Goal: Task Accomplishment & Management: Use online tool/utility

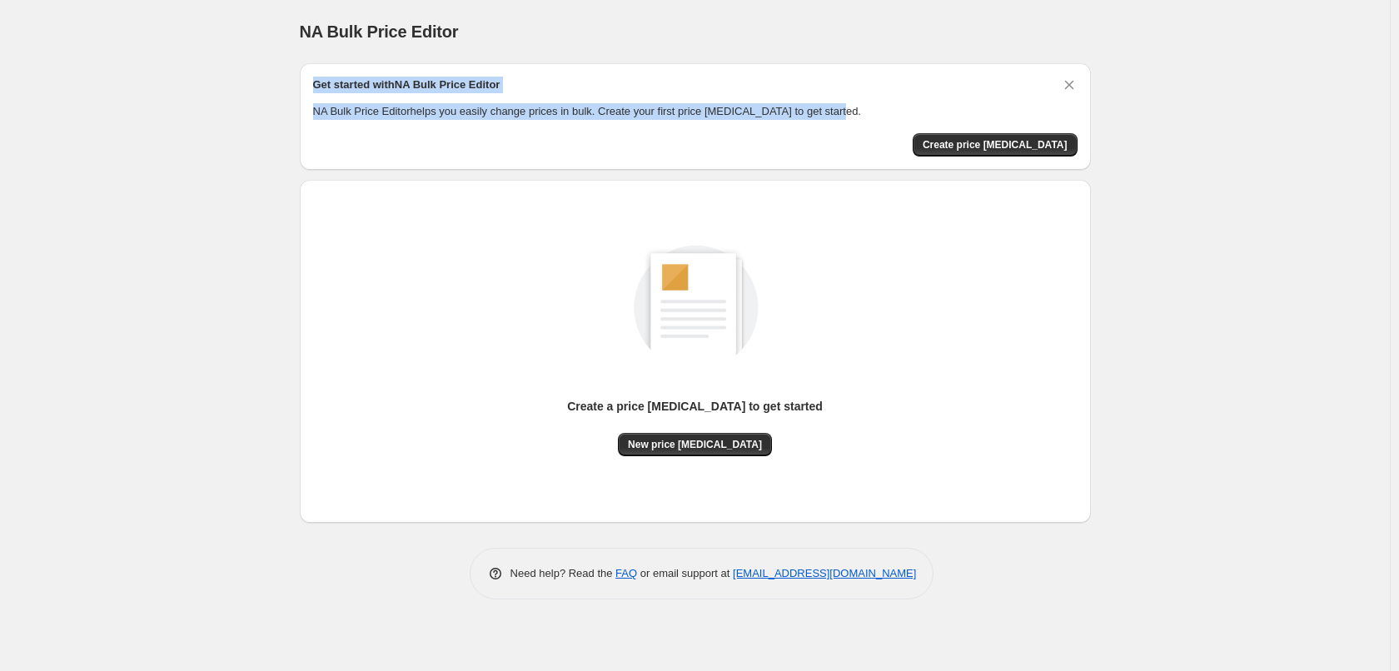
drag, startPoint x: 336, startPoint y: 83, endPoint x: 831, endPoint y: 114, distance: 495.6
click at [831, 114] on div "Get started with NA Bulk Price Editor NA Bulk Price Editor helps you easily cha…" at bounding box center [695, 116] width 791 height 107
click at [820, 118] on div at bounding box center [820, 118] width 0 height 0
click at [990, 155] on button "Create price change job" at bounding box center [995, 144] width 165 height 23
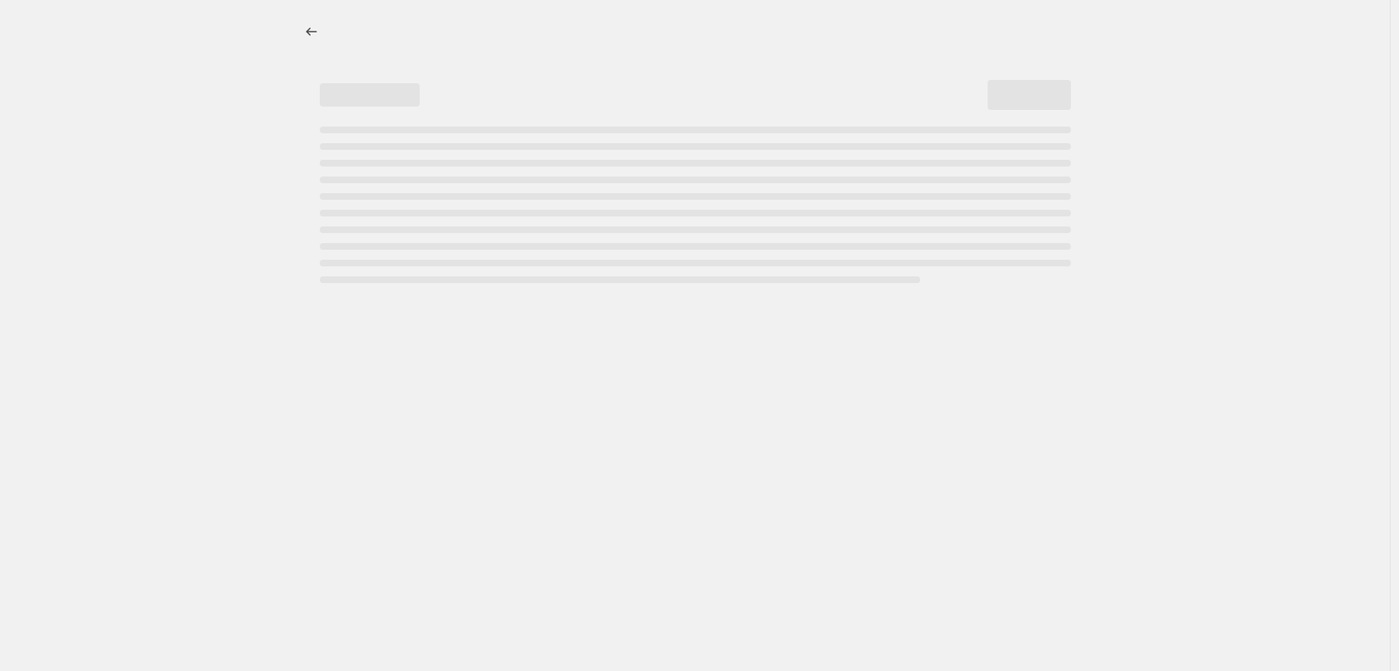
select select "percentage"
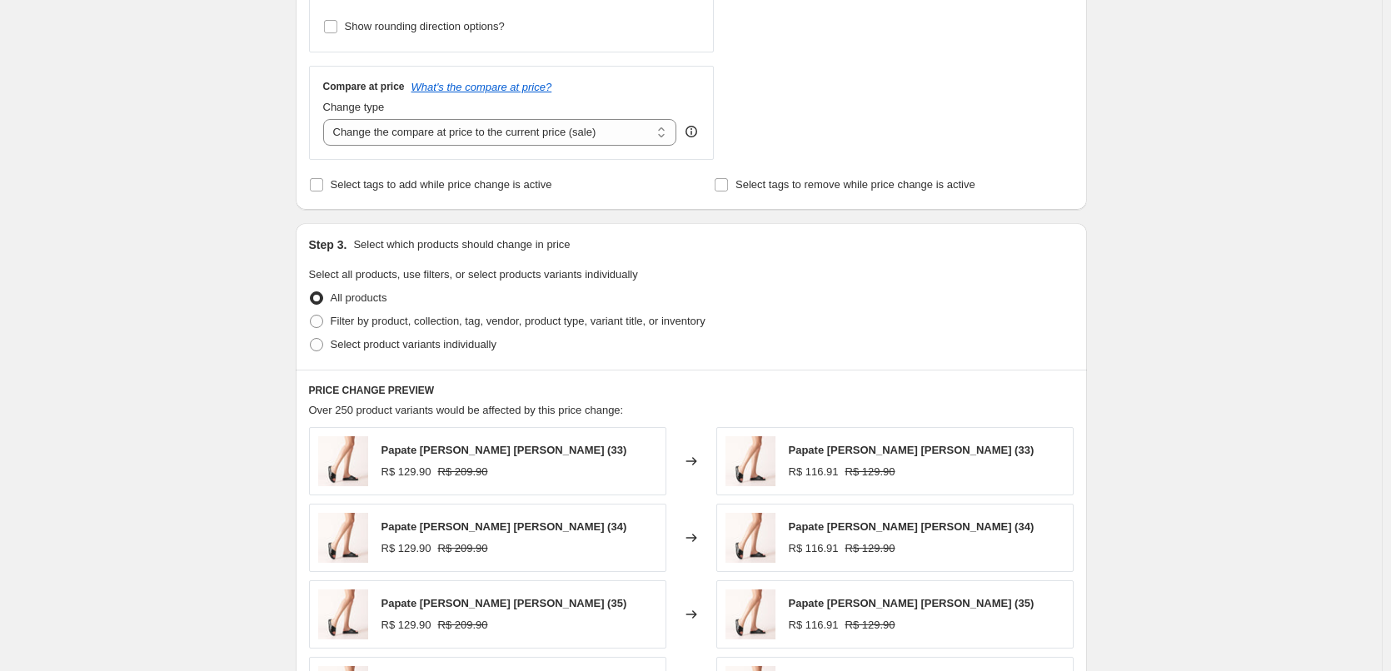
scroll to position [833, 0]
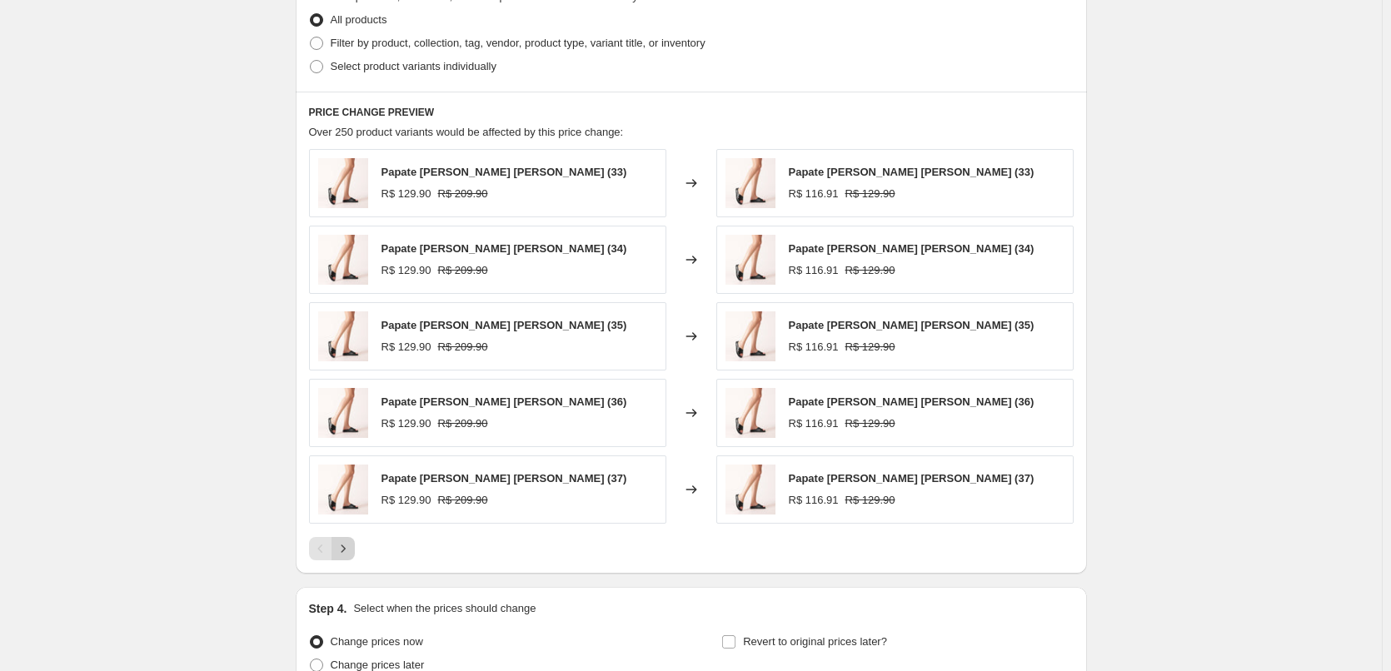
click at [340, 552] on icon "Next" at bounding box center [343, 548] width 17 height 17
click at [341, 552] on icon "Next" at bounding box center [343, 548] width 17 height 17
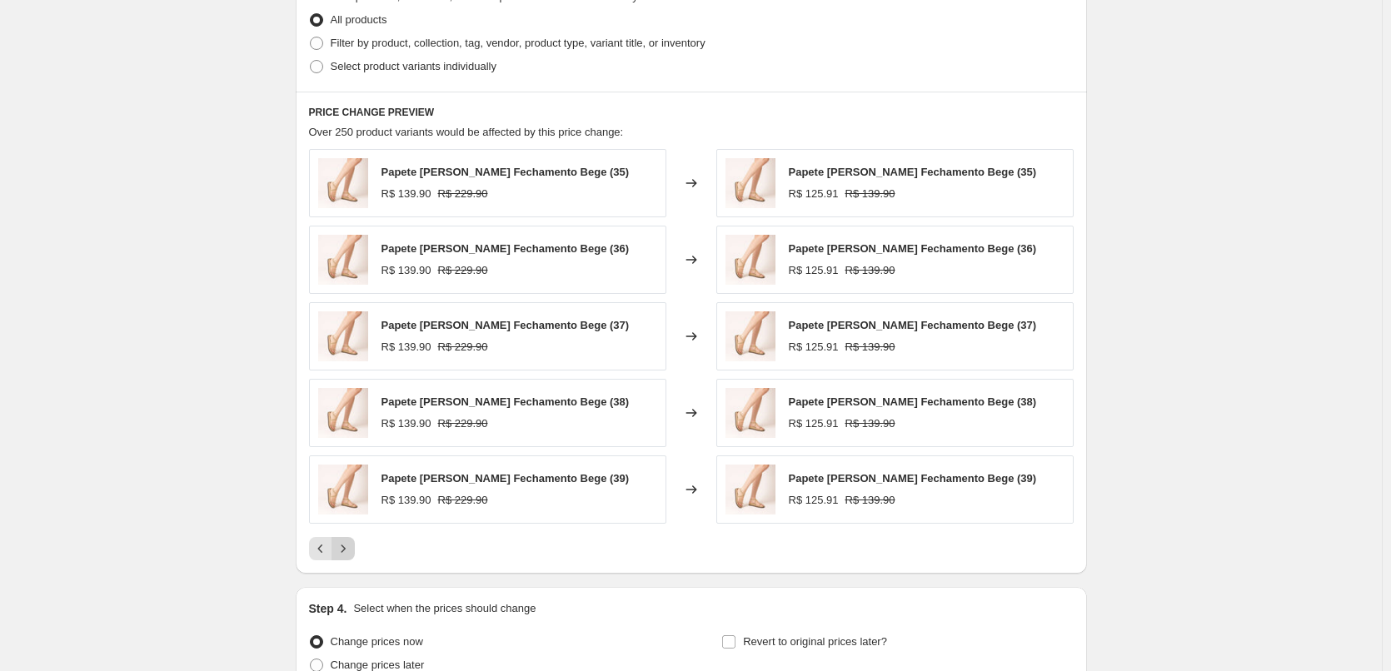
click at [341, 552] on icon "Next" at bounding box center [343, 548] width 17 height 17
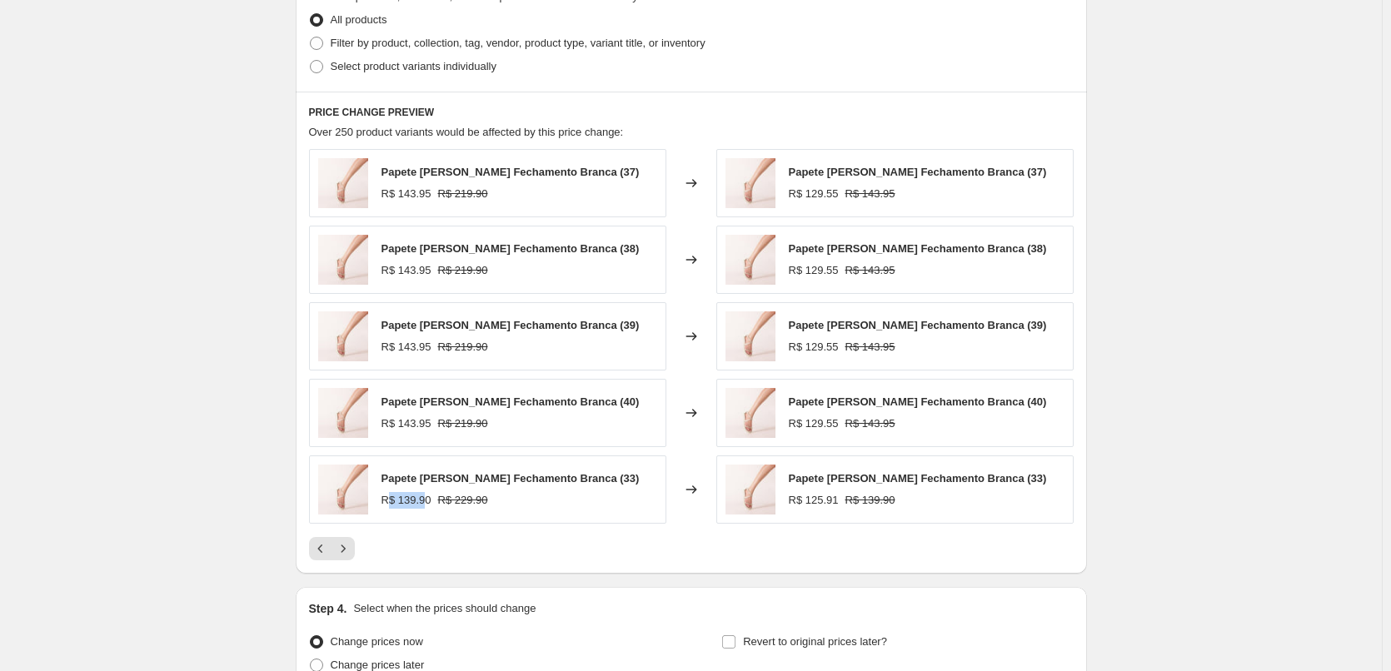
drag, startPoint x: 427, startPoint y: 500, endPoint x: 392, endPoint y: 499, distance: 35.0
click at [392, 499] on div "R$ 139.90" at bounding box center [406, 500] width 50 height 17
click at [411, 500] on div "R$ 139.90" at bounding box center [406, 500] width 50 height 17
drag, startPoint x: 401, startPoint y: 499, endPoint x: 431, endPoint y: 501, distance: 30.1
click at [431, 501] on div "R$ 139.90" at bounding box center [406, 500] width 50 height 17
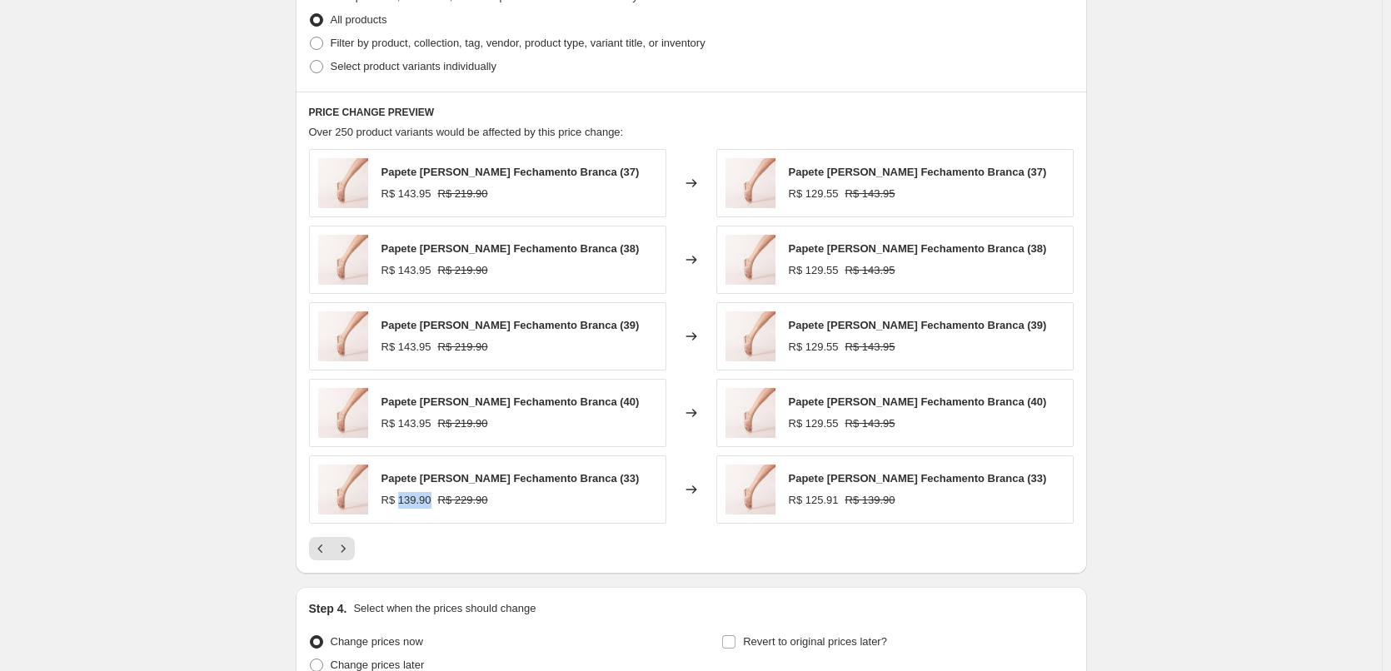
click at [431, 501] on div "R$ 139.90" at bounding box center [406, 500] width 50 height 17
drag, startPoint x: 431, startPoint y: 501, endPoint x: 402, endPoint y: 502, distance: 29.2
click at [402, 502] on div "R$ 139.90" at bounding box center [406, 500] width 50 height 17
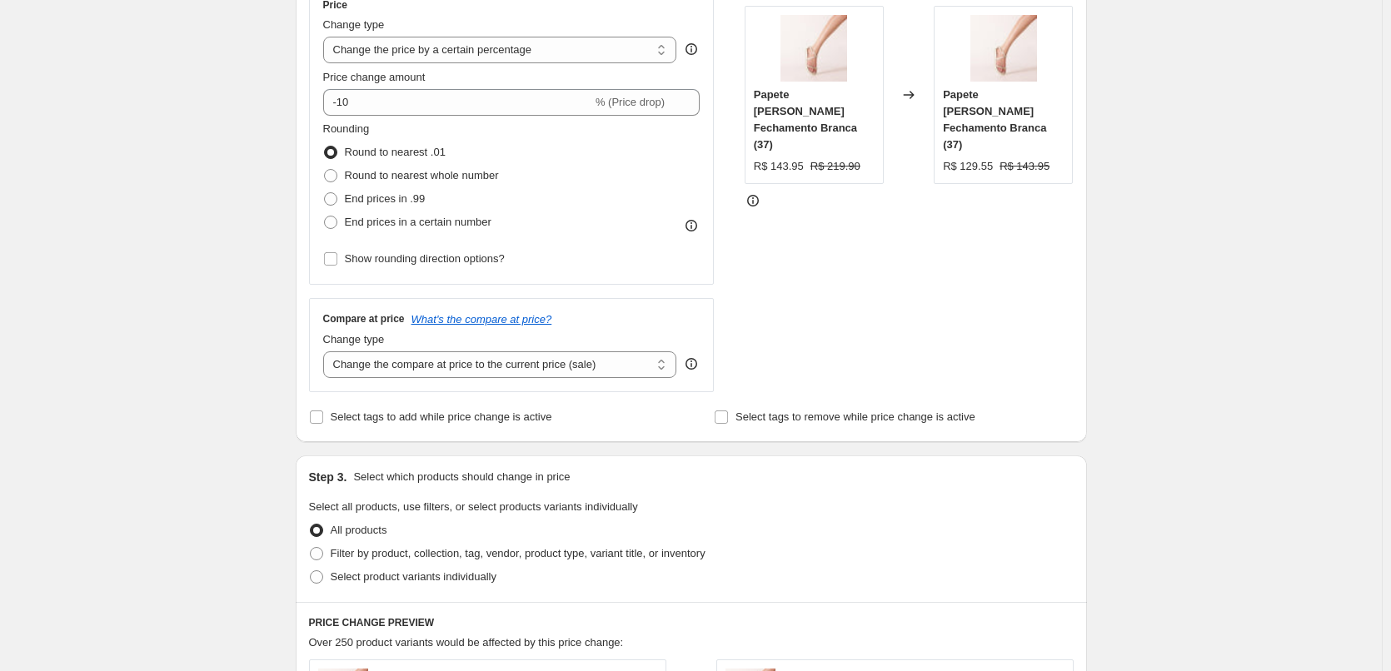
scroll to position [0, 0]
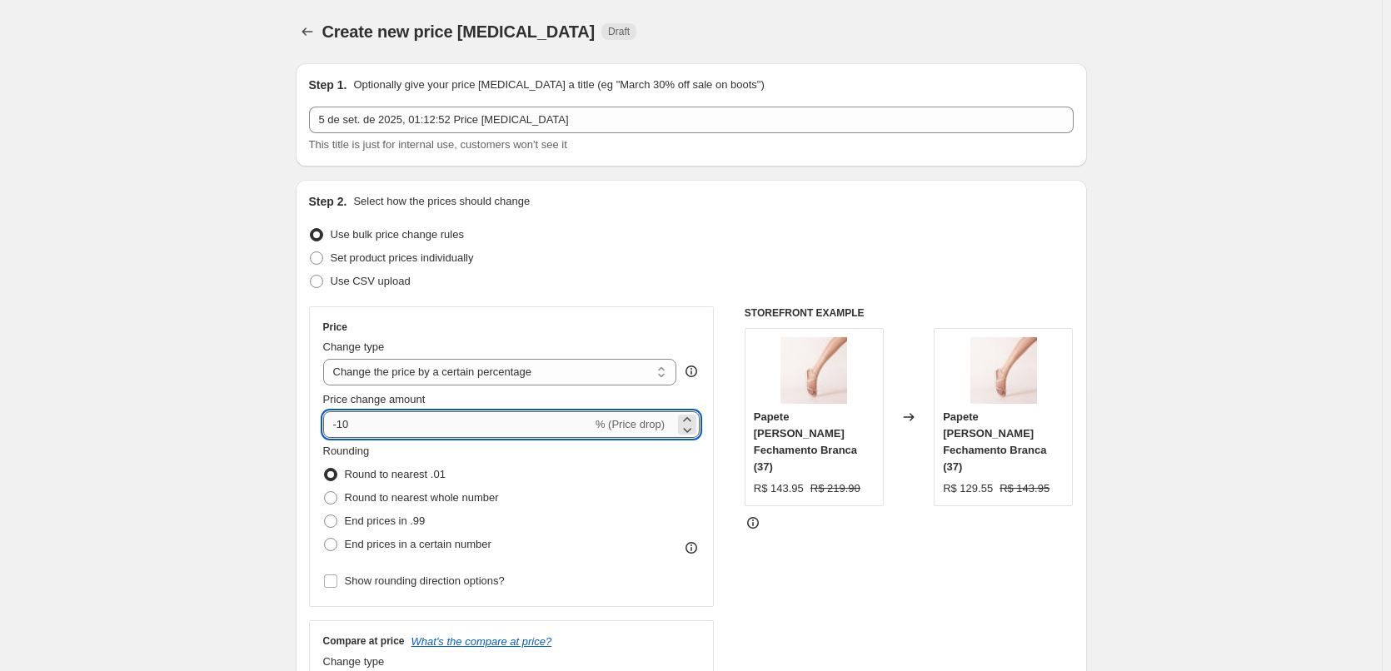
drag, startPoint x: 386, startPoint y: 426, endPoint x: 343, endPoint y: 421, distance: 42.9
click at [343, 421] on input "-10" at bounding box center [457, 424] width 269 height 27
click at [302, 394] on div "Step 2. Select how the prices should change Use bulk price change rules Set pro…" at bounding box center [691, 472] width 791 height 585
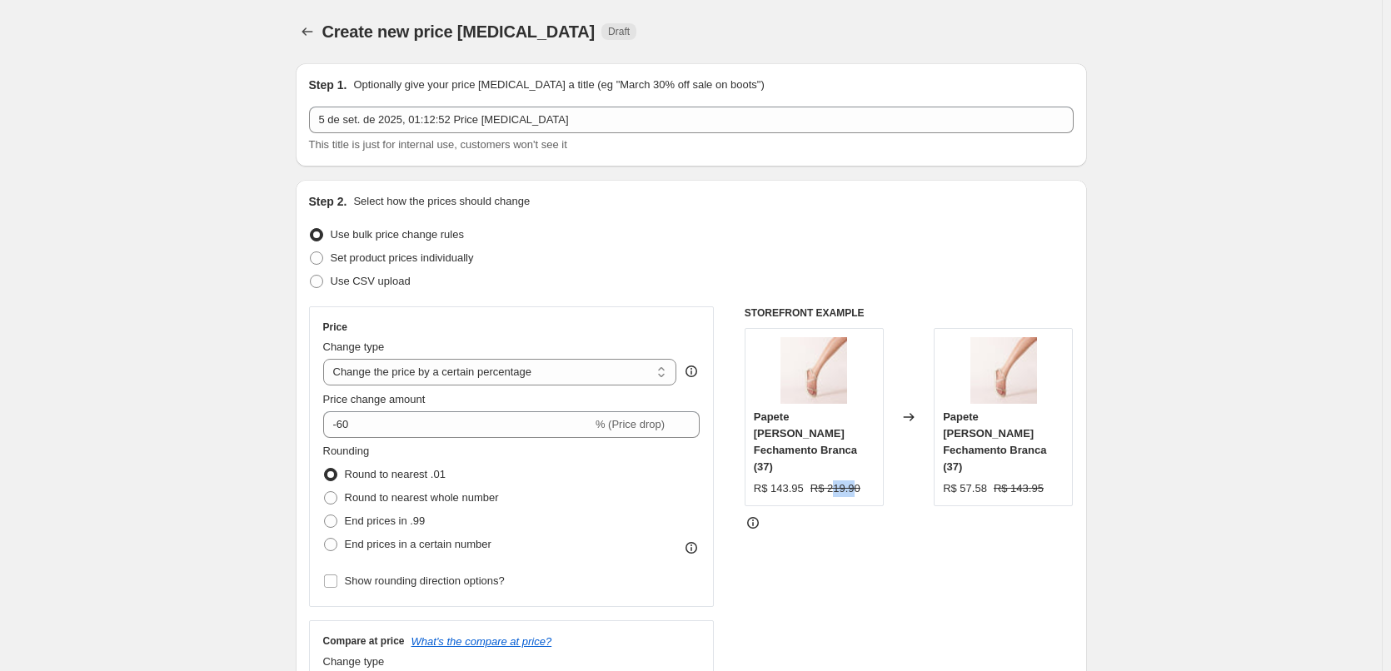
drag, startPoint x: 854, startPoint y: 469, endPoint x: 833, endPoint y: 468, distance: 21.7
click at [833, 481] on strike "R$ 219.90" at bounding box center [835, 489] width 50 height 17
click at [831, 481] on strike "R$ 219.90" at bounding box center [835, 489] width 50 height 17
drag, startPoint x: 828, startPoint y: 468, endPoint x: 859, endPoint y: 471, distance: 31.8
click at [859, 481] on div "R$ 143.95 R$ 219.90" at bounding box center [814, 489] width 121 height 17
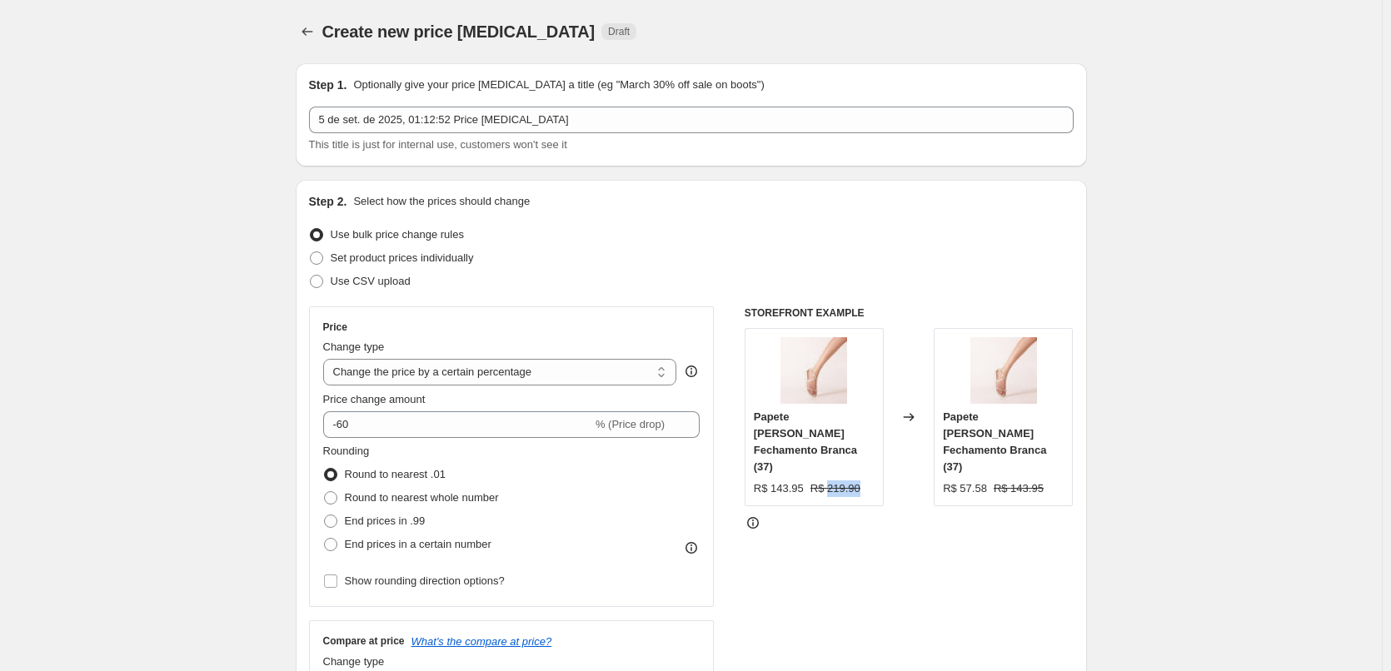
copy strike "219.90"
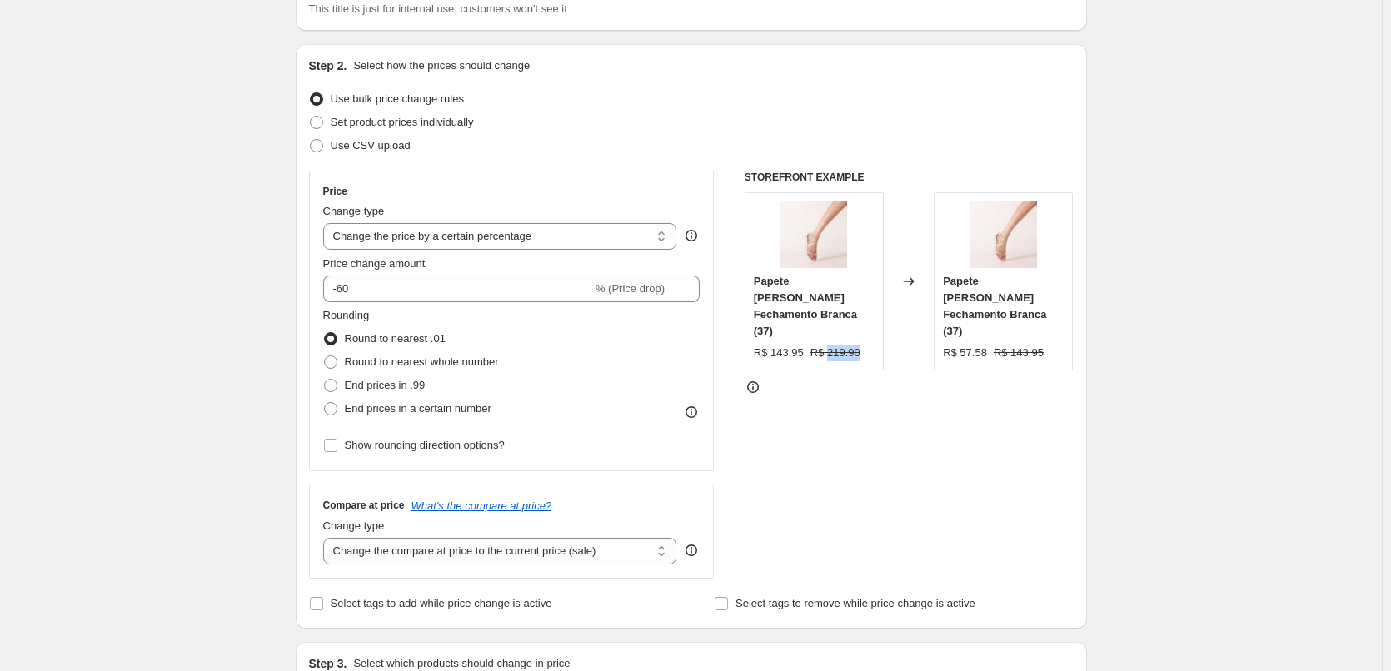
scroll to position [139, 0]
click at [438, 226] on select "Change the price to a certain amount Change the price by a certain amount Chang…" at bounding box center [500, 233] width 354 height 27
click at [301, 228] on div "Step 2. Select how the prices should change Use bulk price change rules Set pro…" at bounding box center [691, 333] width 791 height 585
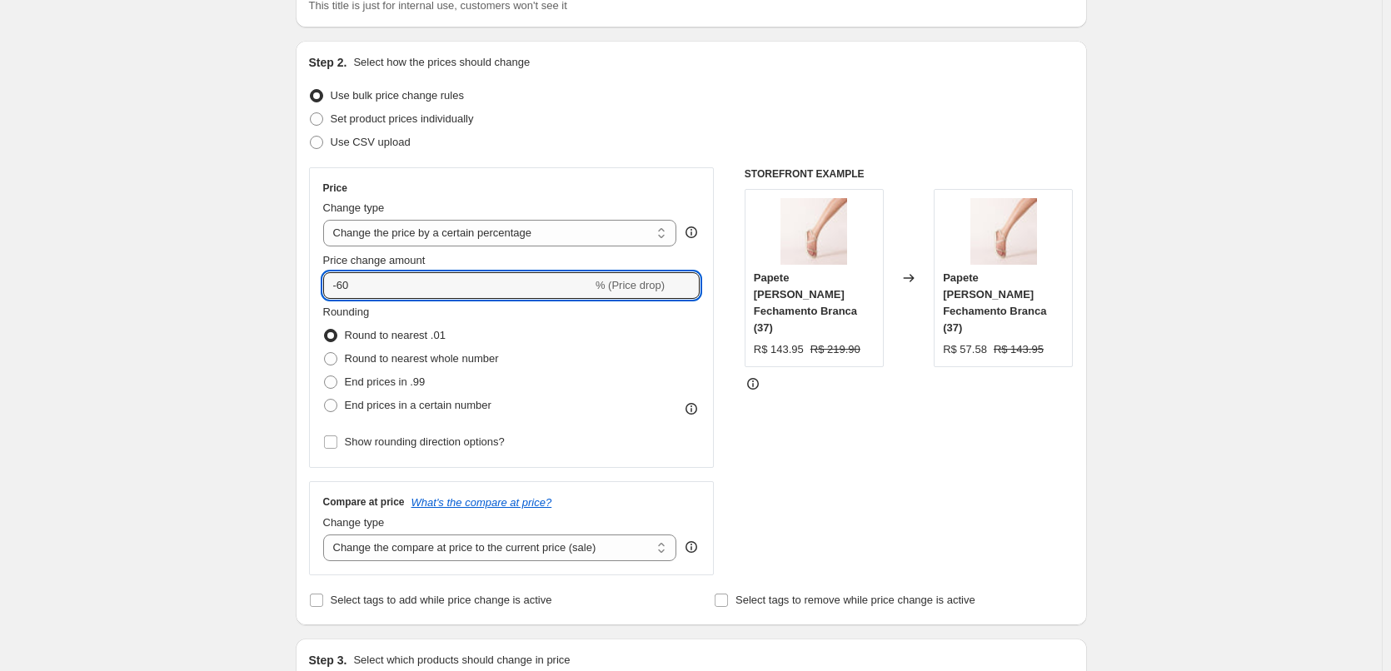
click at [395, 286] on input "-60" at bounding box center [457, 285] width 269 height 27
type input "-6"
drag, startPoint x: 471, startPoint y: 287, endPoint x: 354, endPoint y: 281, distance: 117.6
click at [354, 281] on input "-45" at bounding box center [457, 285] width 269 height 27
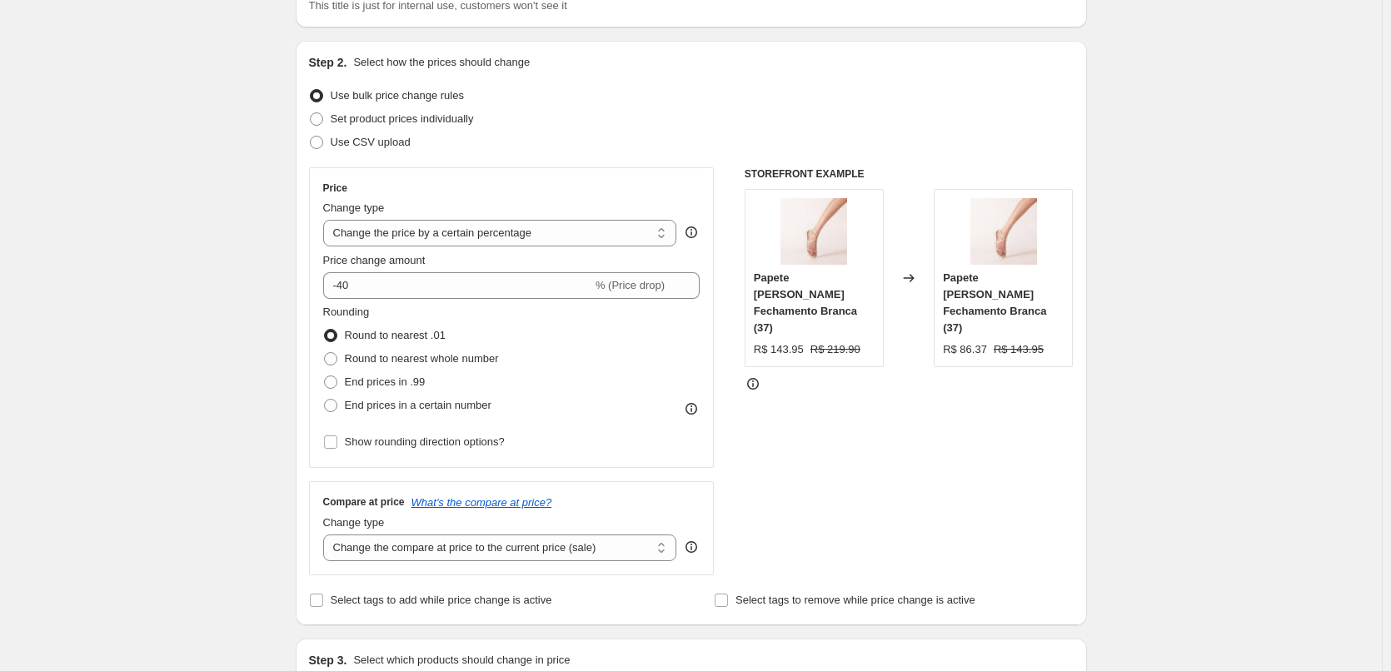
click at [389, 290] on input "-40" at bounding box center [457, 285] width 269 height 27
type input "-4"
click at [286, 248] on div "Step 1. Optionally give your price change job a title (eg "March 30% off sale o…" at bounding box center [684, 667] width 804 height 1513
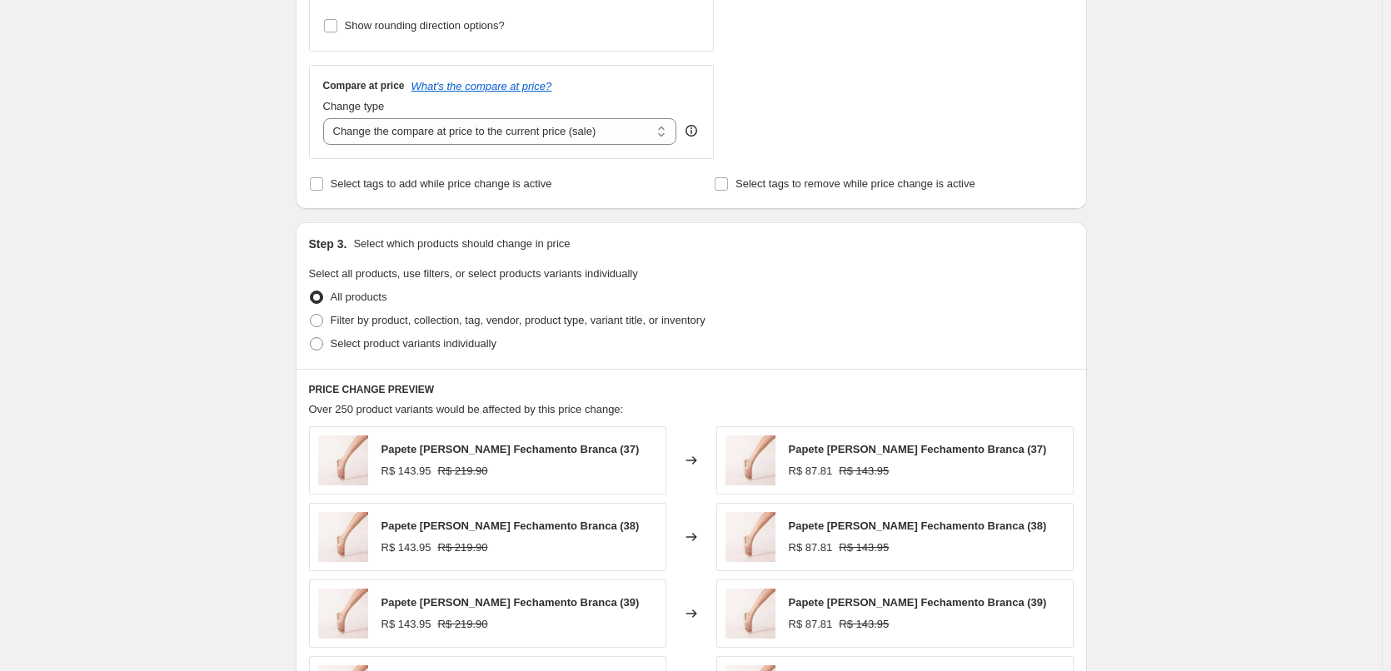
scroll to position [0, 0]
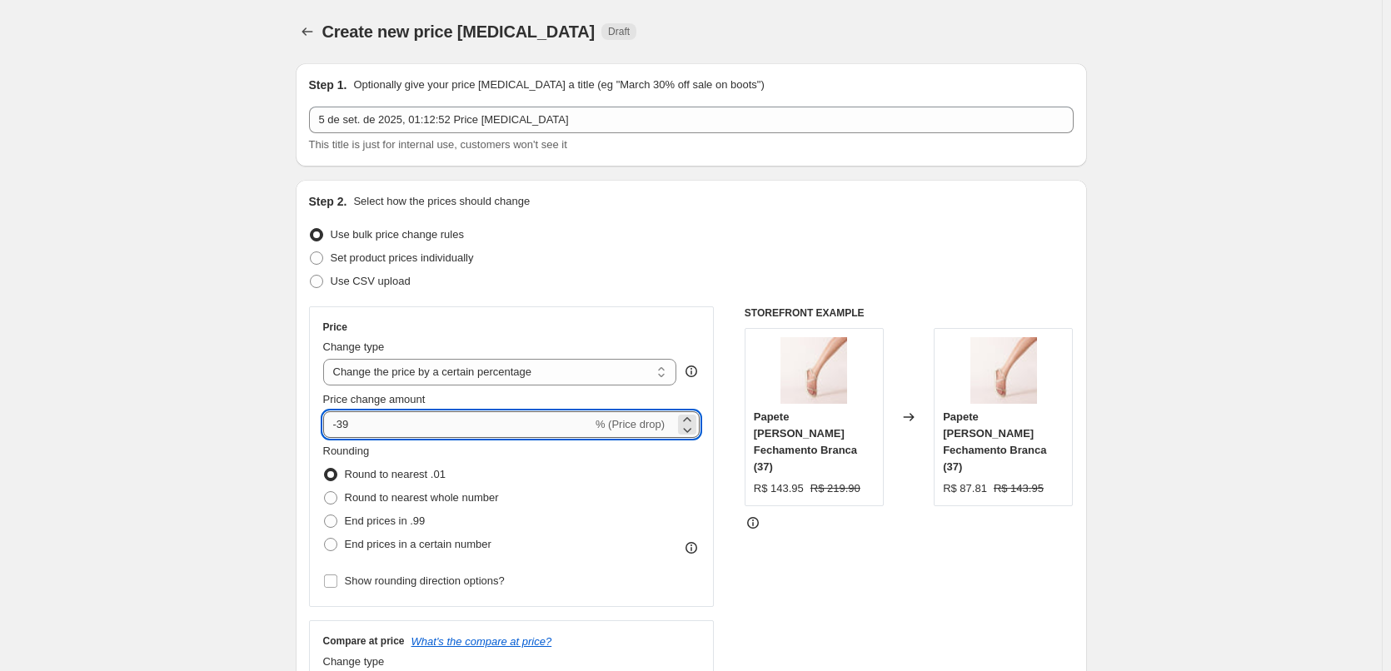
click at [391, 427] on input "-39" at bounding box center [457, 424] width 269 height 27
type input "-3"
type input "-37"
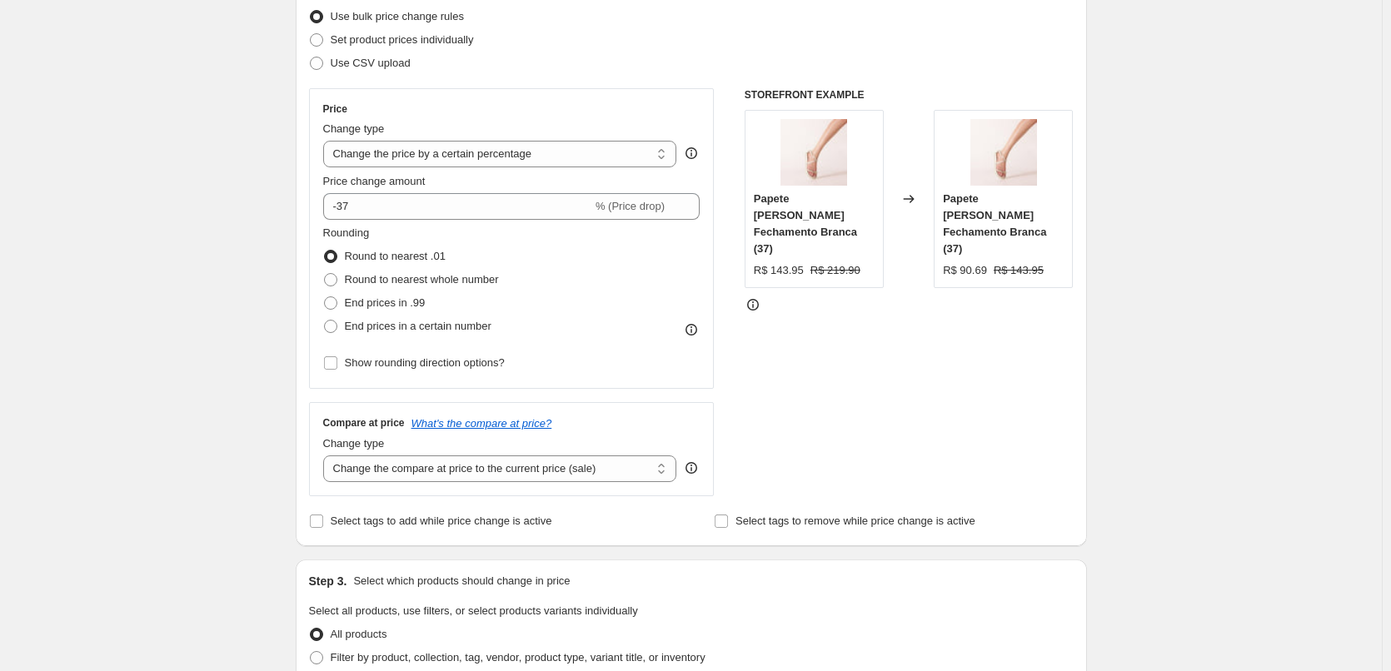
scroll to position [139, 0]
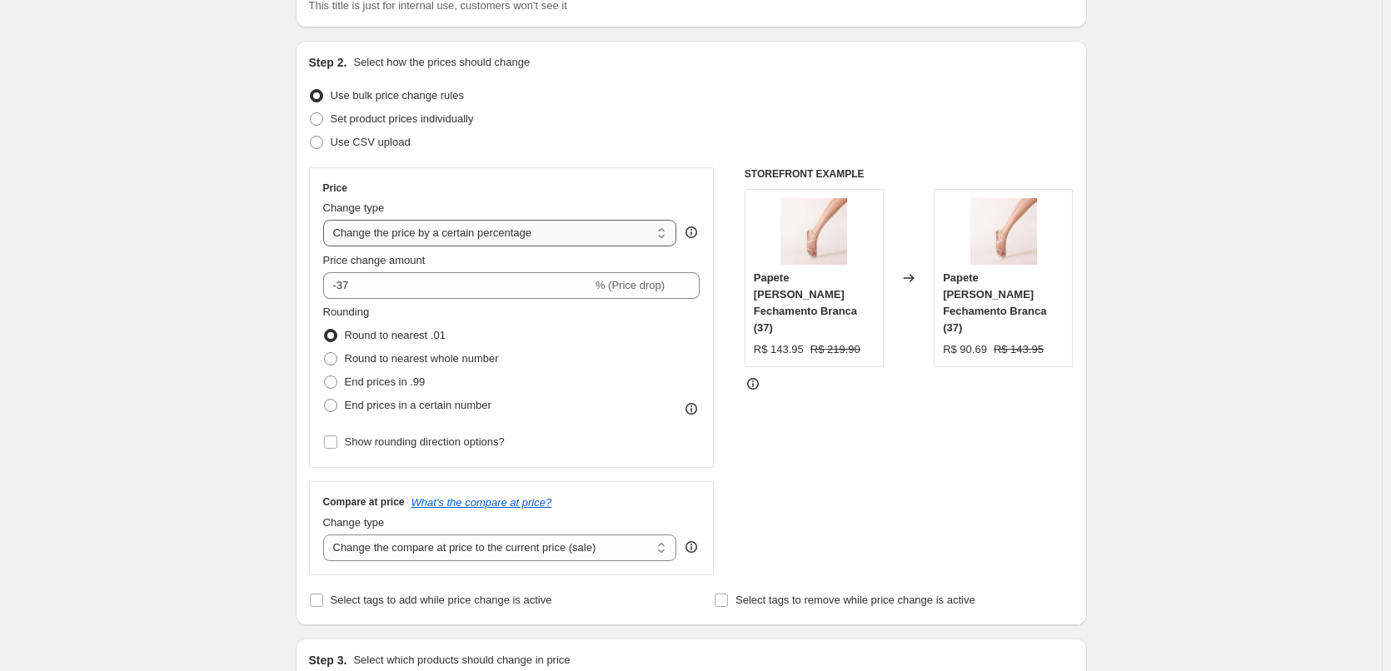
click at [425, 246] on select "Change the price to a certain amount Change the price by a certain amount Chang…" at bounding box center [500, 233] width 354 height 27
drag, startPoint x: 270, startPoint y: 208, endPoint x: 631, endPoint y: 192, distance: 361.8
click at [631, 188] on div "Price" at bounding box center [511, 188] width 377 height 13
click at [635, 220] on select "Change the price to a certain amount Change the price by a certain amount Chang…" at bounding box center [500, 233] width 354 height 27
click at [354, 236] on select "Change the price to a certain amount Change the price by a certain amount Chang…" at bounding box center [500, 233] width 354 height 27
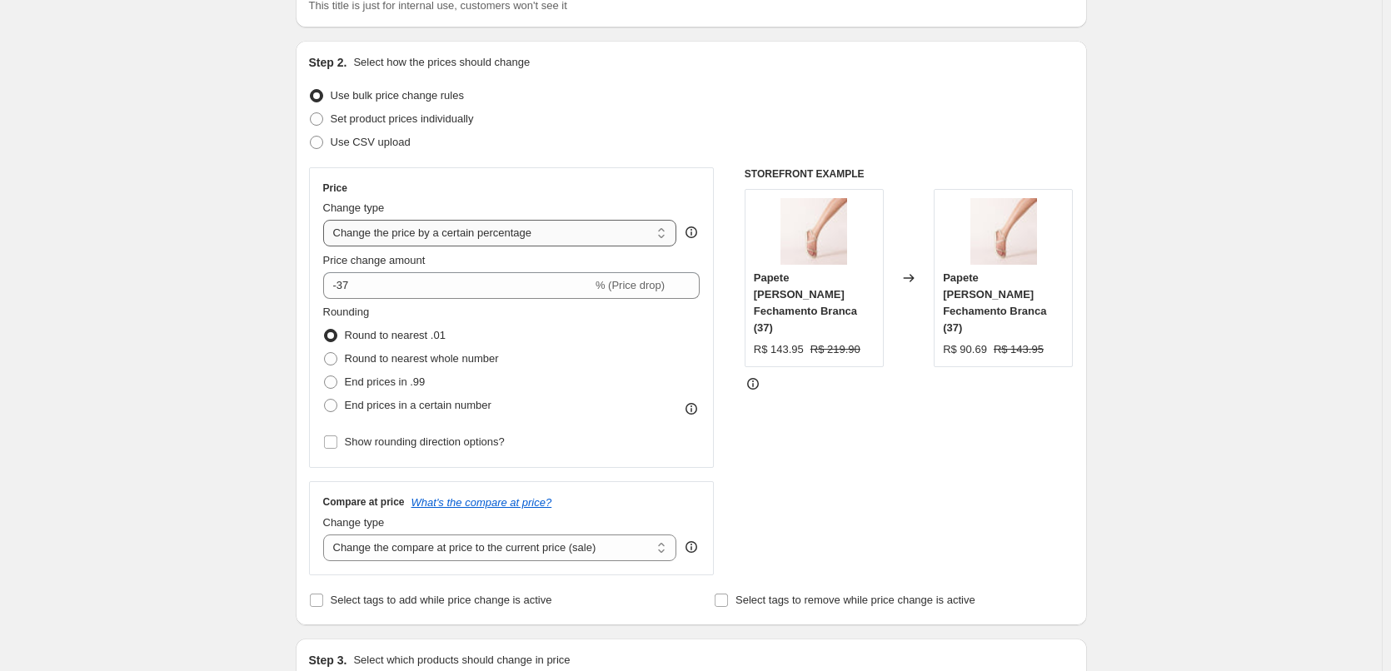
drag, startPoint x: 336, startPoint y: 237, endPoint x: 470, endPoint y: 234, distance: 134.1
click at [449, 253] on div "Price Change type Change the price to a certain amount Change the price by a ce…" at bounding box center [511, 318] width 377 height 272
click at [441, 223] on select "Change the price to a certain amount Change the price by a certain amount Chang…" at bounding box center [500, 233] width 354 height 27
select select "pcap"
click at [326, 220] on select "Change the price to a certain amount Change the price by a certain amount Chang…" at bounding box center [500, 233] width 354 height 27
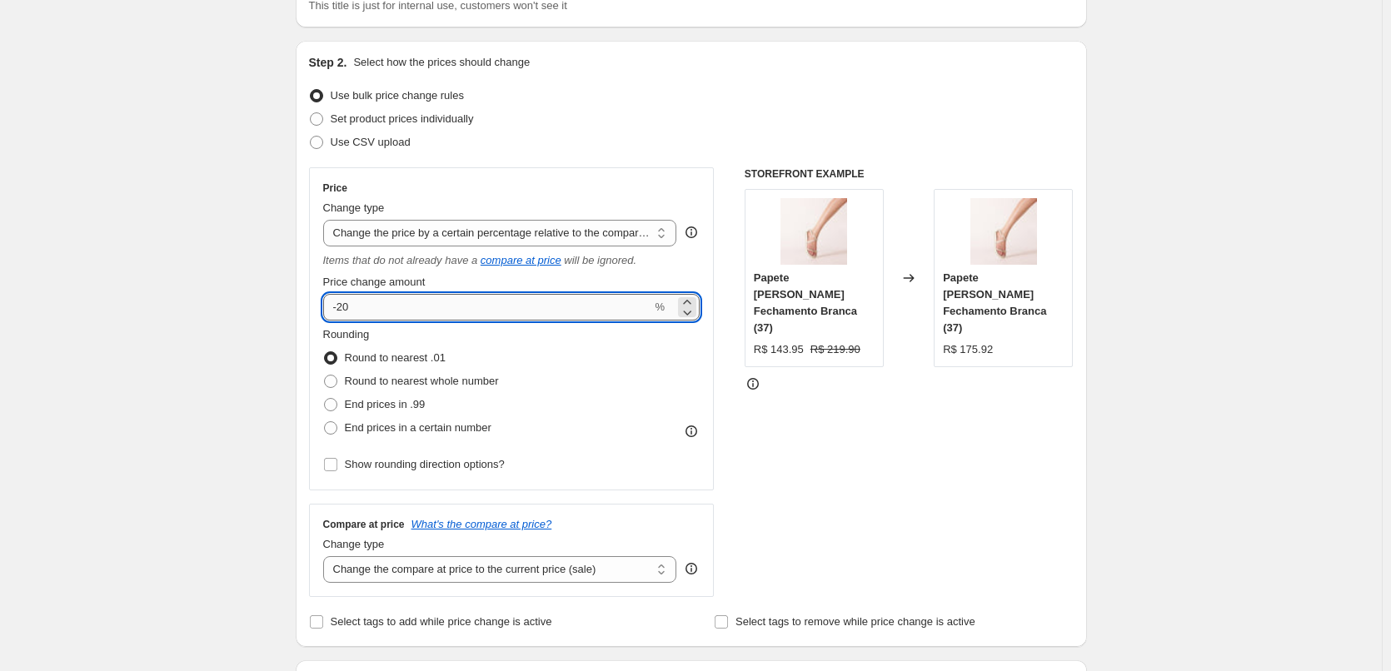
click at [378, 306] on input "-20" at bounding box center [487, 307] width 329 height 27
type input "-2"
type input "-10"
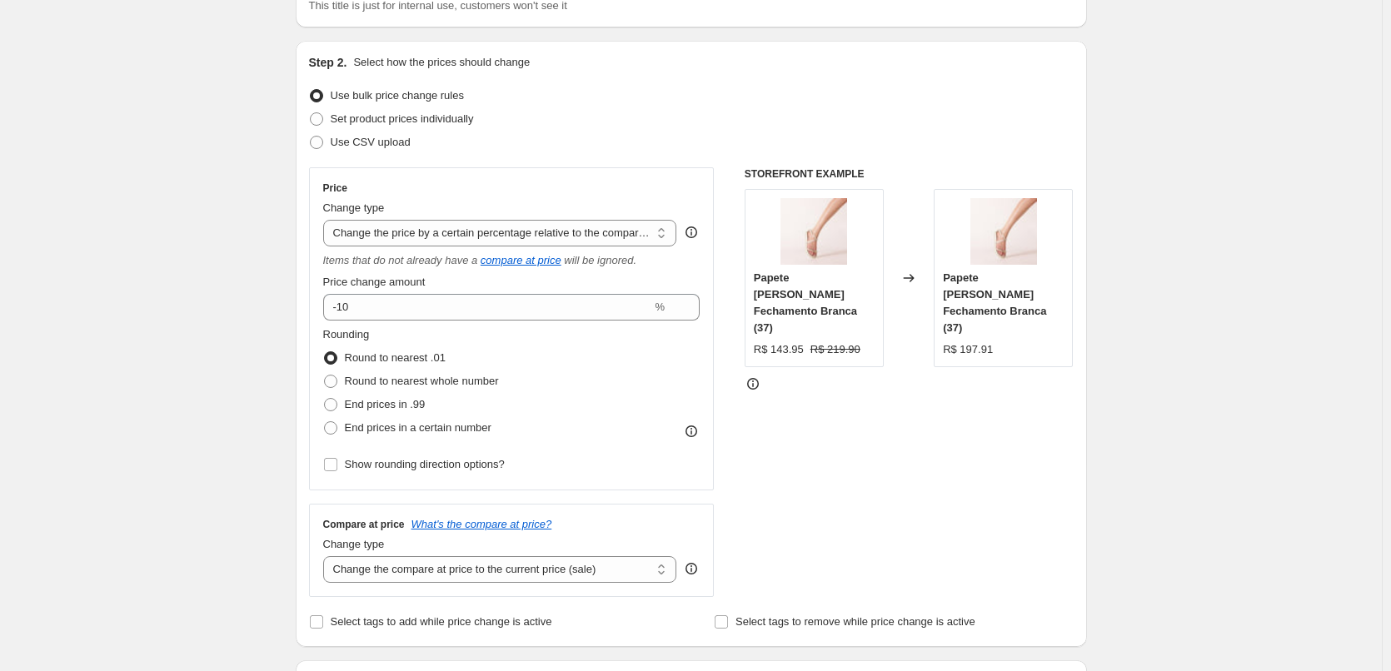
click at [430, 218] on div "Change type Change the price to a certain amount Change the price by a certain …" at bounding box center [500, 223] width 354 height 47
click at [432, 237] on select "Change the price to a certain amount Change the price by a certain amount Chang…" at bounding box center [500, 233] width 354 height 27
select select "bcap"
click at [326, 220] on select "Change the price to a certain amount Change the price by a certain amount Chang…" at bounding box center [500, 233] width 354 height 27
type input "-12.00"
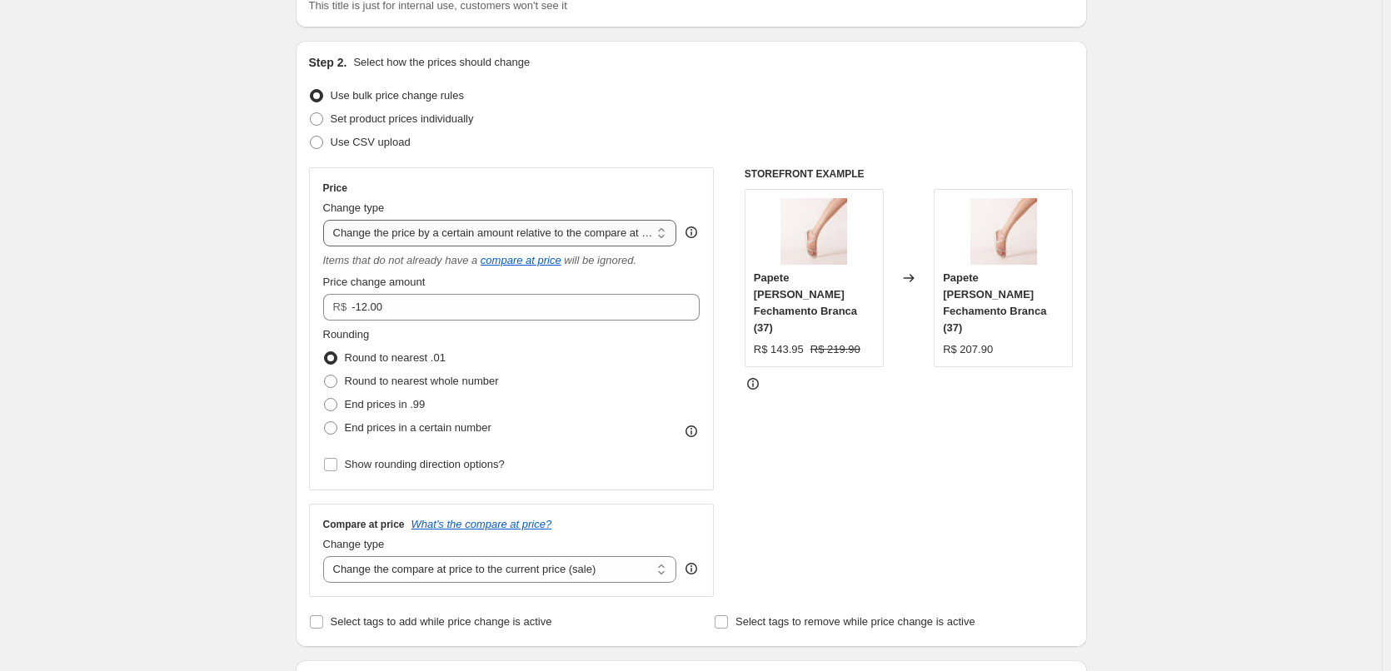
click at [402, 231] on select "Change the price to a certain amount Change the price by a certain amount Chang…" at bounding box center [500, 233] width 354 height 27
click at [326, 220] on select "Change the price to a certain amount Change the price by a certain amount Chang…" at bounding box center [500, 233] width 354 height 27
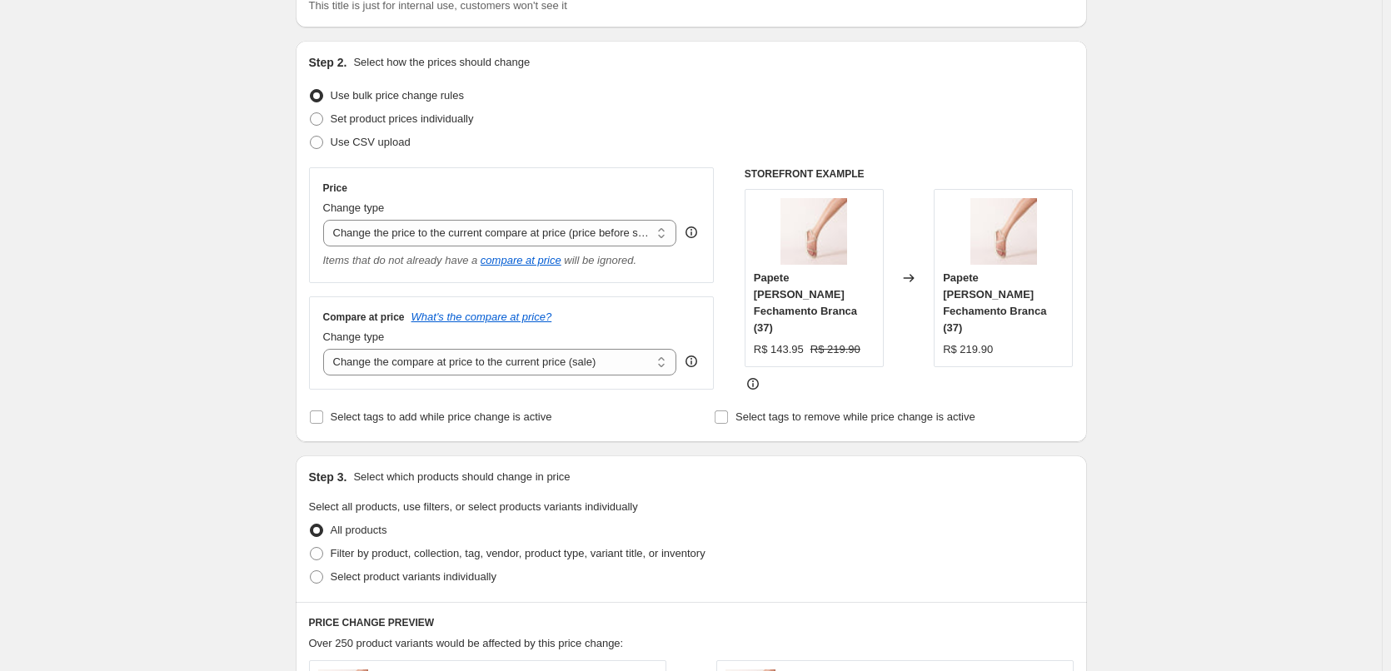
click at [434, 250] on div "Price Change type Change the price to a certain amount Change the price by a ce…" at bounding box center [511, 225] width 377 height 87
click at [428, 228] on select "Change the price to a certain amount Change the price by a certain amount Chang…" at bounding box center [500, 233] width 354 height 27
click at [326, 220] on select "Change the price to a certain amount Change the price by a certain amount Chang…" at bounding box center [500, 233] width 354 height 27
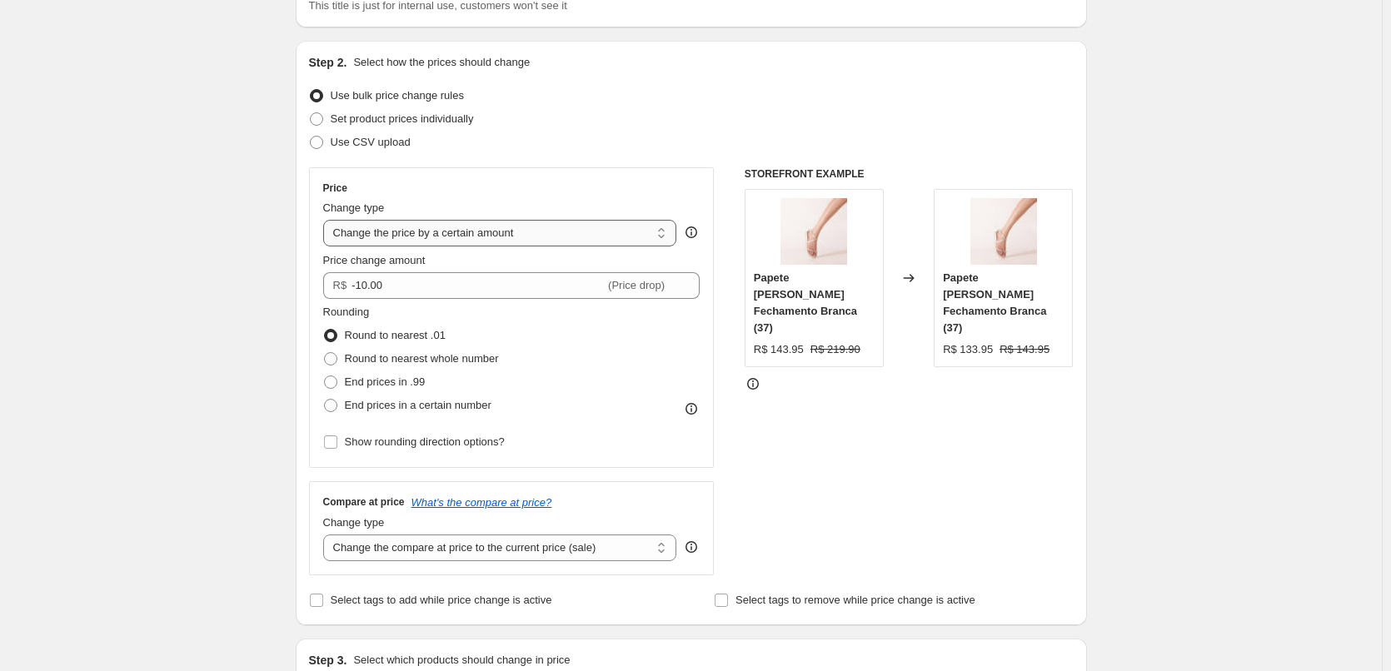
click at [391, 236] on select "Change the price to a certain amount Change the price by a certain amount Chang…" at bounding box center [500, 233] width 354 height 27
select select "percentage"
click at [326, 220] on select "Change the price to a certain amount Change the price by a certain amount Chang…" at bounding box center [500, 233] width 354 height 27
click at [376, 291] on input "-15" at bounding box center [457, 285] width 269 height 27
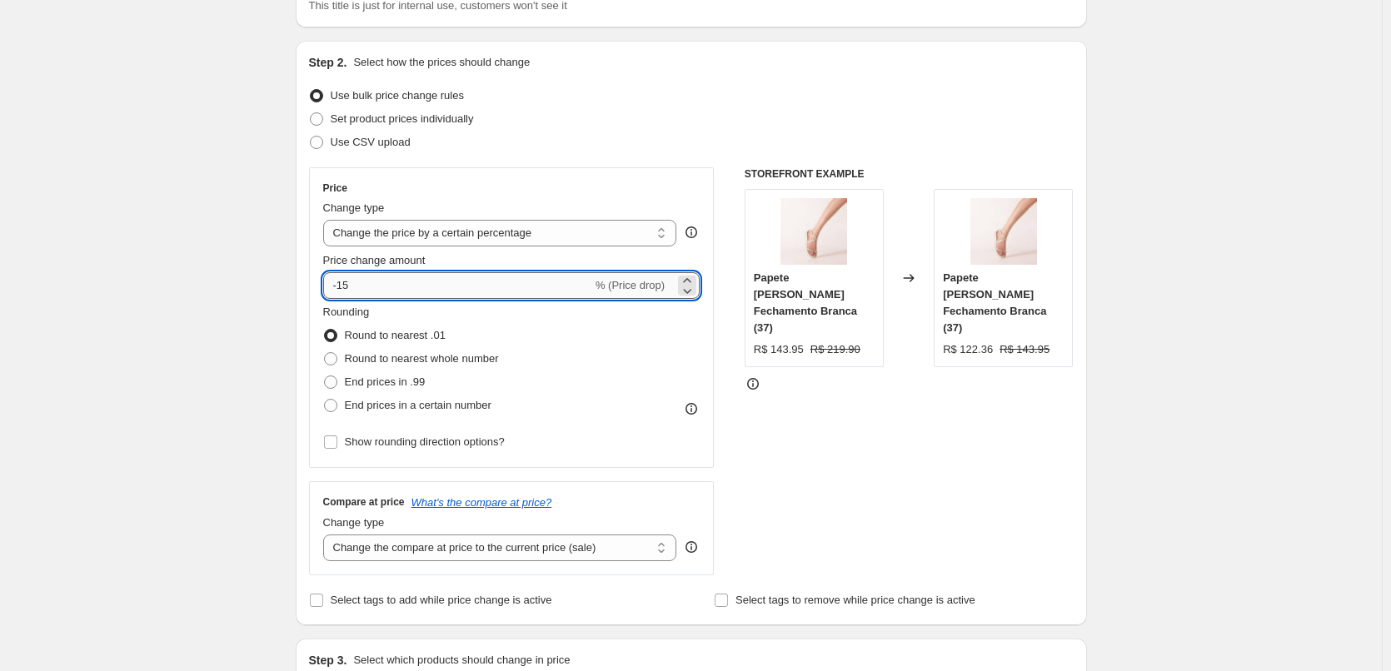
type input "-1"
click at [438, 278] on input "-37" at bounding box center [457, 285] width 269 height 27
type input "-38"
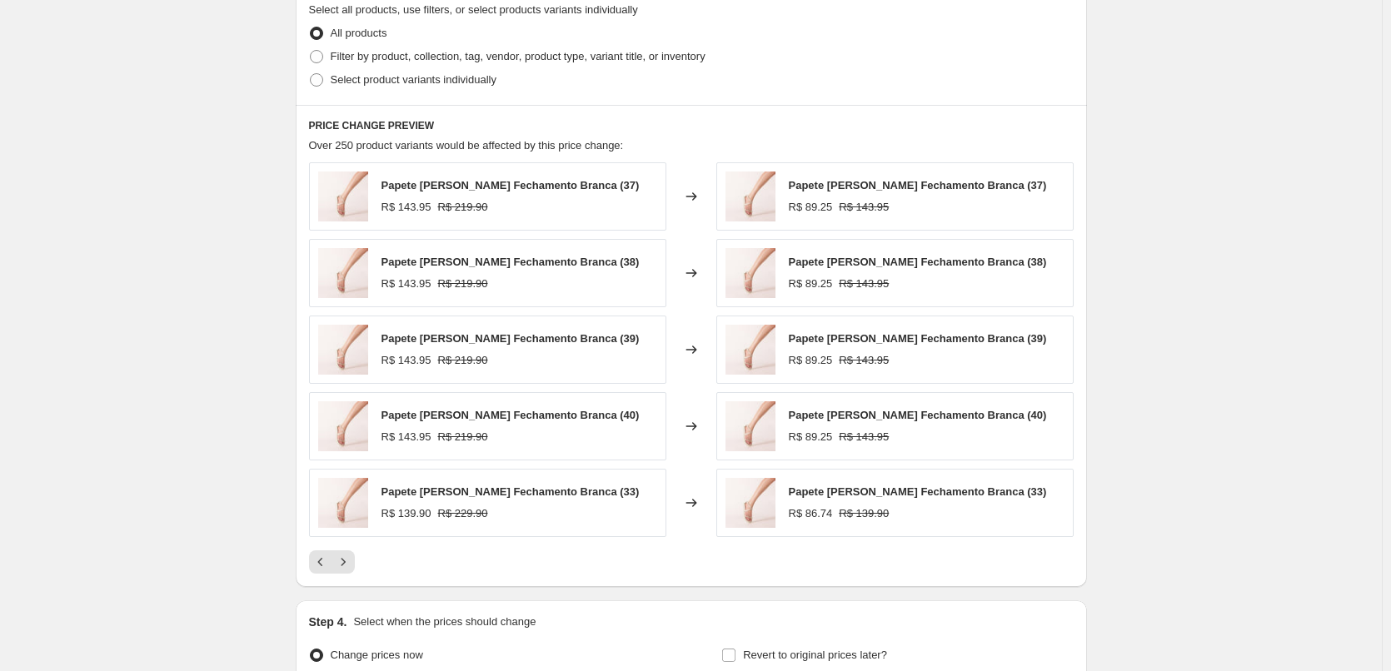
scroll to position [994, 0]
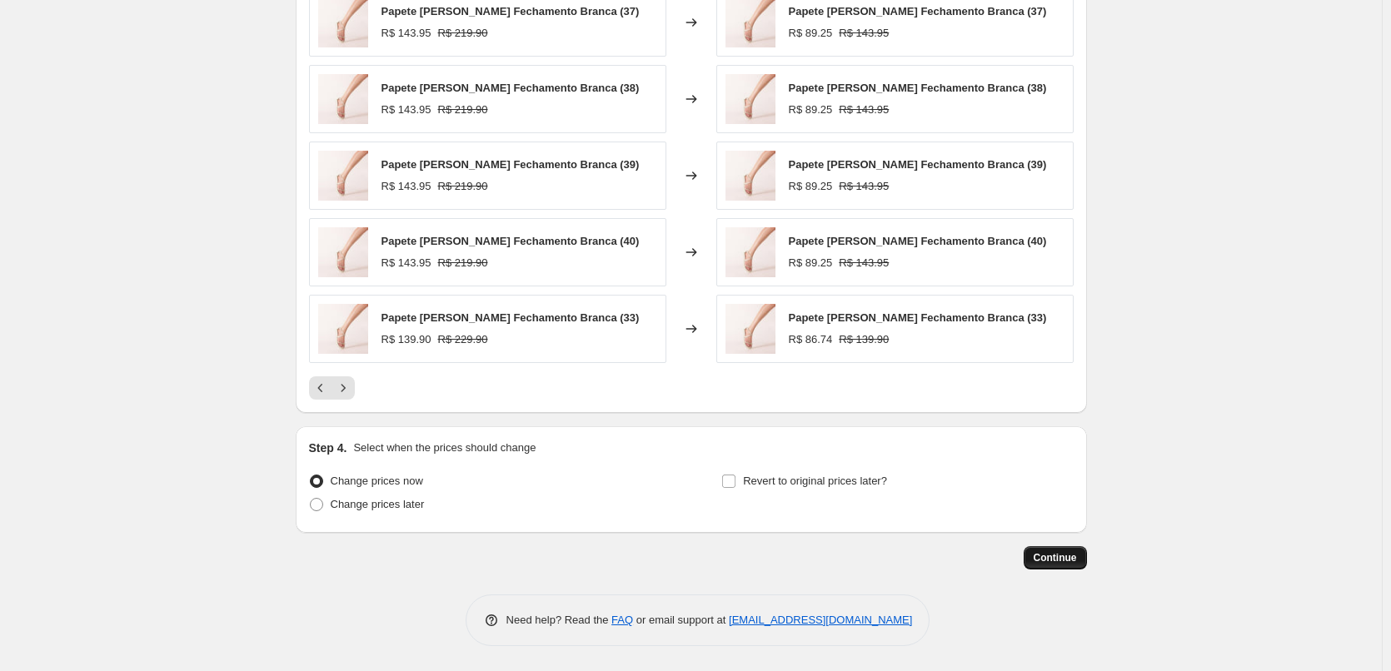
click at [1048, 556] on span "Continue" at bounding box center [1055, 557] width 43 height 13
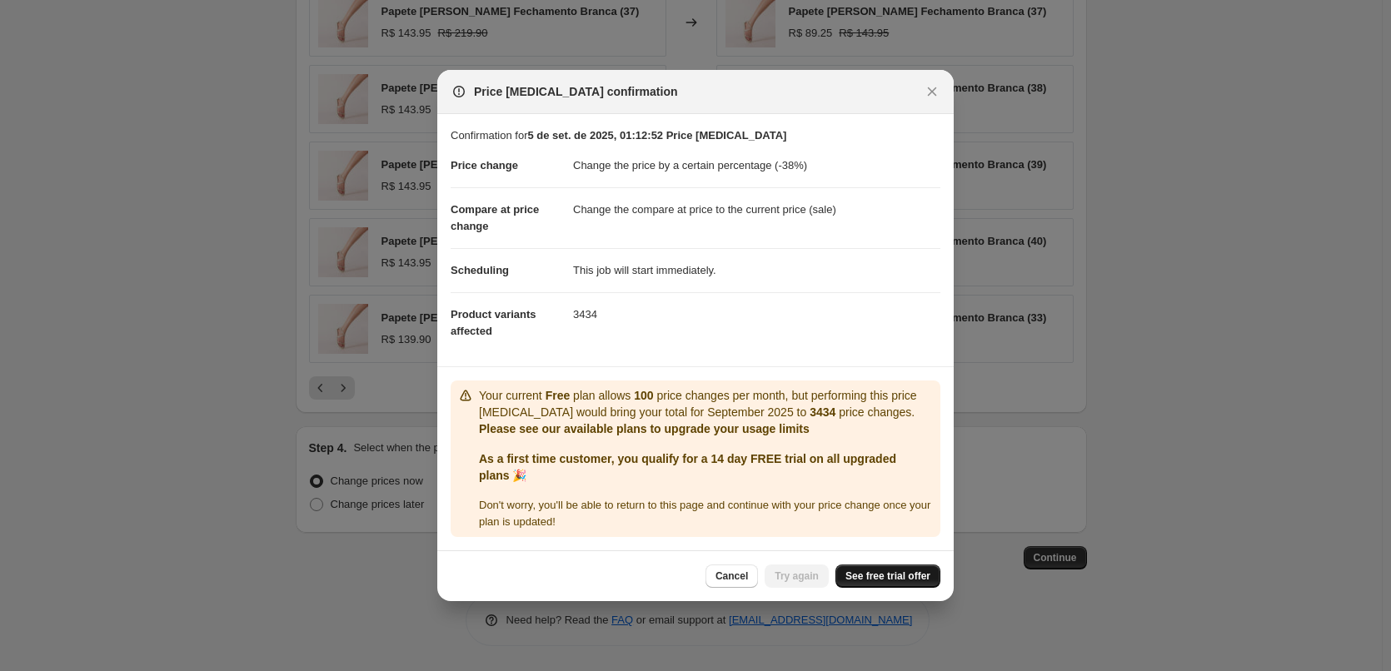
click at [864, 576] on span "See free trial offer" at bounding box center [887, 576] width 85 height 13
click at [920, 95] on button "Close" at bounding box center [931, 91] width 23 height 23
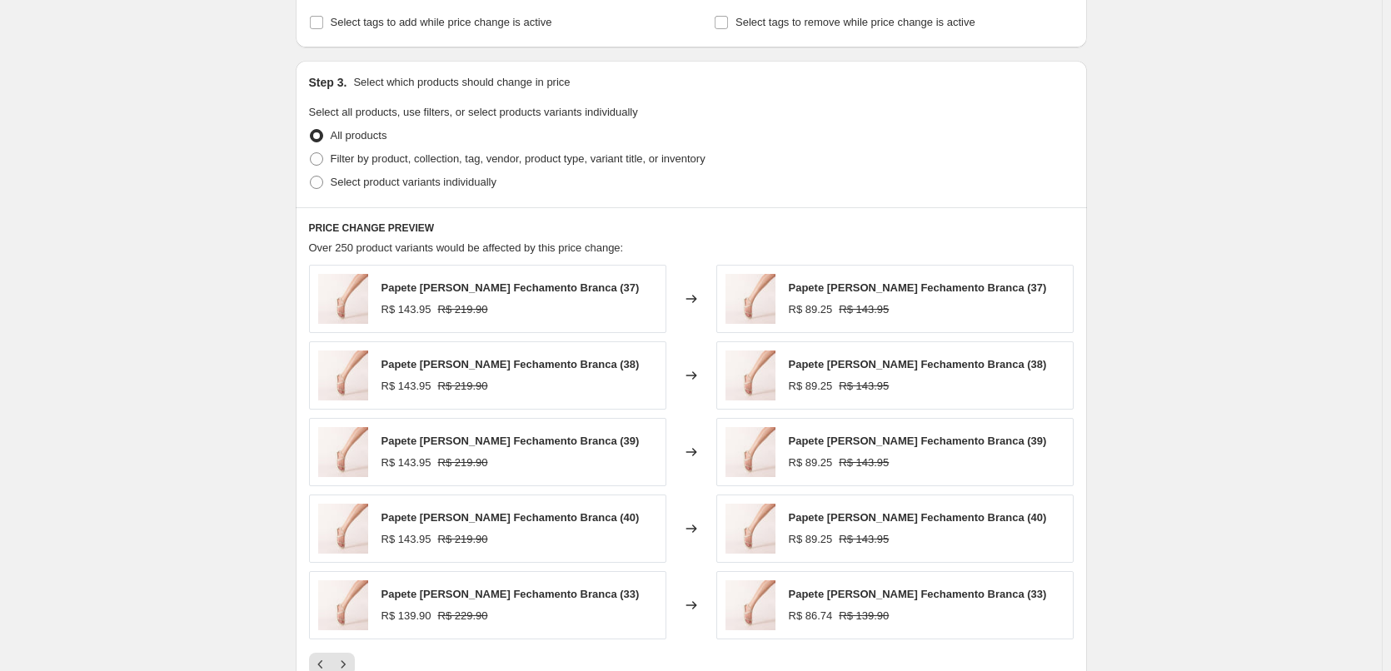
scroll to position [994, 0]
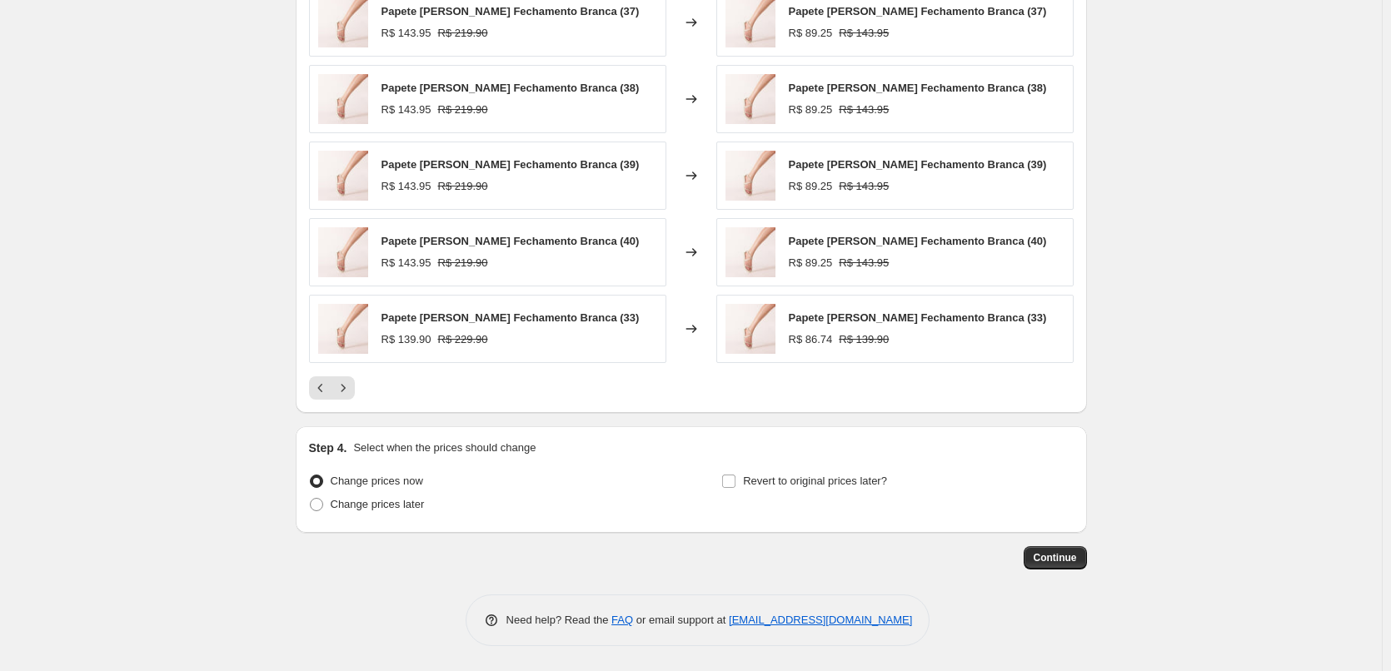
drag, startPoint x: 1068, startPoint y: 560, endPoint x: 995, endPoint y: 500, distance: 94.0
drag, startPoint x: 351, startPoint y: 445, endPoint x: 498, endPoint y: 506, distance: 159.8
click at [498, 506] on div "Step 4. Select when the prices should change Change prices now Change prices la…" at bounding box center [691, 480] width 765 height 80
click at [385, 447] on p "Select when the prices should change" at bounding box center [444, 448] width 182 height 17
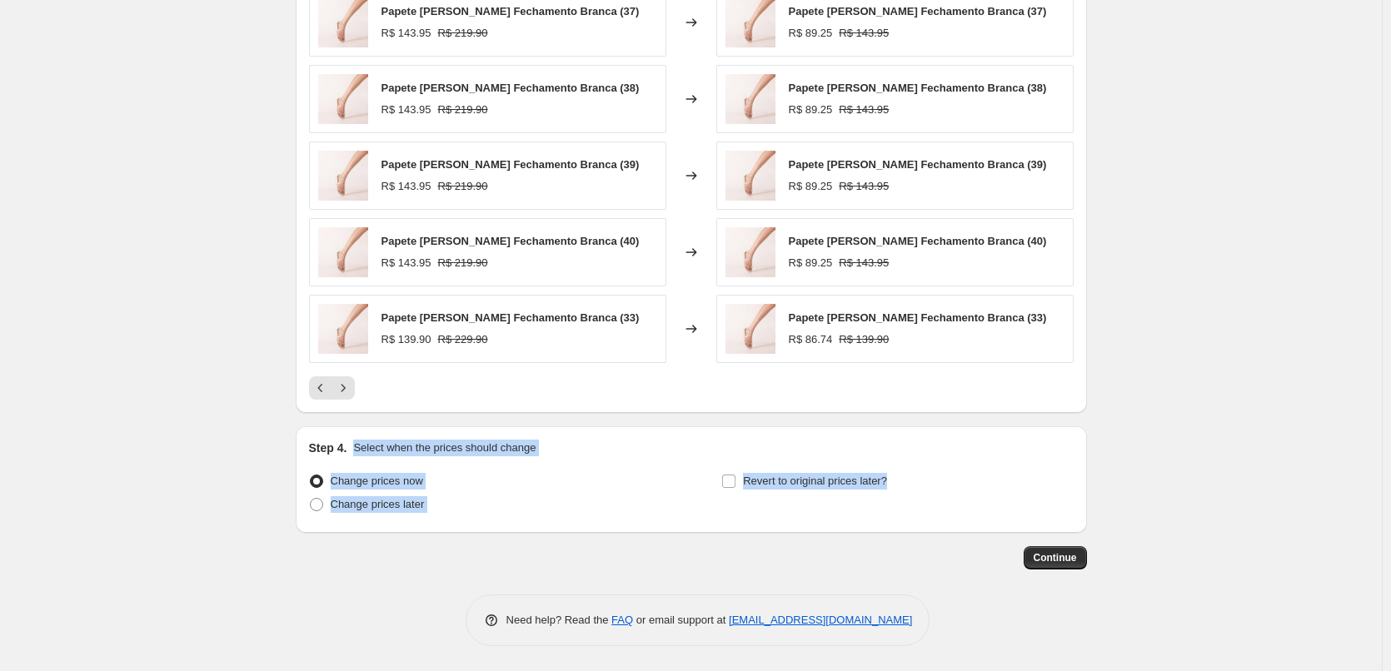
drag, startPoint x: 356, startPoint y: 449, endPoint x: 888, endPoint y: 507, distance: 535.4
click at [888, 507] on div "Step 4. Select when the prices should change Change prices now Change prices la…" at bounding box center [691, 480] width 765 height 80
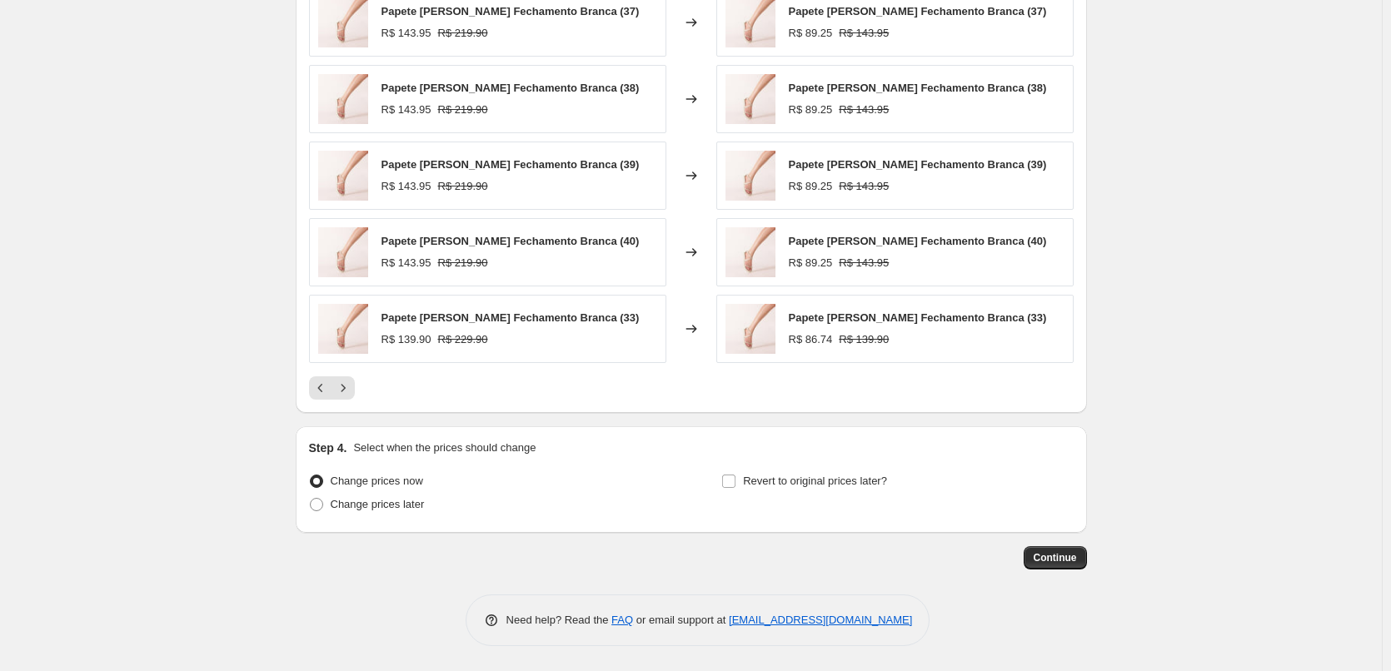
click at [898, 531] on div "Step 4. Select when the prices should change Change prices now Change prices la…" at bounding box center [691, 479] width 791 height 107
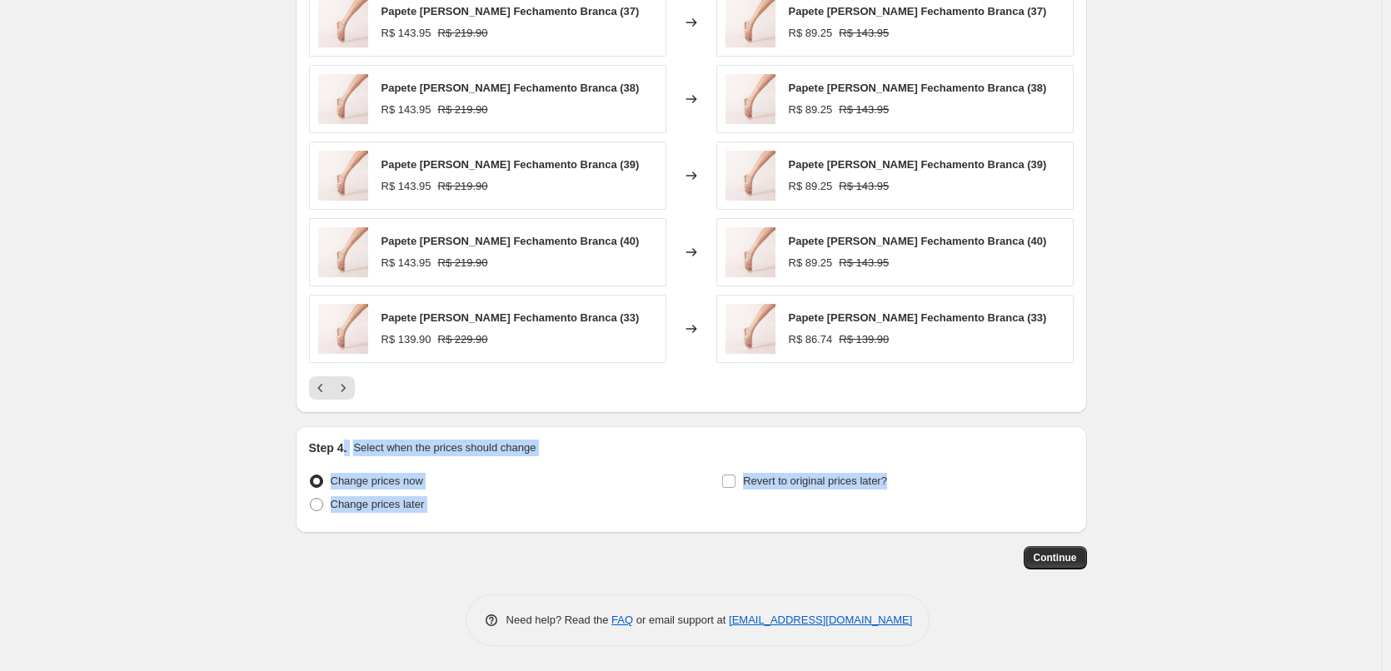
drag, startPoint x: 357, startPoint y: 445, endPoint x: 850, endPoint y: 518, distance: 498.4
click at [850, 518] on div "Step 4. Select when the prices should change Change prices now Change prices la…" at bounding box center [691, 480] width 765 height 80
click at [839, 521] on div at bounding box center [839, 521] width 0 height 0
click at [552, 521] on div "Step 4. Select when the prices should change Change prices now Change prices la…" at bounding box center [691, 479] width 791 height 107
drag, startPoint x: 354, startPoint y: 442, endPoint x: 440, endPoint y: 482, distance: 94.6
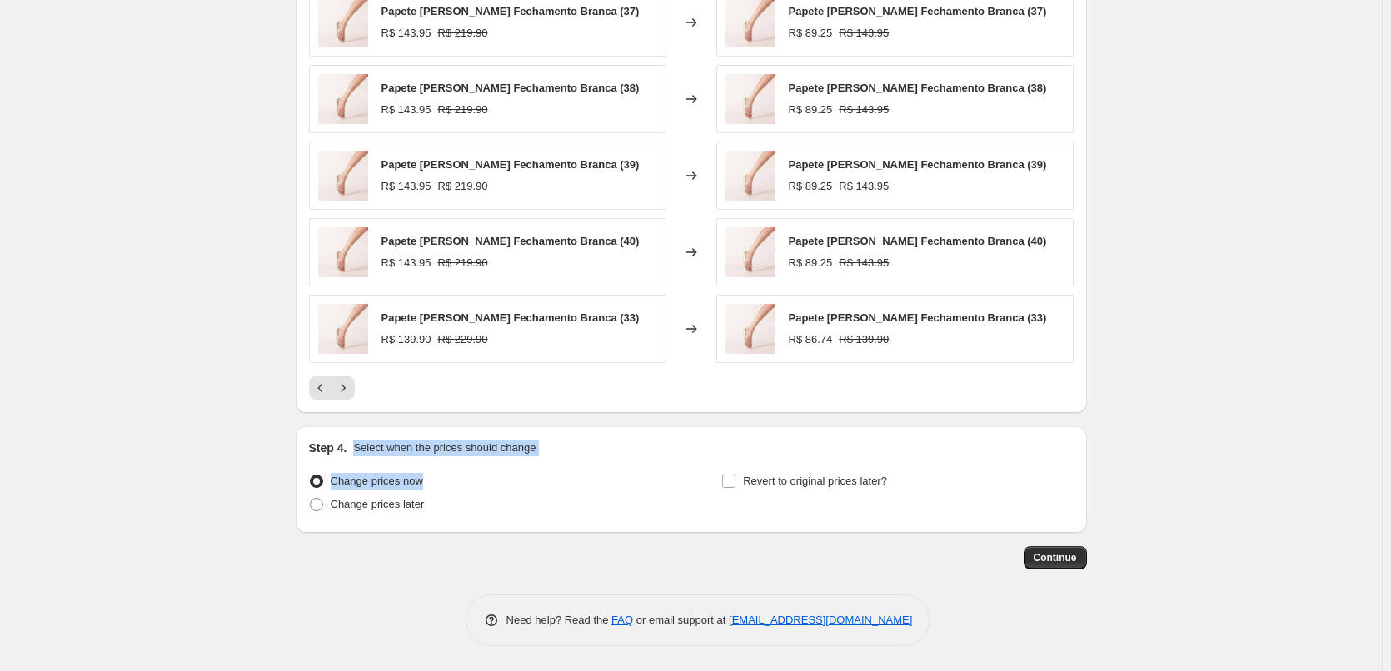
click at [440, 482] on div "Step 4. Select when the prices should change Change prices now Change prices la…" at bounding box center [691, 480] width 765 height 80
click at [429, 491] on div at bounding box center [429, 491] width 0 height 0
click at [725, 476] on span at bounding box center [728, 481] width 15 height 15
click at [725, 476] on input "Revert to original prices later?" at bounding box center [728, 481] width 13 height 13
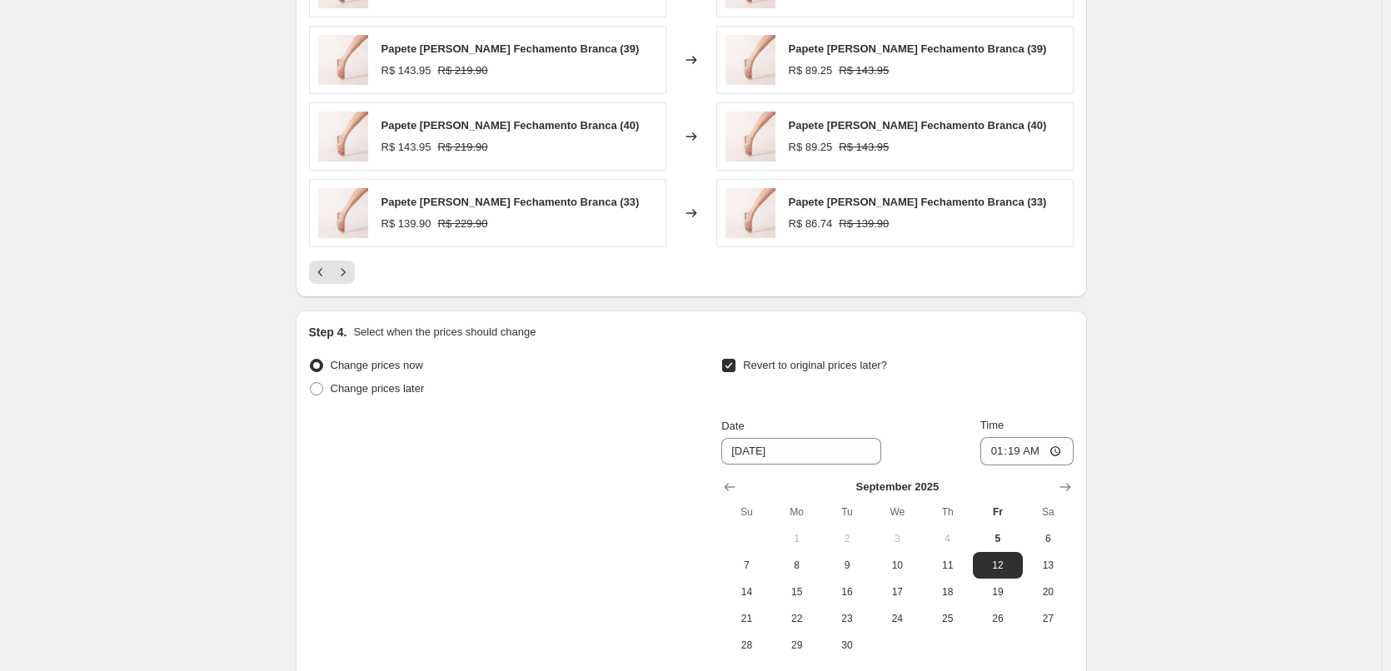
scroll to position [1272, 0]
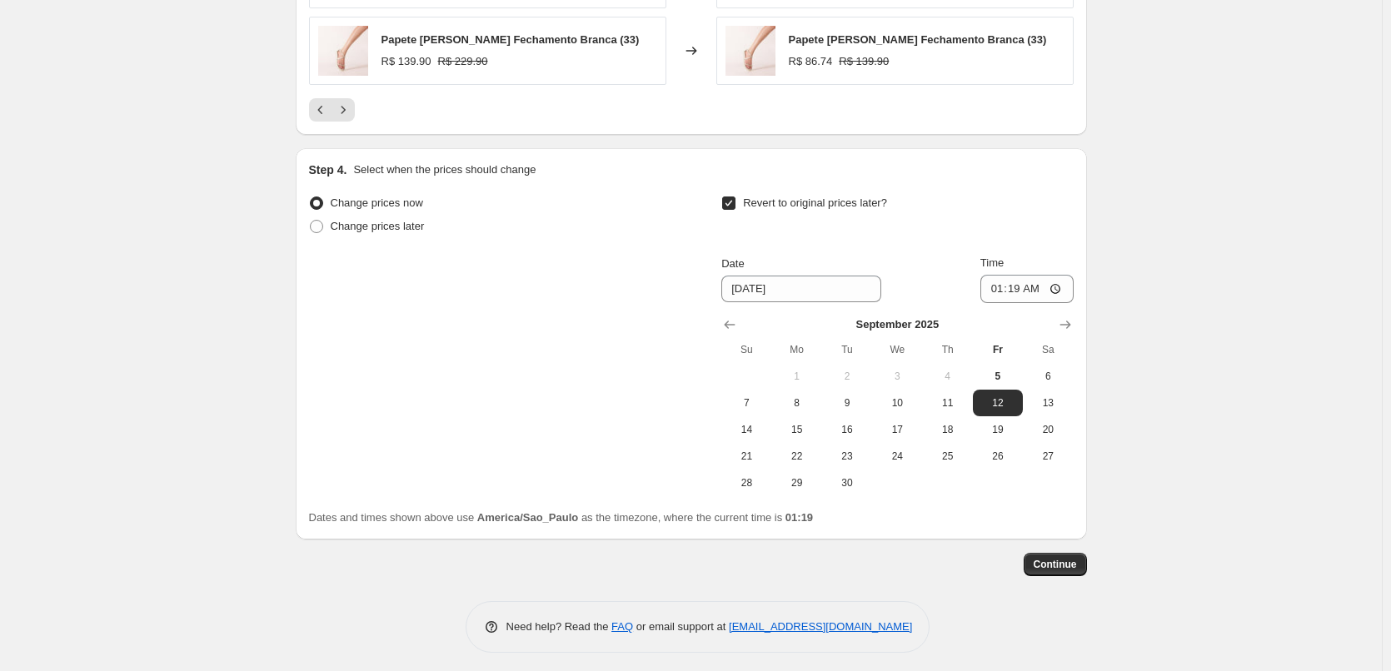
click at [730, 206] on input "Revert to original prices later?" at bounding box center [728, 203] width 13 height 13
checkbox input "false"
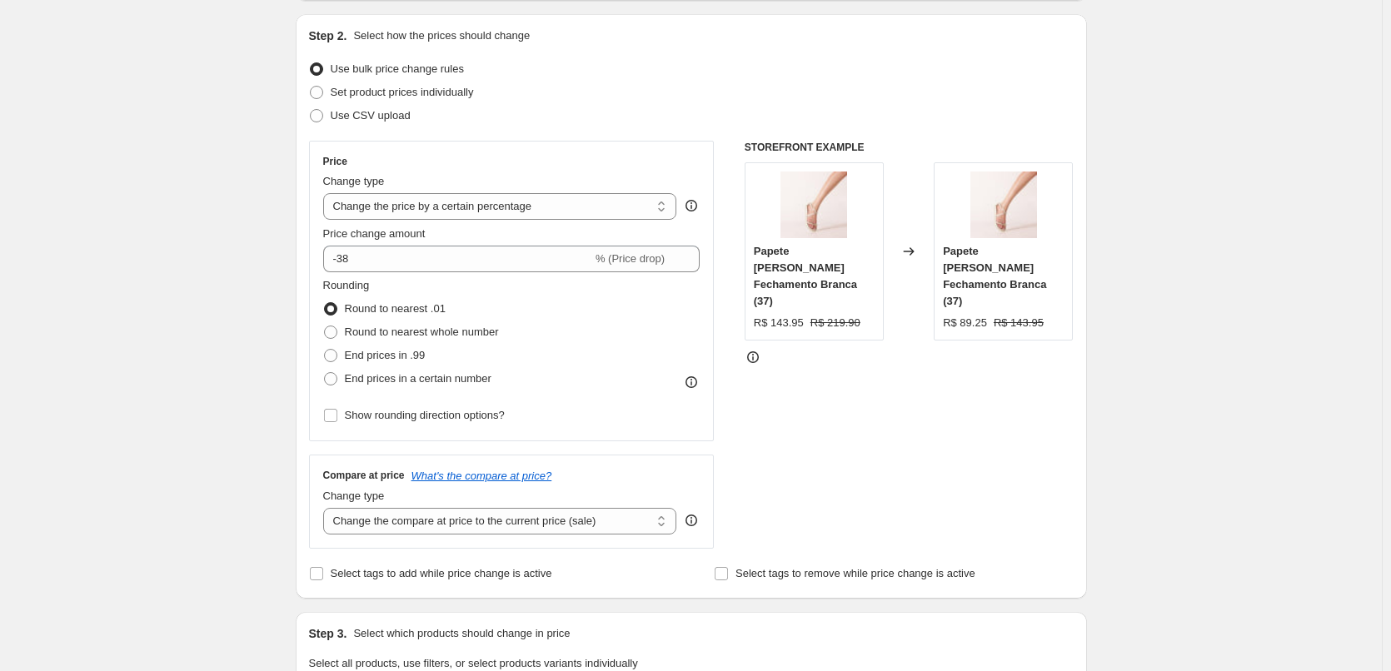
scroll to position [162, 0]
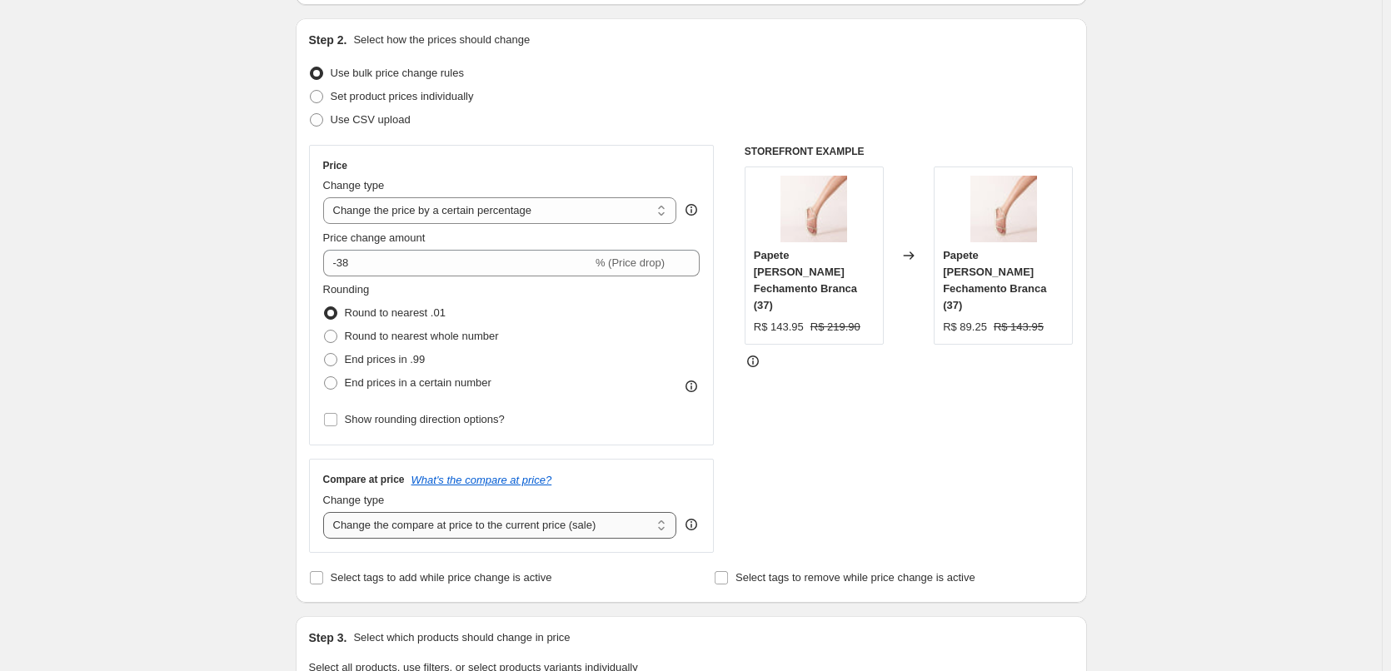
click at [341, 521] on select "Change the compare at price to the current price (sale) Change the compare at p…" at bounding box center [500, 525] width 354 height 27
click at [428, 531] on select "Change the compare at price to the current price (sale) Change the compare at p…" at bounding box center [500, 525] width 354 height 27
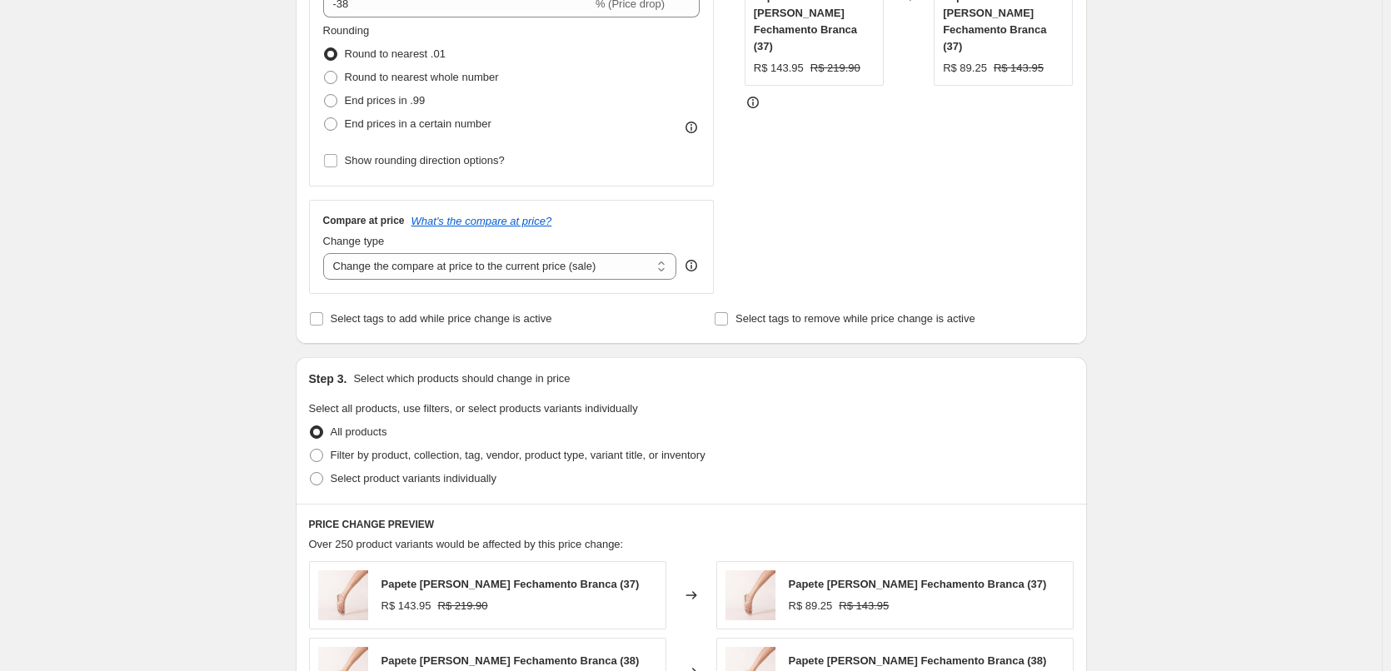
scroll to position [440, 0]
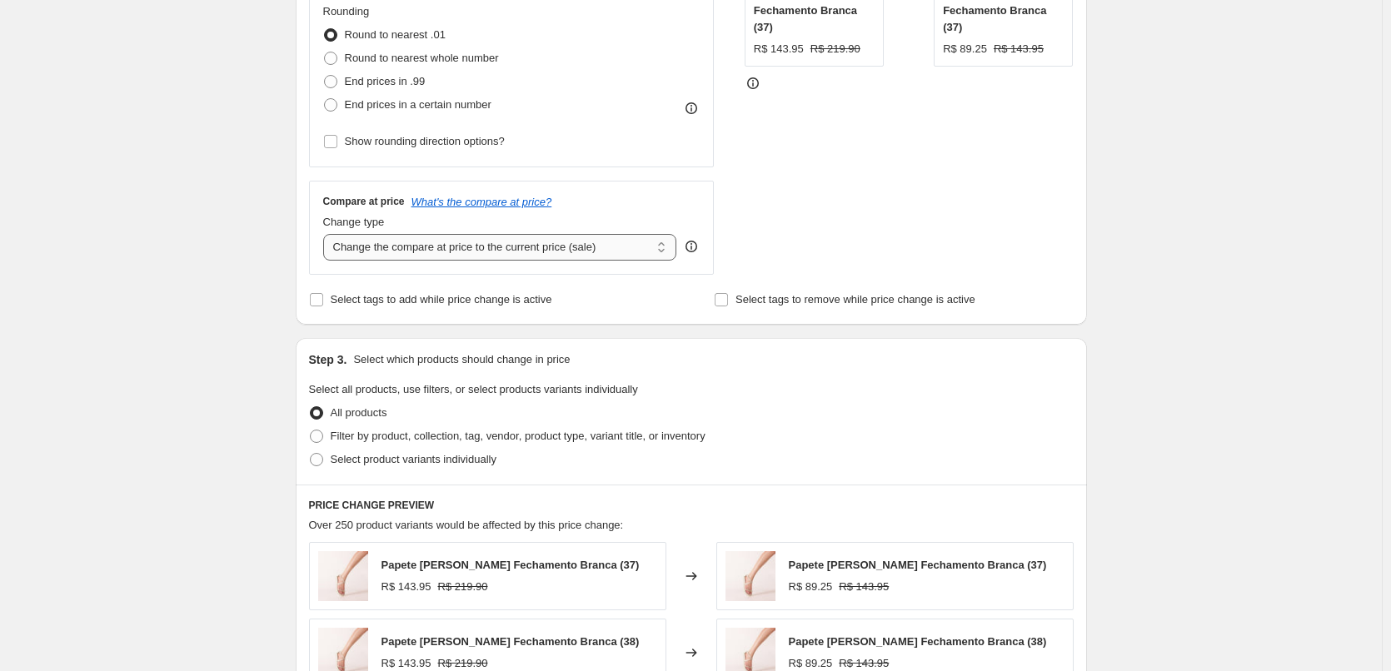
click at [372, 247] on select "Change the compare at price to the current price (sale) Change the compare at p…" at bounding box center [500, 247] width 354 height 27
click at [326, 234] on select "Change the compare at price to the current price (sale) Change the compare at p…" at bounding box center [500, 247] width 354 height 27
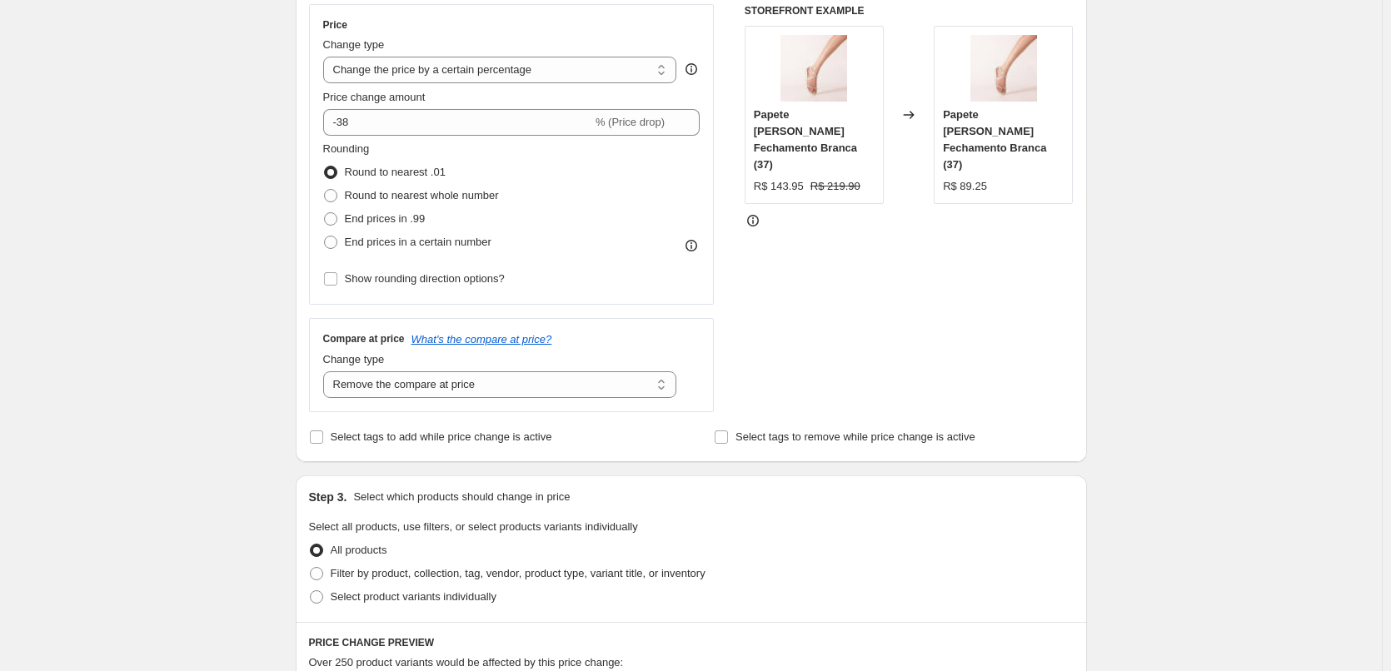
scroll to position [301, 0]
click at [430, 384] on select "Change the compare at price to the current price (sale) Change the compare at p…" at bounding box center [500, 386] width 354 height 27
click at [326, 373] on select "Change the compare at price to the current price (sale) Change the compare at p…" at bounding box center [500, 386] width 354 height 27
click at [416, 387] on select "Change the compare at price to the current price (sale) Change the compare at p…" at bounding box center [500, 386] width 354 height 27
click at [326, 373] on select "Change the compare at price to the current price (sale) Change the compare at p…" at bounding box center [500, 386] width 354 height 27
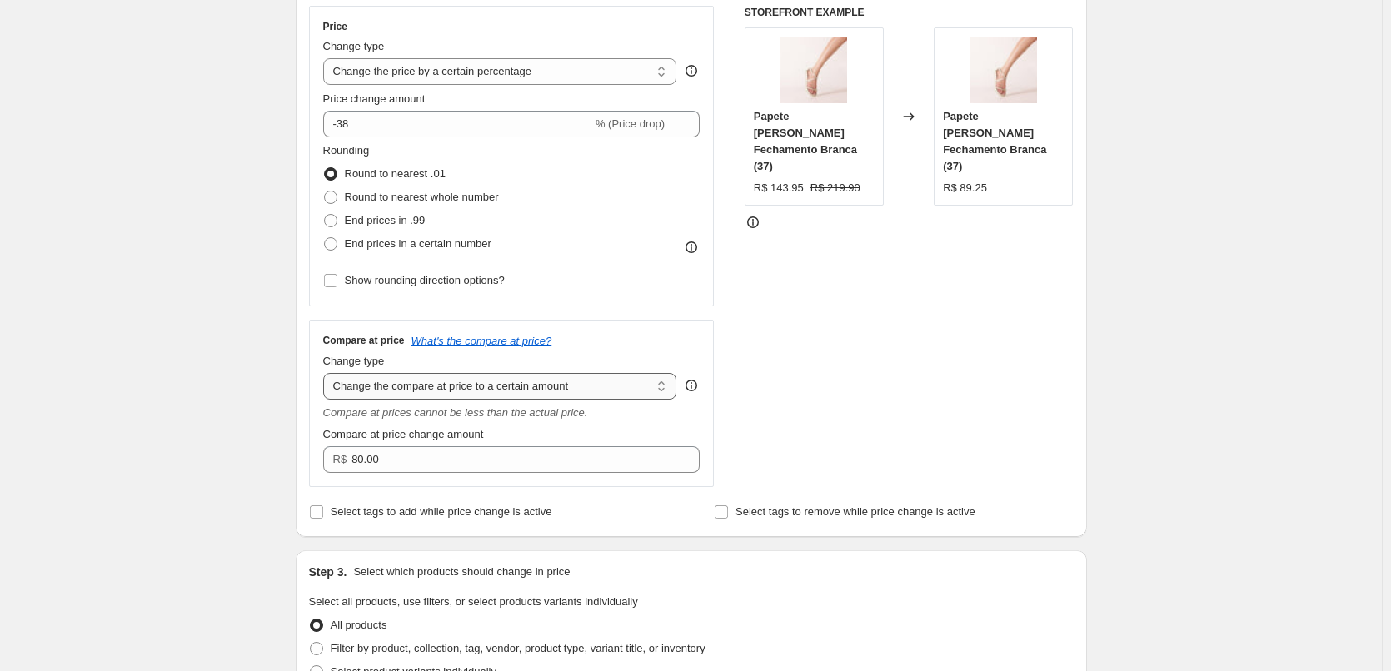
click at [417, 388] on select "Change the compare at price to the current price (sale) Change the compare at p…" at bounding box center [500, 386] width 354 height 27
select select "by"
click at [326, 373] on select "Change the compare at price to the current price (sale) Change the compare at p…" at bounding box center [500, 386] width 354 height 27
type input "-10.00"
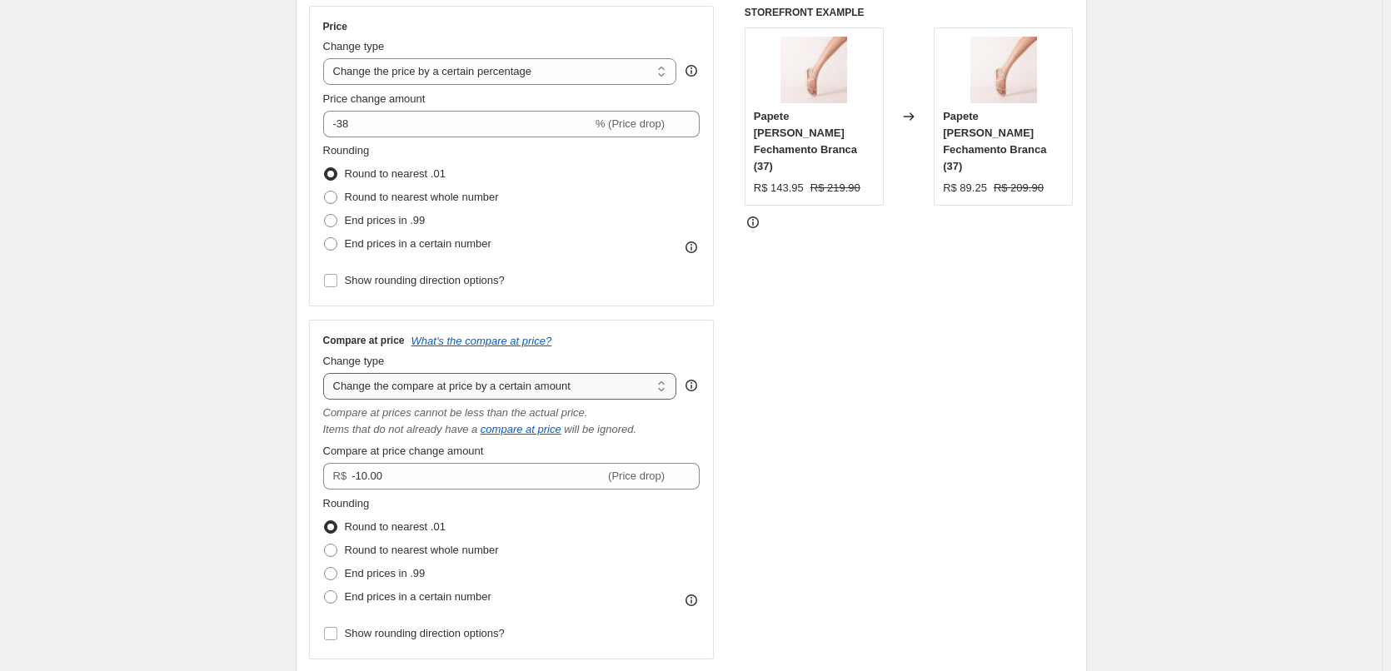
click at [408, 380] on select "Change the compare at price to the current price (sale) Change the compare at p…" at bounding box center [500, 386] width 354 height 27
select select "percentage"
click at [326, 373] on select "Change the compare at price to the current price (sale) Change the compare at p…" at bounding box center [500, 386] width 354 height 27
type input "-15"
click at [411, 377] on select "Change the compare at price to the current price (sale) Change the compare at p…" at bounding box center [500, 386] width 354 height 27
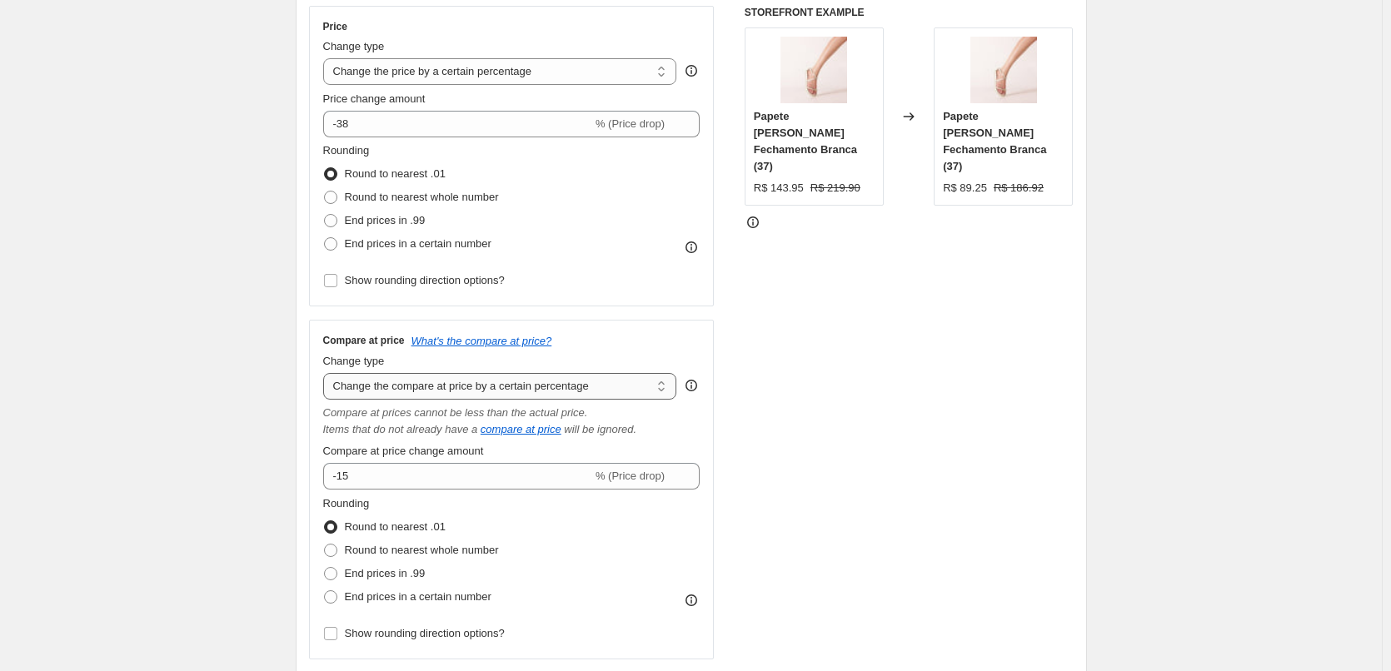
select select "bp"
click at [326, 373] on select "Change the compare at price to the current price (sale) Change the compare at p…" at bounding box center [500, 386] width 354 height 27
type input "12.00"
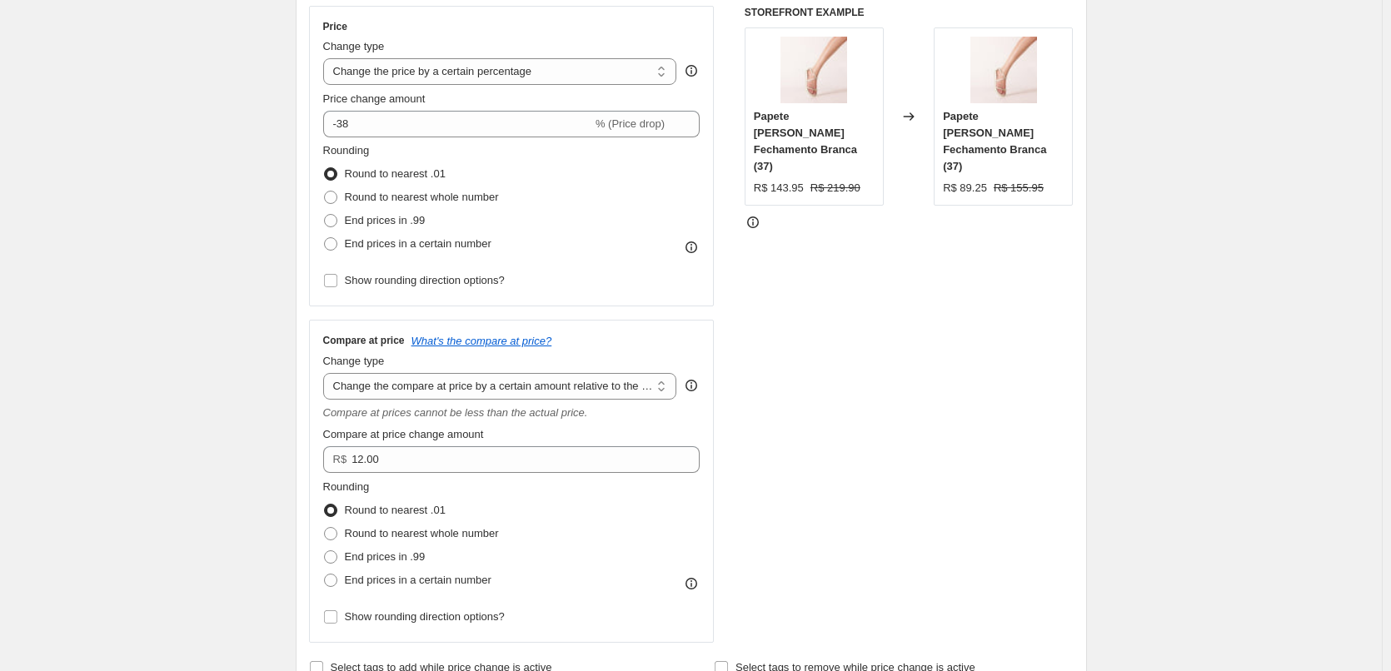
click at [414, 371] on div "Change type Change the compare at price to the current price (sale) Change the …" at bounding box center [500, 376] width 354 height 47
click at [428, 384] on select "Change the compare at price to the current price (sale) Change the compare at p…" at bounding box center [500, 386] width 354 height 27
select select "pp"
click at [326, 373] on select "Change the compare at price to the current price (sale) Change the compare at p…" at bounding box center [500, 386] width 354 height 27
type input "20"
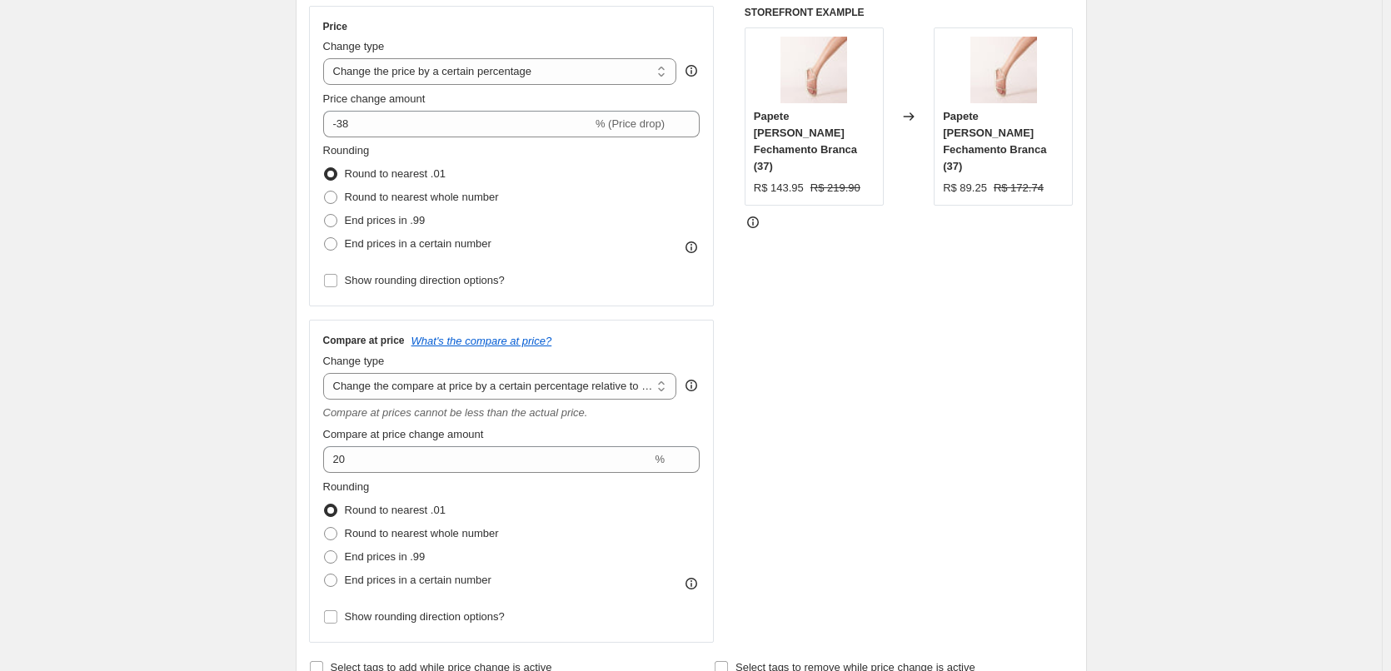
click at [409, 401] on div "Compare at price What's the compare at price? Change type Change the compare at…" at bounding box center [511, 481] width 377 height 295
click at [408, 397] on select "Change the compare at price to the current price (sale) Change the compare at p…" at bounding box center [500, 386] width 354 height 27
click at [326, 373] on select "Change the compare at price to the current price (sale) Change the compare at p…" at bounding box center [500, 386] width 354 height 27
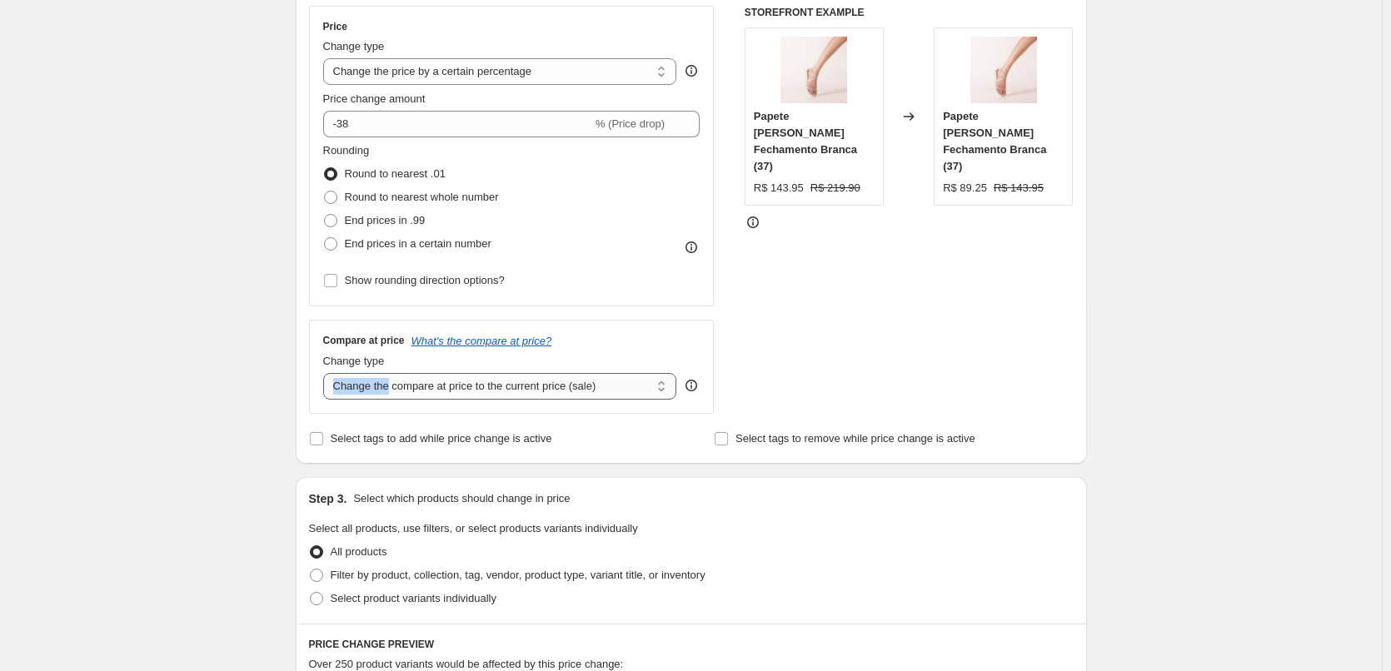
click at [390, 400] on div "Compare at price What's the compare at price? Change type Change the compare at…" at bounding box center [512, 366] width 406 height 93
click at [391, 387] on select "Change the compare at price to the current price (sale) Change the compare at p…" at bounding box center [500, 386] width 354 height 27
select select "no_change"
click at [326, 373] on select "Change the compare at price to the current price (sale) Change the compare at p…" at bounding box center [500, 386] width 354 height 27
click at [436, 389] on select "Change the compare at price to the current price (sale) Change the compare at p…" at bounding box center [500, 386] width 354 height 27
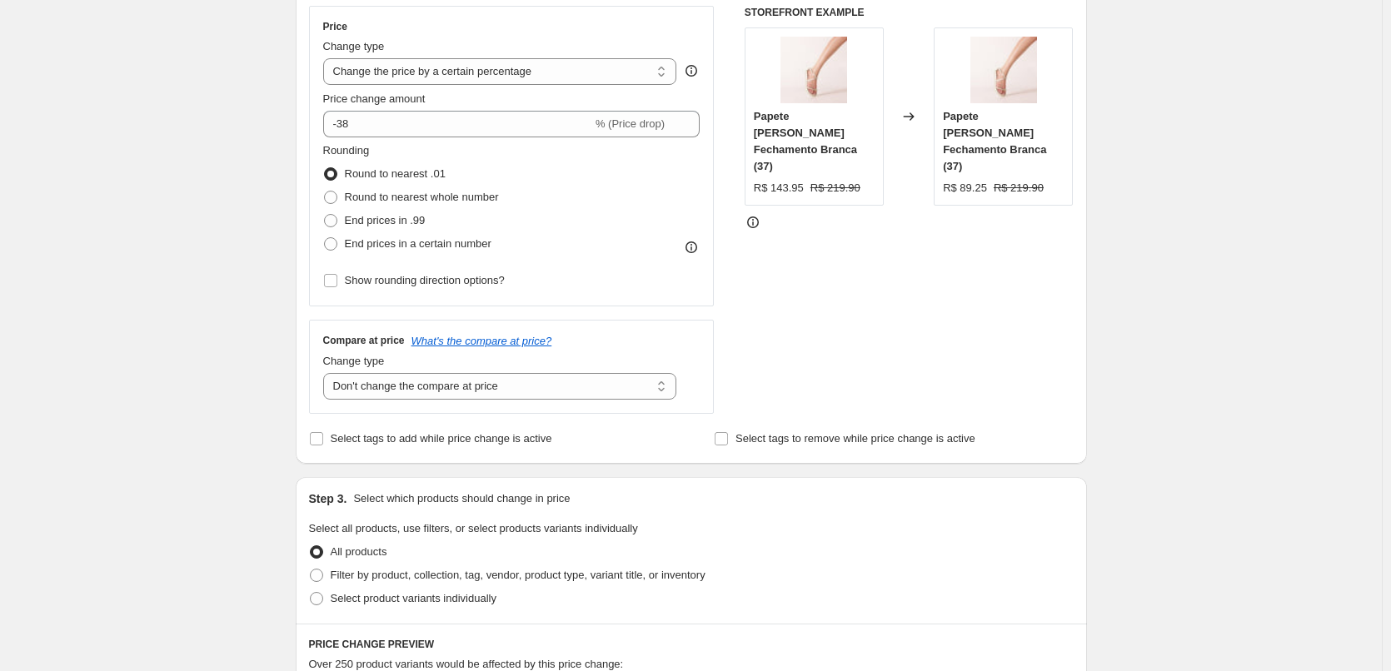
click at [236, 363] on div "Create new price change job. This page is ready Create new price change job Dra…" at bounding box center [691, 531] width 1382 height 1665
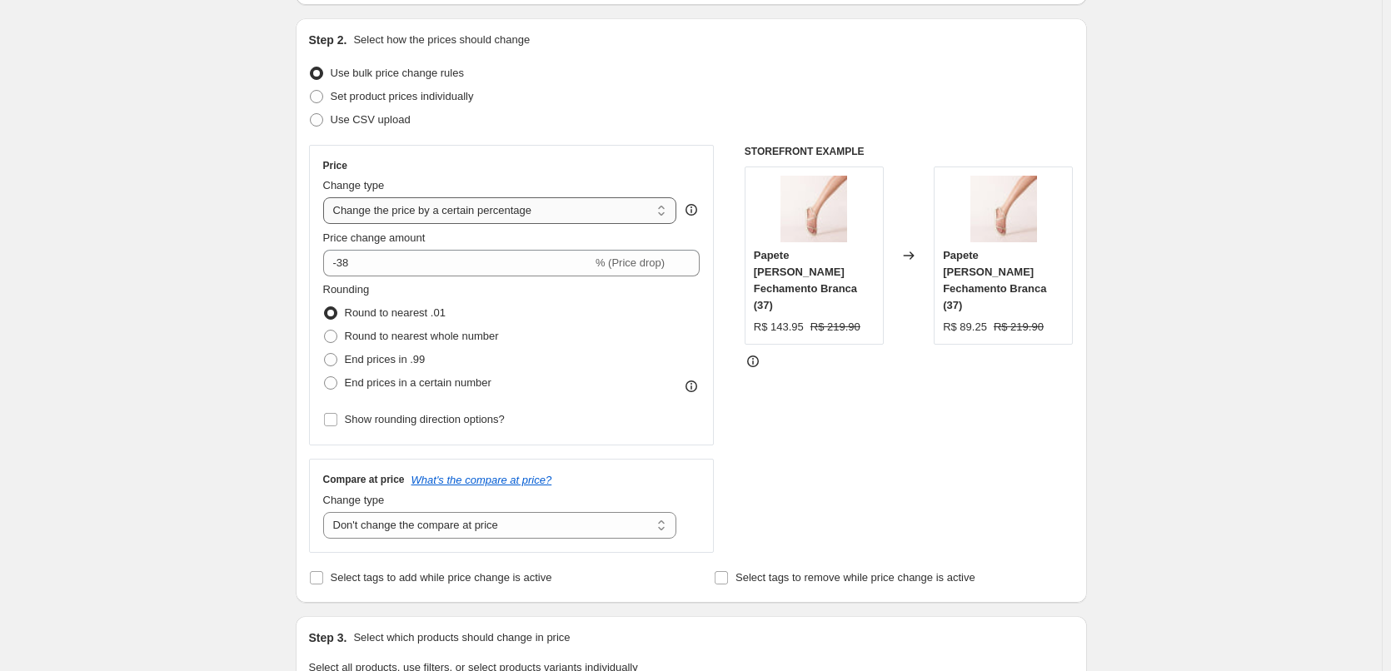
click at [396, 212] on select "Change the price to a certain amount Change the price by a certain amount Chang…" at bounding box center [500, 210] width 354 height 27
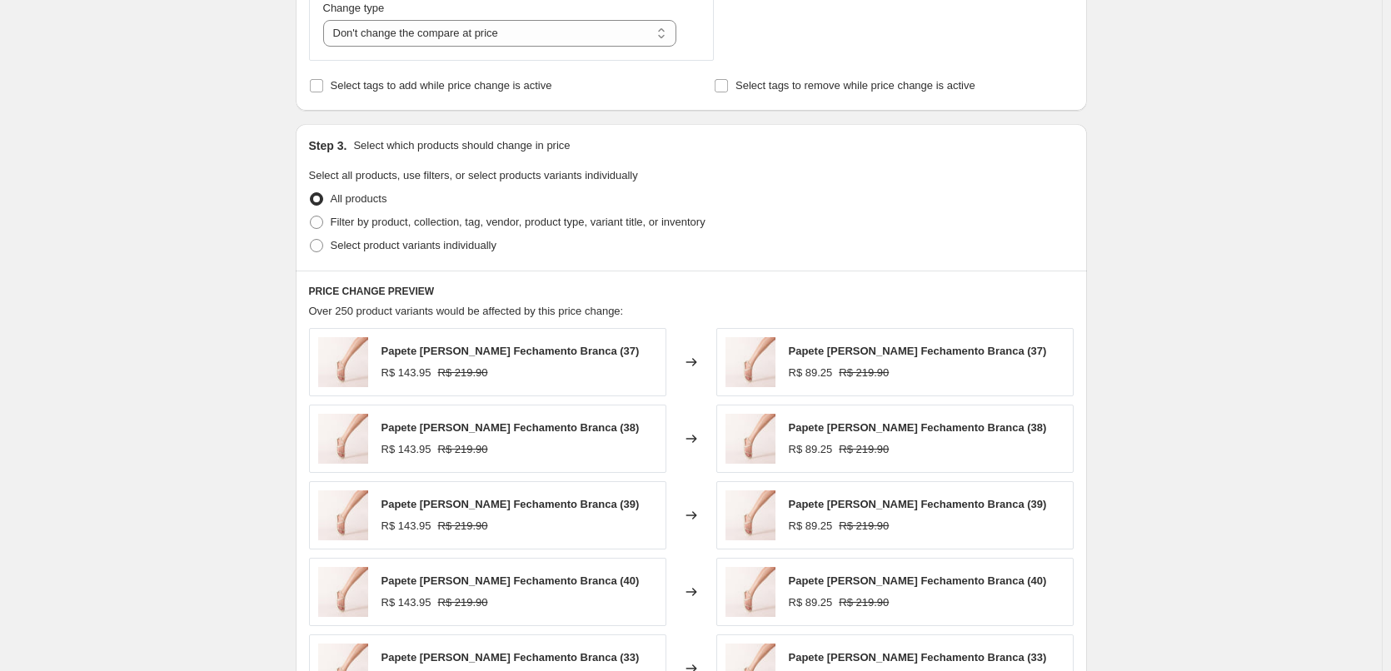
scroll to position [994, 0]
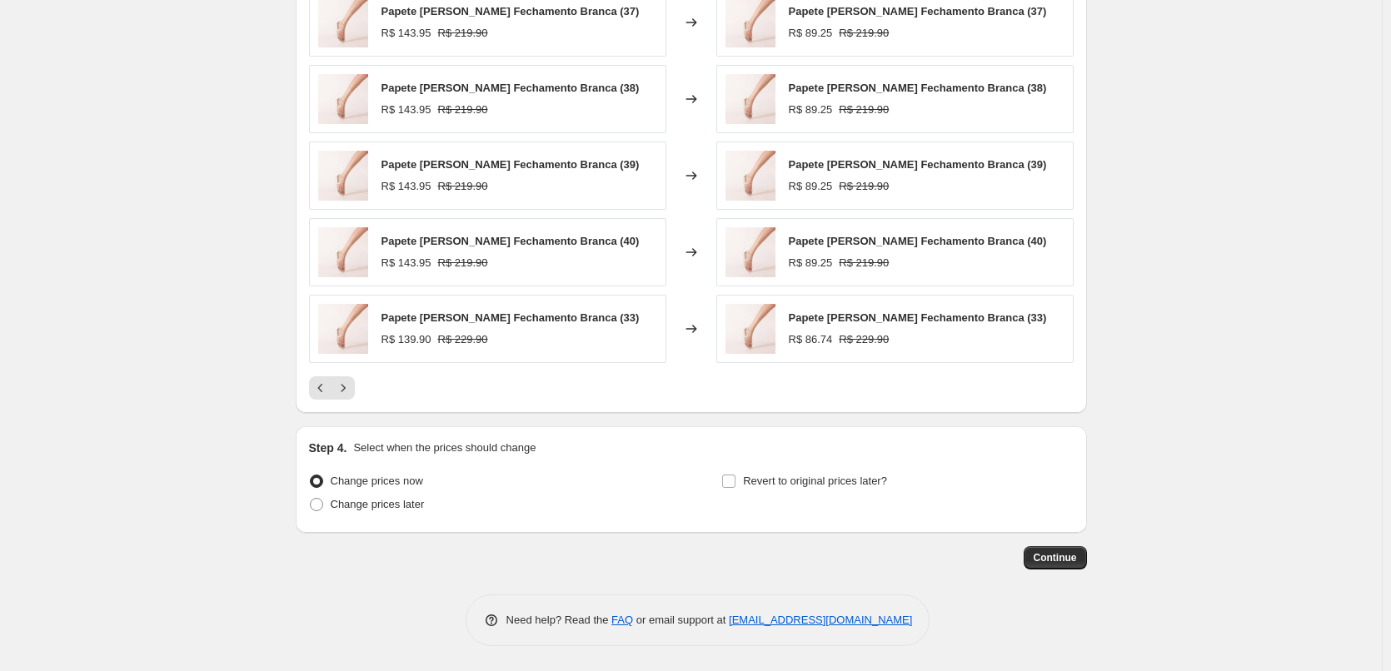
click at [1054, 557] on span "Continue" at bounding box center [1055, 557] width 43 height 13
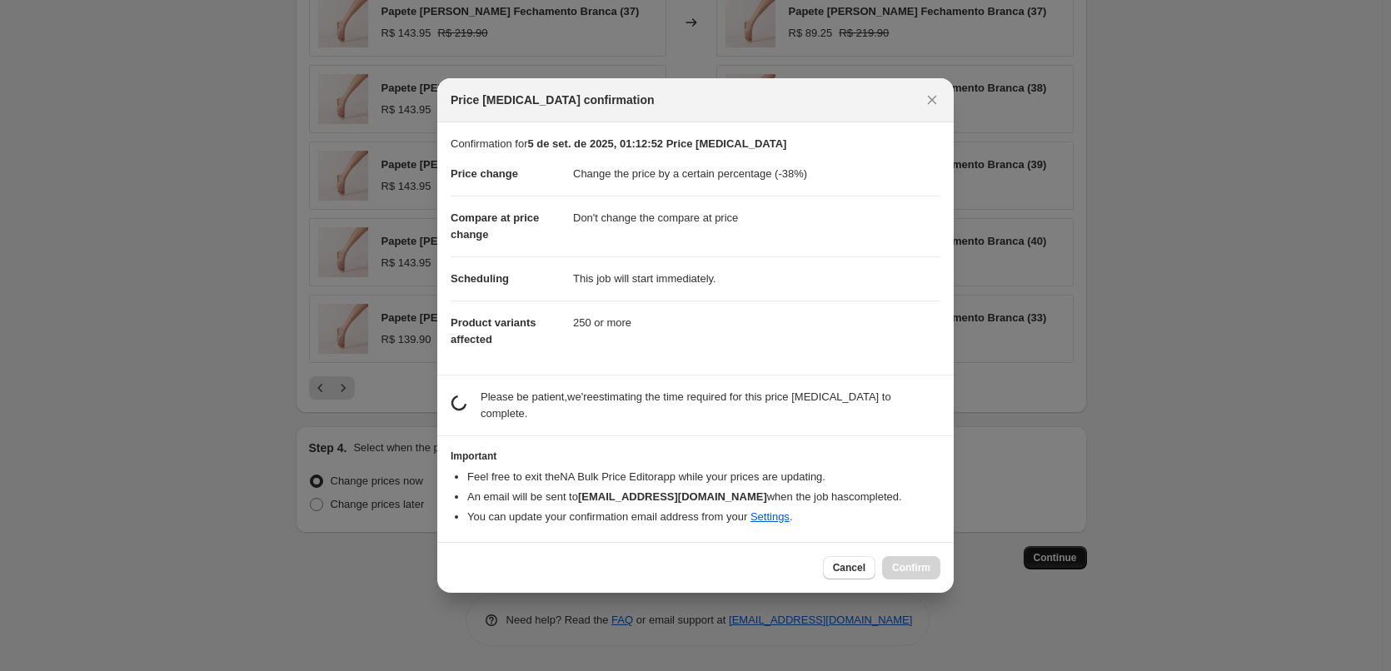
scroll to position [0, 0]
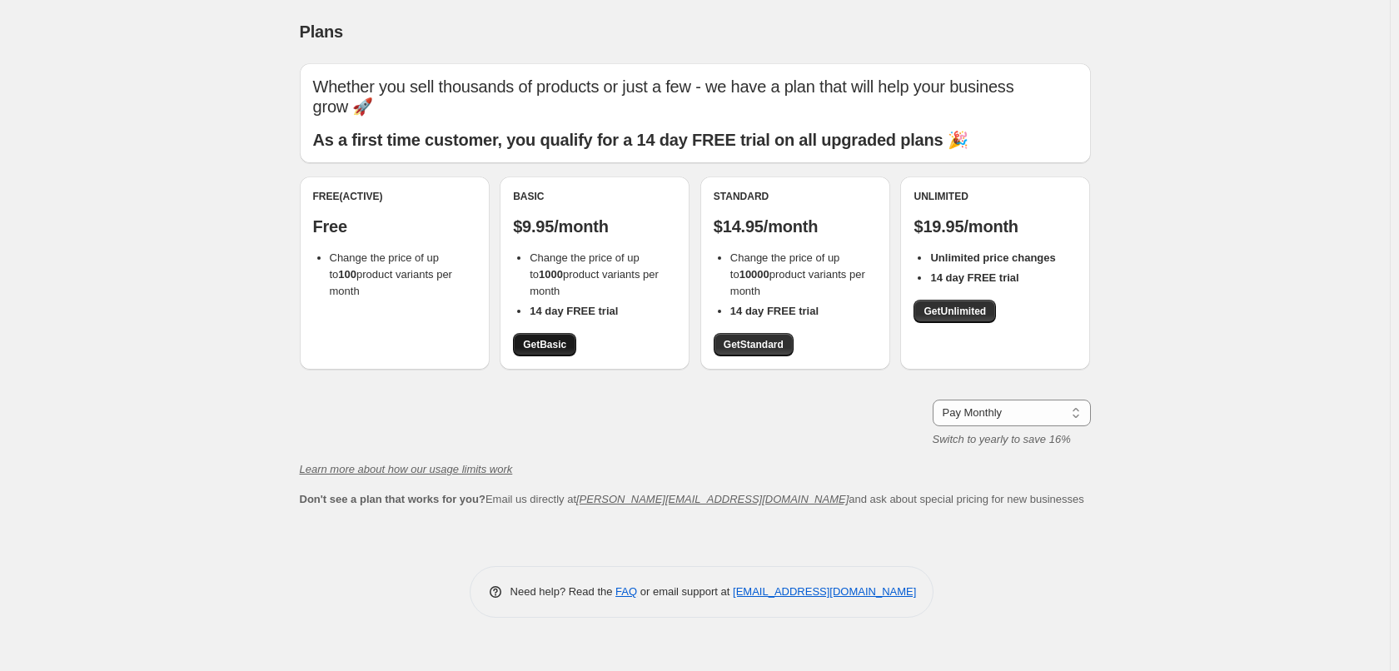
click at [546, 353] on link "Get Basic" at bounding box center [544, 344] width 63 height 23
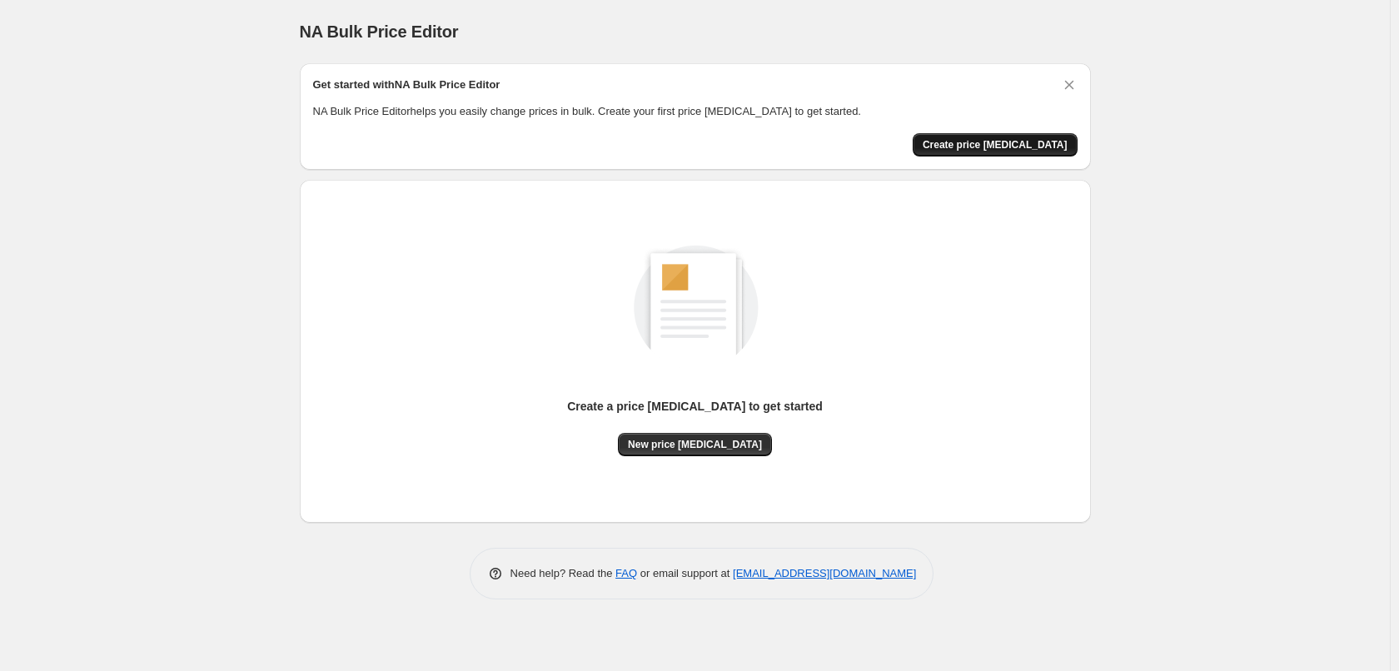
click at [1019, 148] on span "Create price change job" at bounding box center [995, 144] width 145 height 13
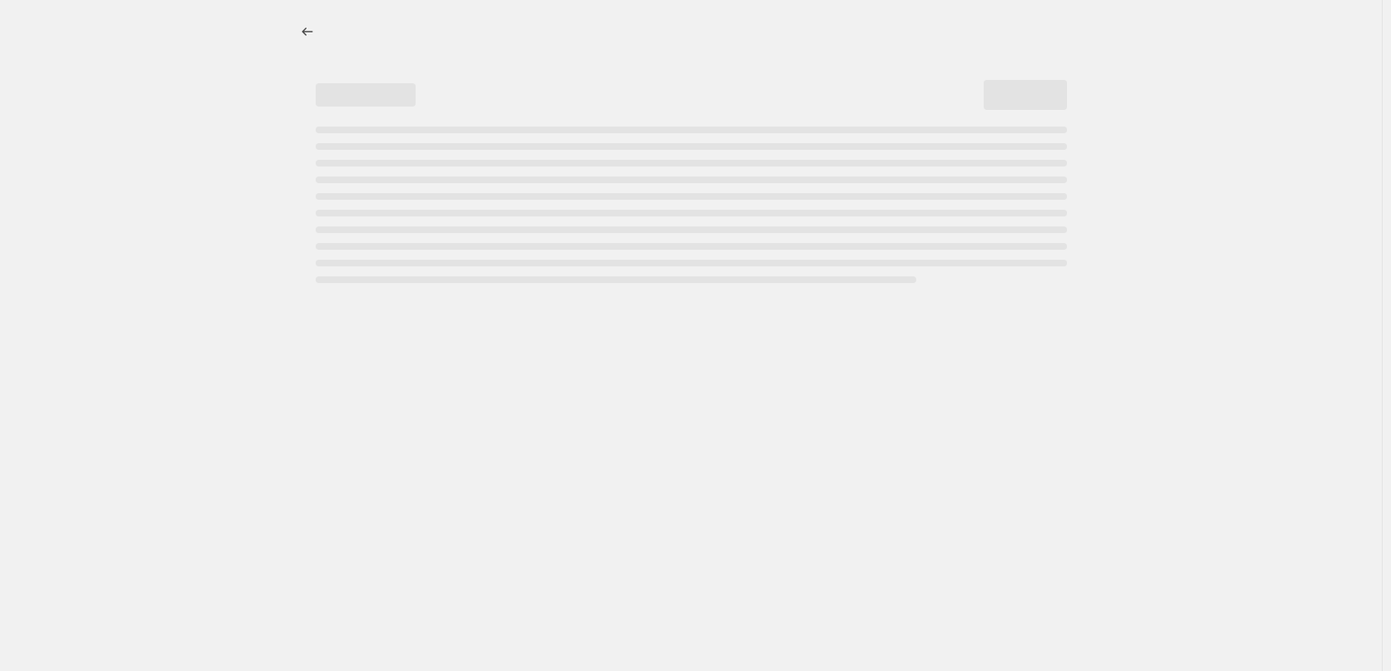
select select "percentage"
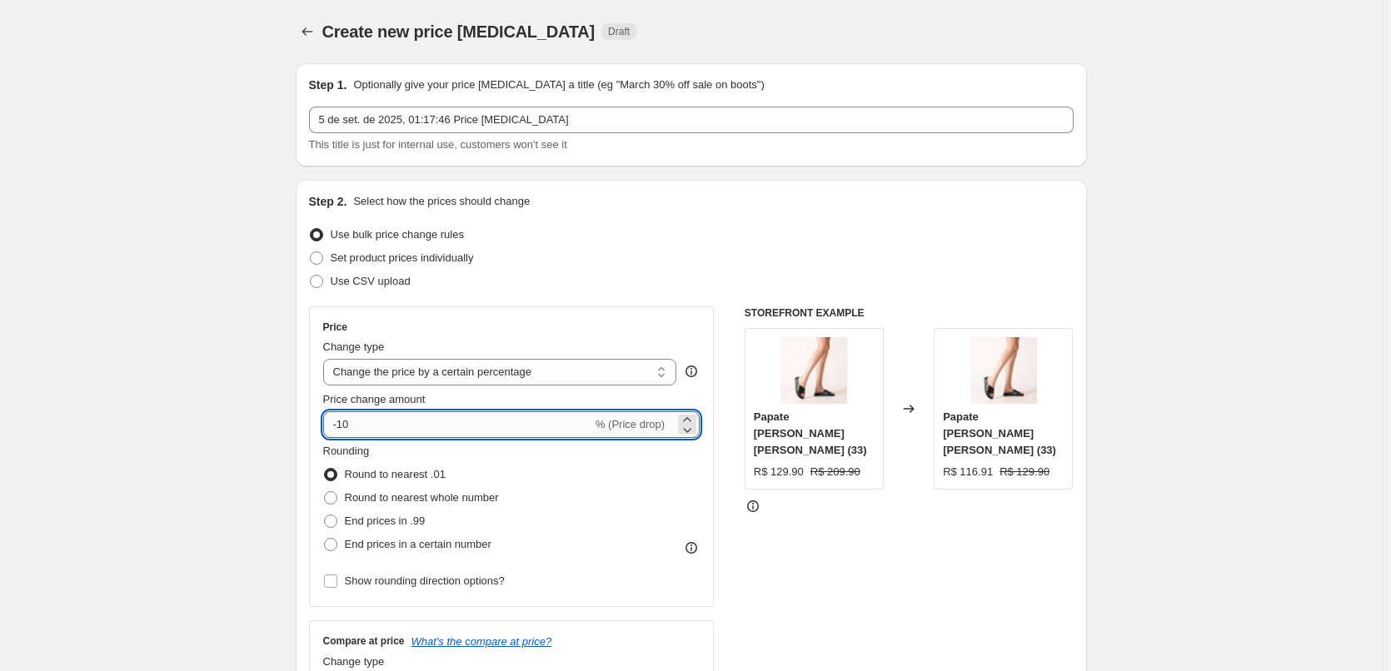
click at [370, 422] on input "-10" at bounding box center [457, 424] width 269 height 27
click at [406, 375] on select "Change the price to a certain amount Change the price by a certain amount Chang…" at bounding box center [500, 372] width 354 height 27
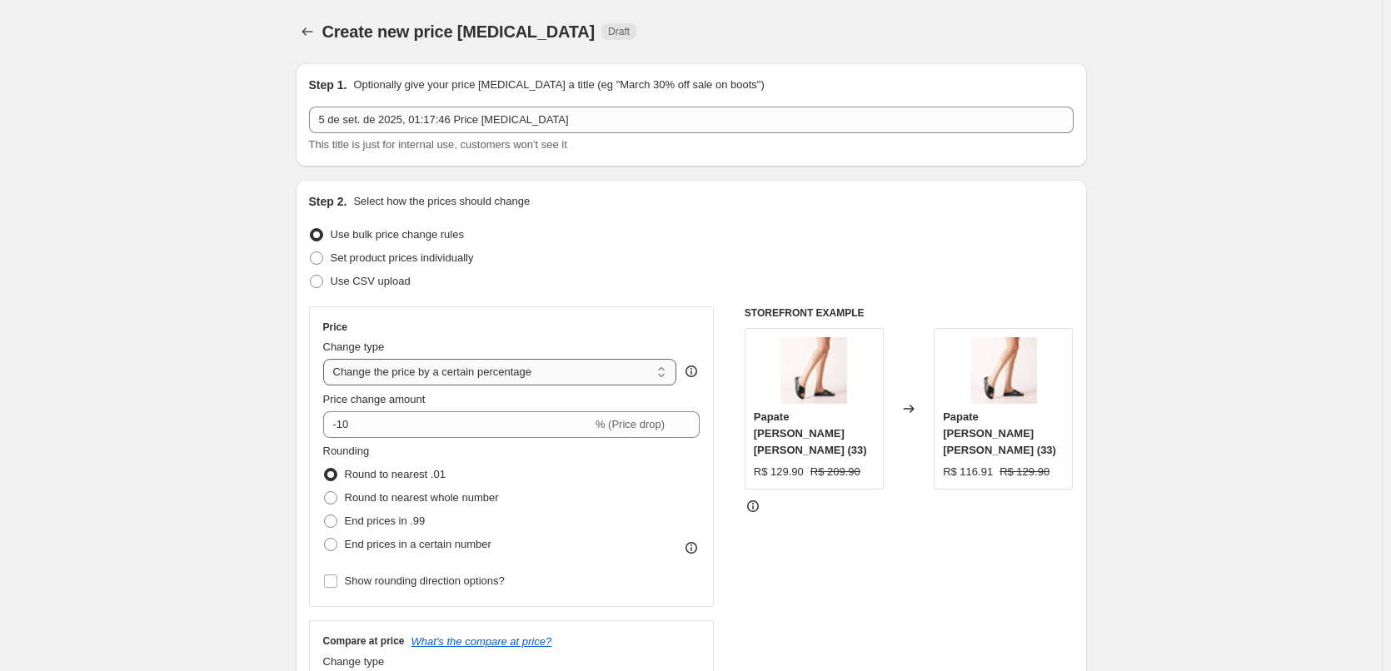
click at [406, 375] on select "Change the price to a certain amount Change the price by a certain amount Chang…" at bounding box center [500, 372] width 354 height 27
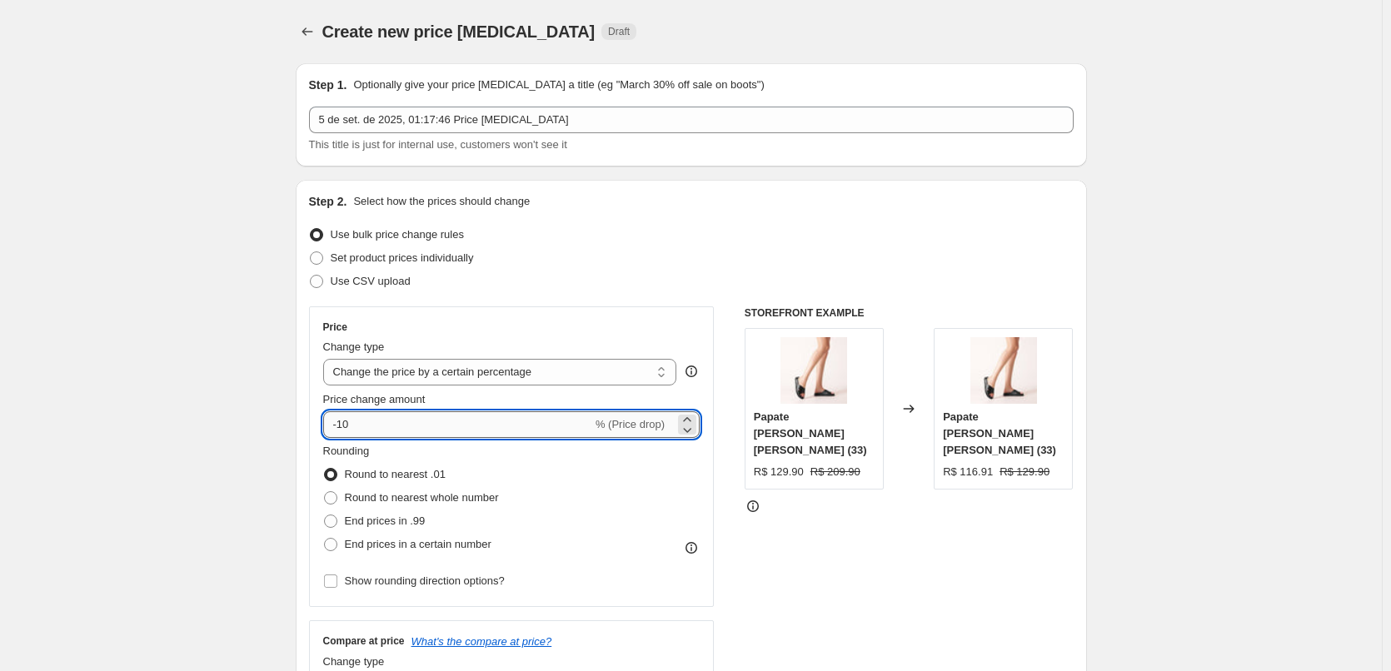
click at [388, 428] on input "-10" at bounding box center [457, 424] width 269 height 27
type input "-1"
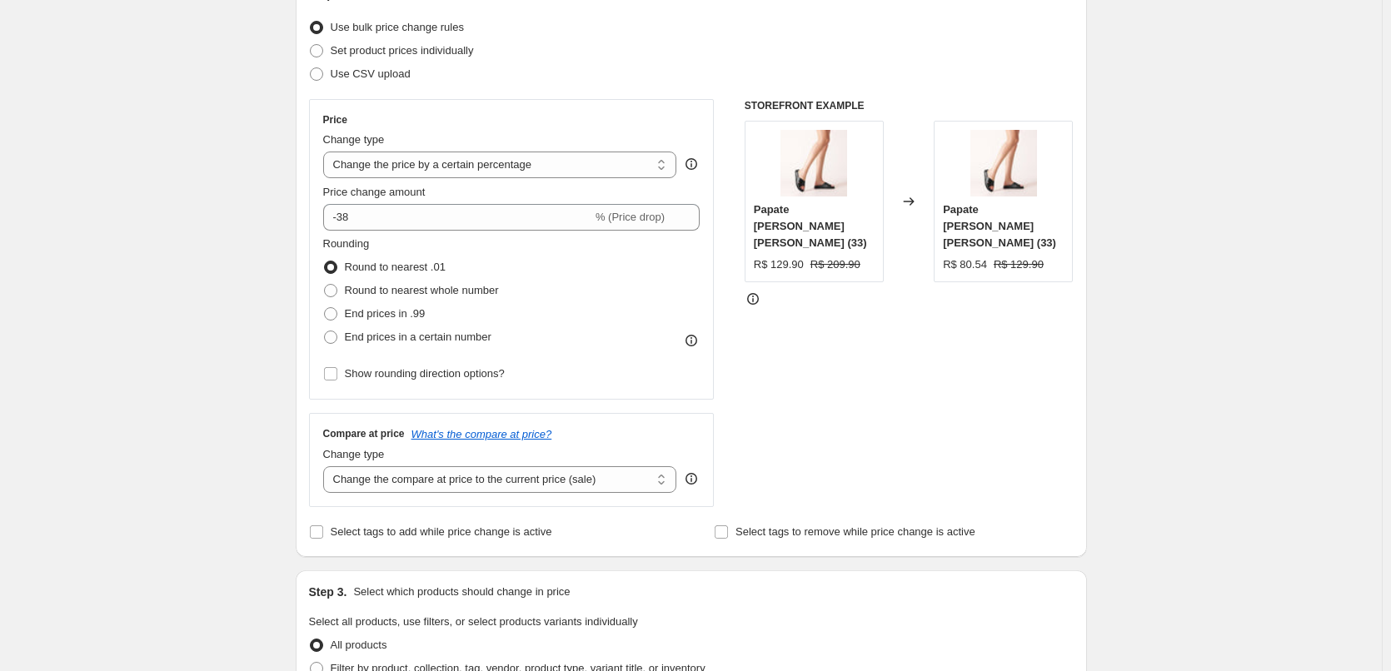
scroll to position [139, 0]
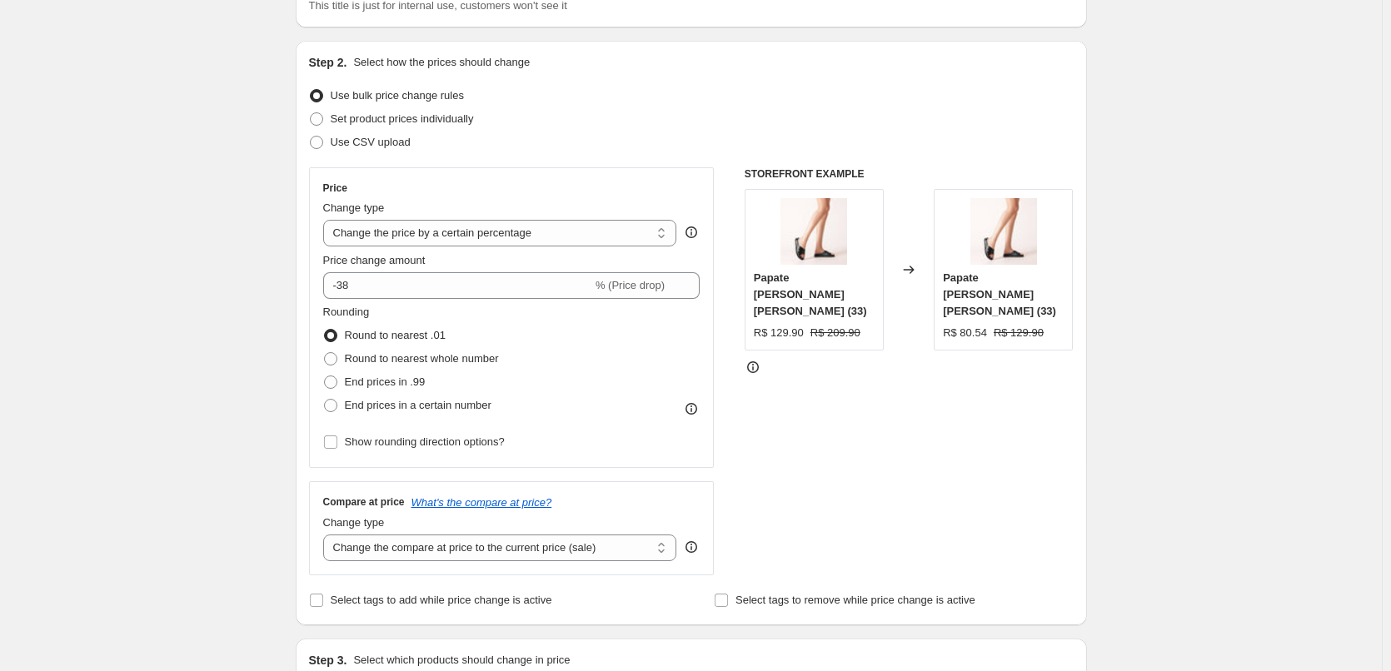
click at [395, 267] on span "Price change amount" at bounding box center [374, 260] width 102 height 12
click at [395, 272] on input "-38" at bounding box center [457, 285] width 269 height 27
type input "-3"
click at [400, 284] on input "-37" at bounding box center [457, 285] width 269 height 27
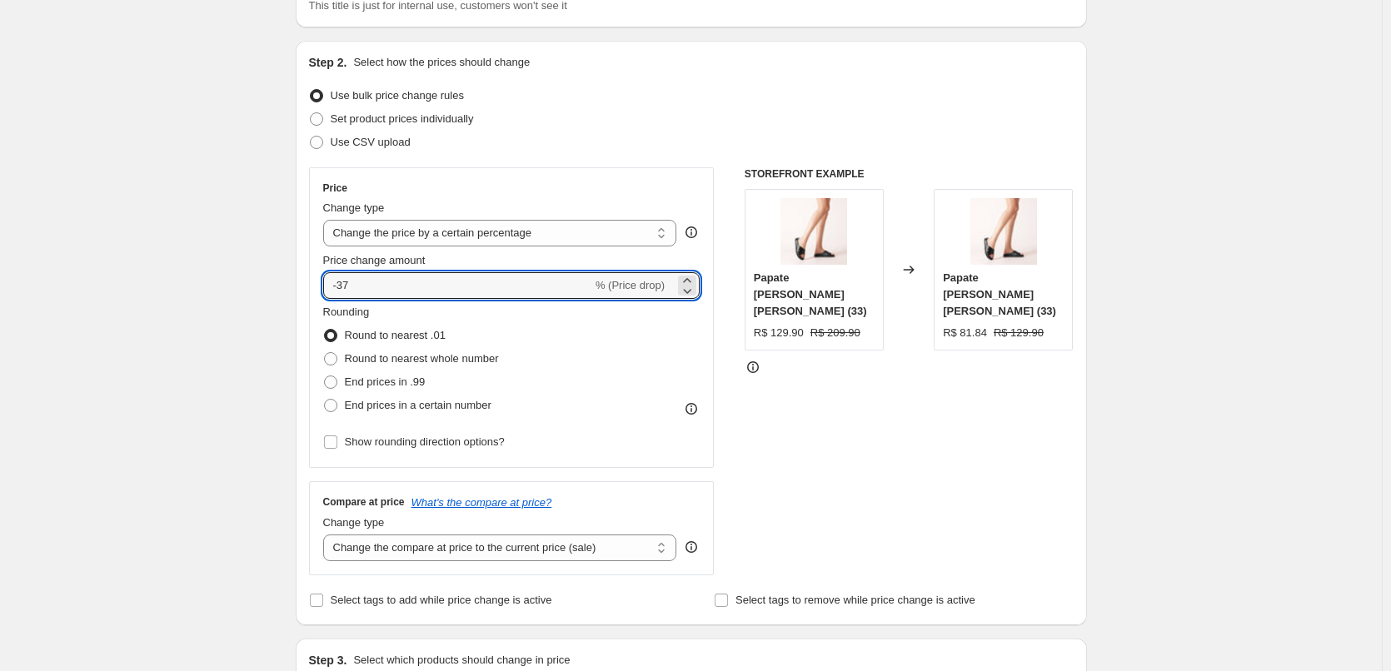
type input "-3"
type input "-34"
click at [286, 279] on div "Step 1. Optionally give your price change job a title (eg "March 30% off sale o…" at bounding box center [684, 667] width 804 height 1513
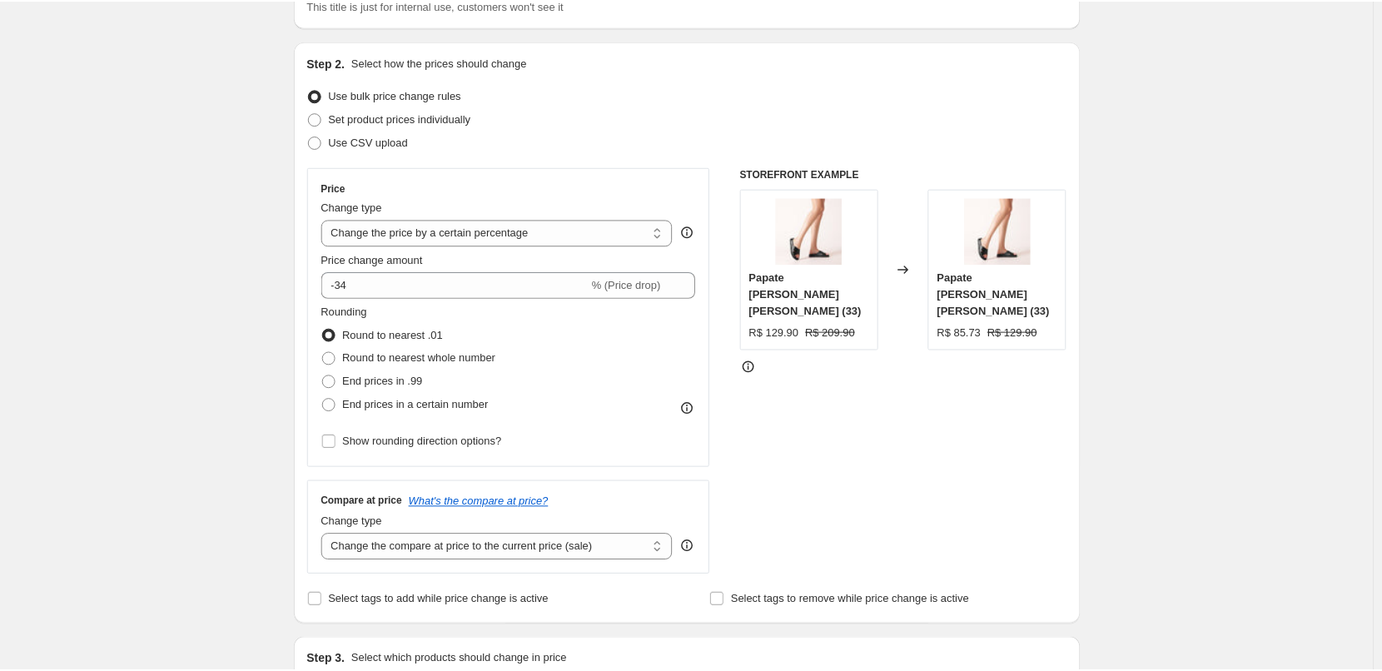
scroll to position [833, 0]
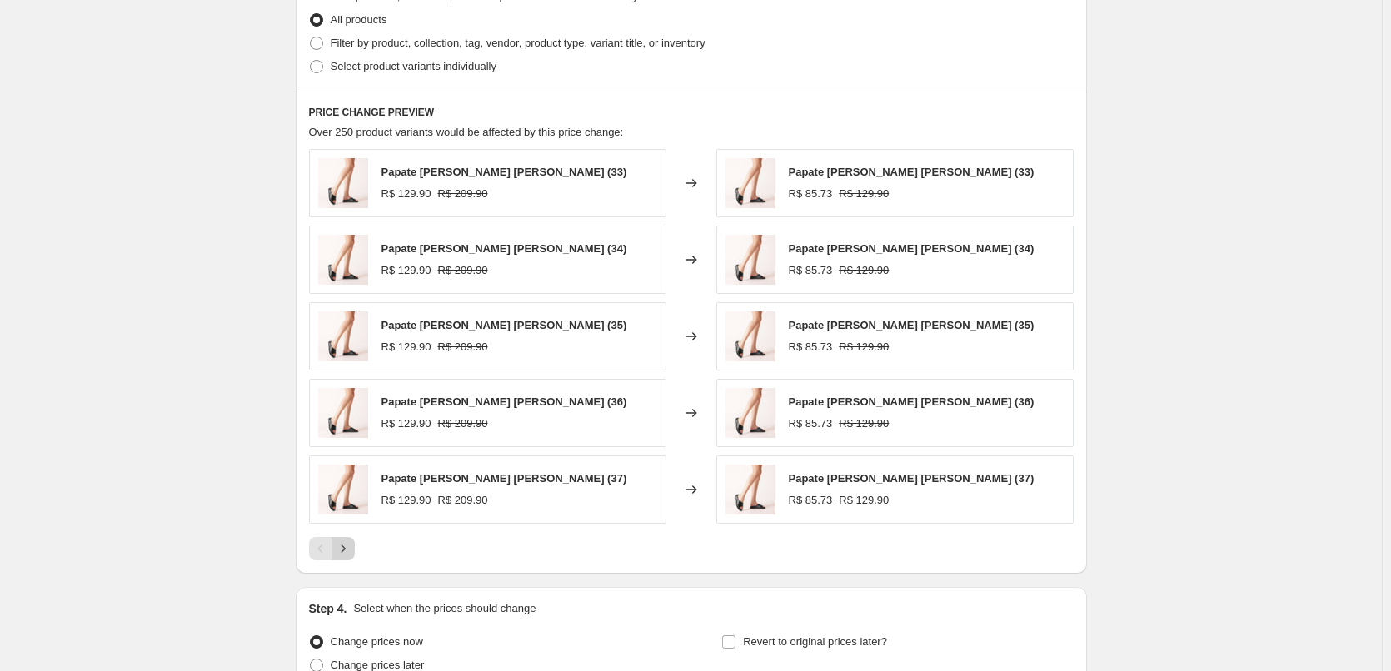
click at [347, 550] on icon "Next" at bounding box center [343, 548] width 17 height 17
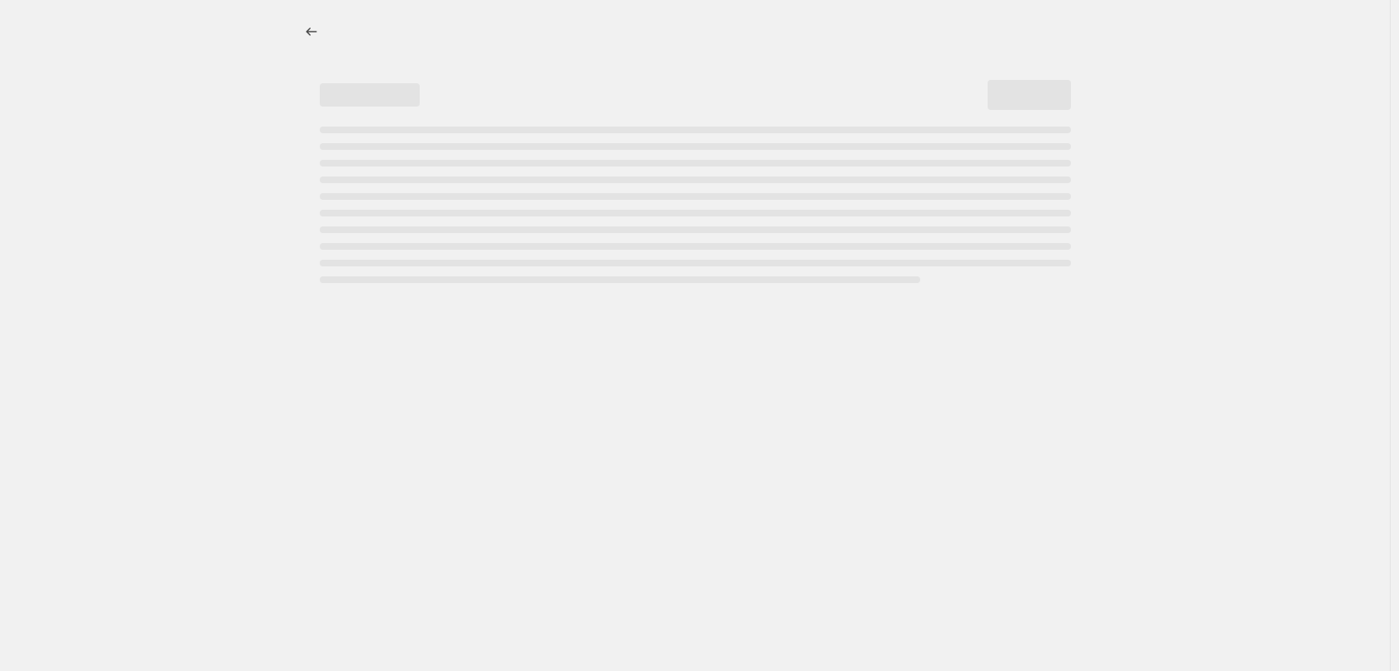
select select "percentage"
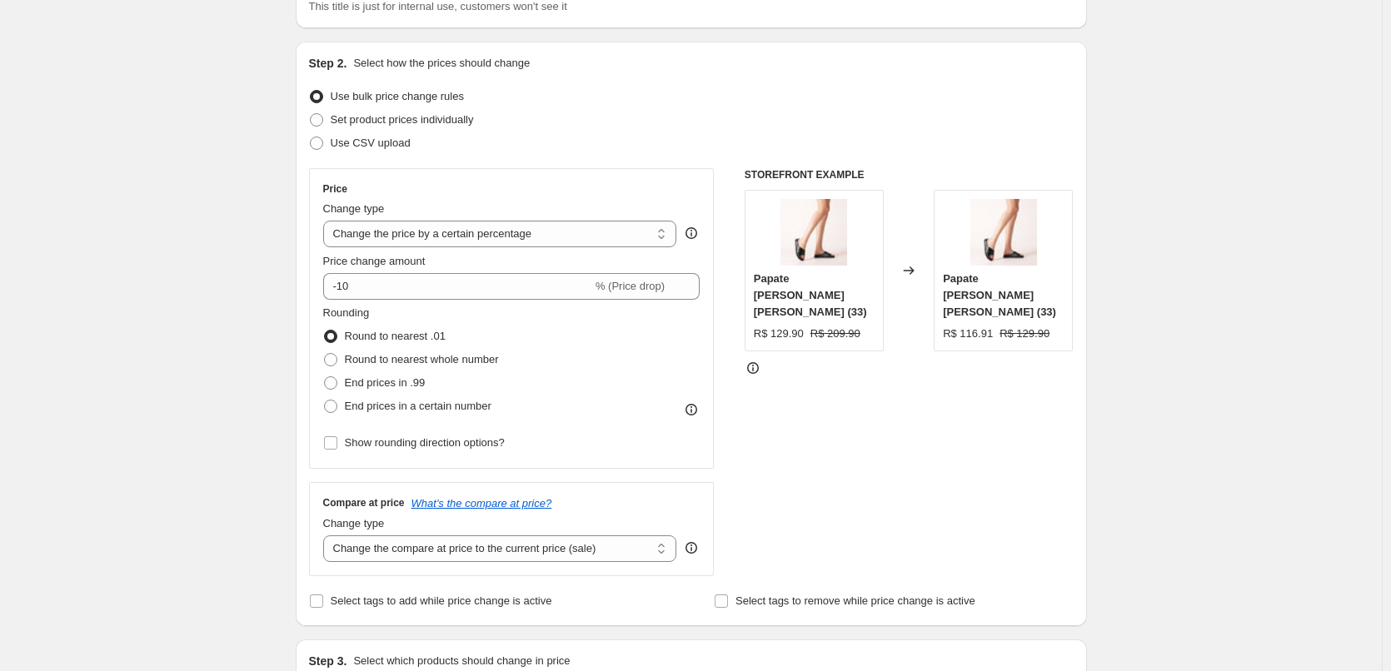
scroll to position [139, 0]
click at [364, 289] on input "-10" at bounding box center [457, 285] width 269 height 27
type input "-1"
type input "-38"
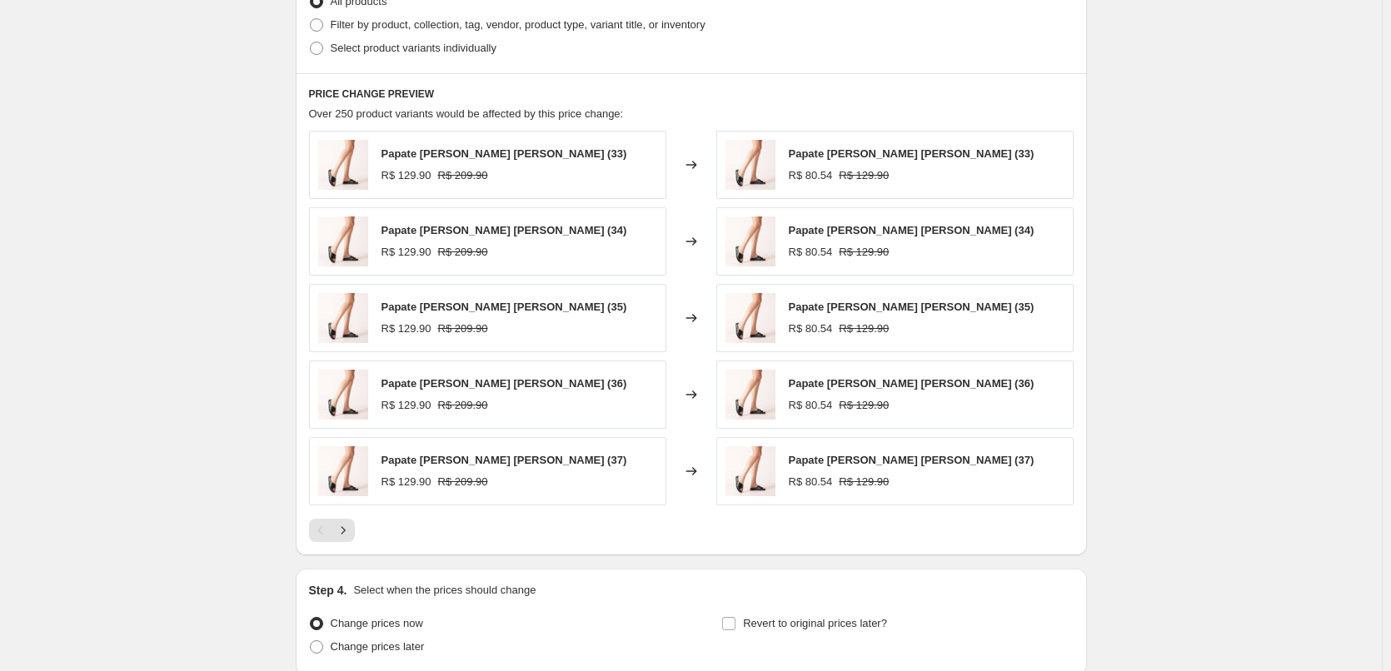
scroll to position [994, 0]
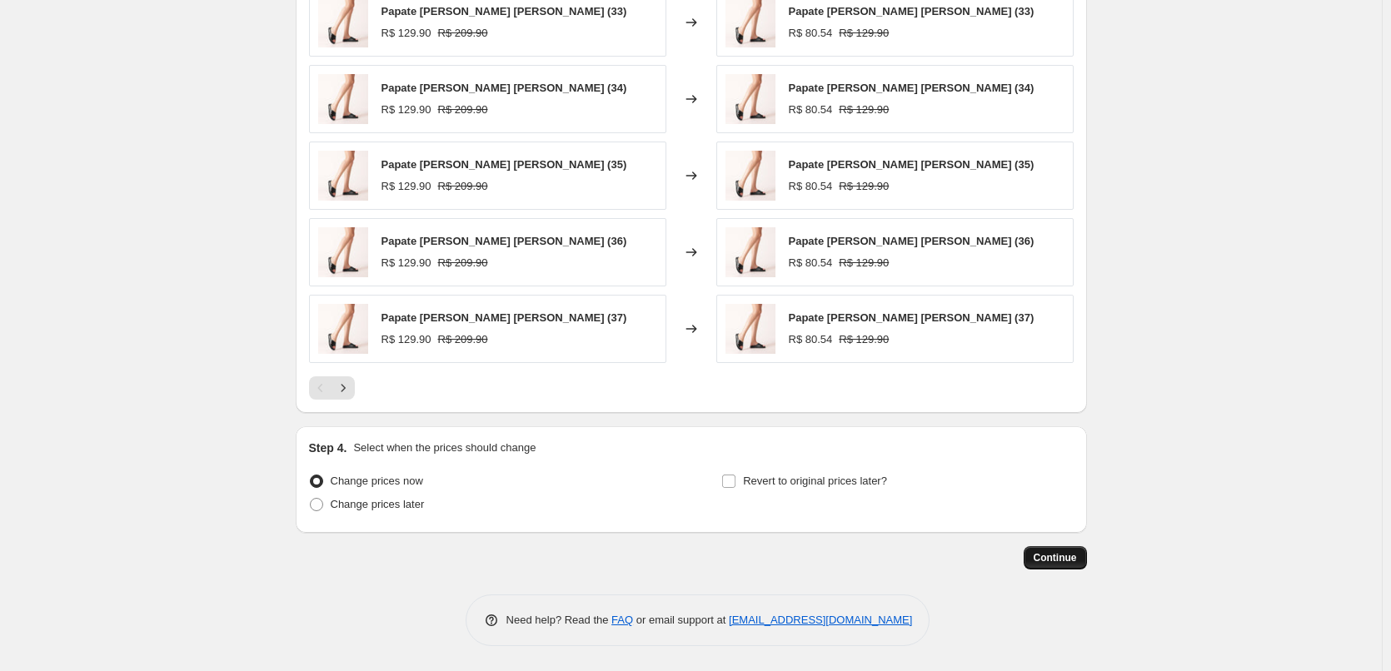
click at [1053, 559] on span "Continue" at bounding box center [1055, 557] width 43 height 13
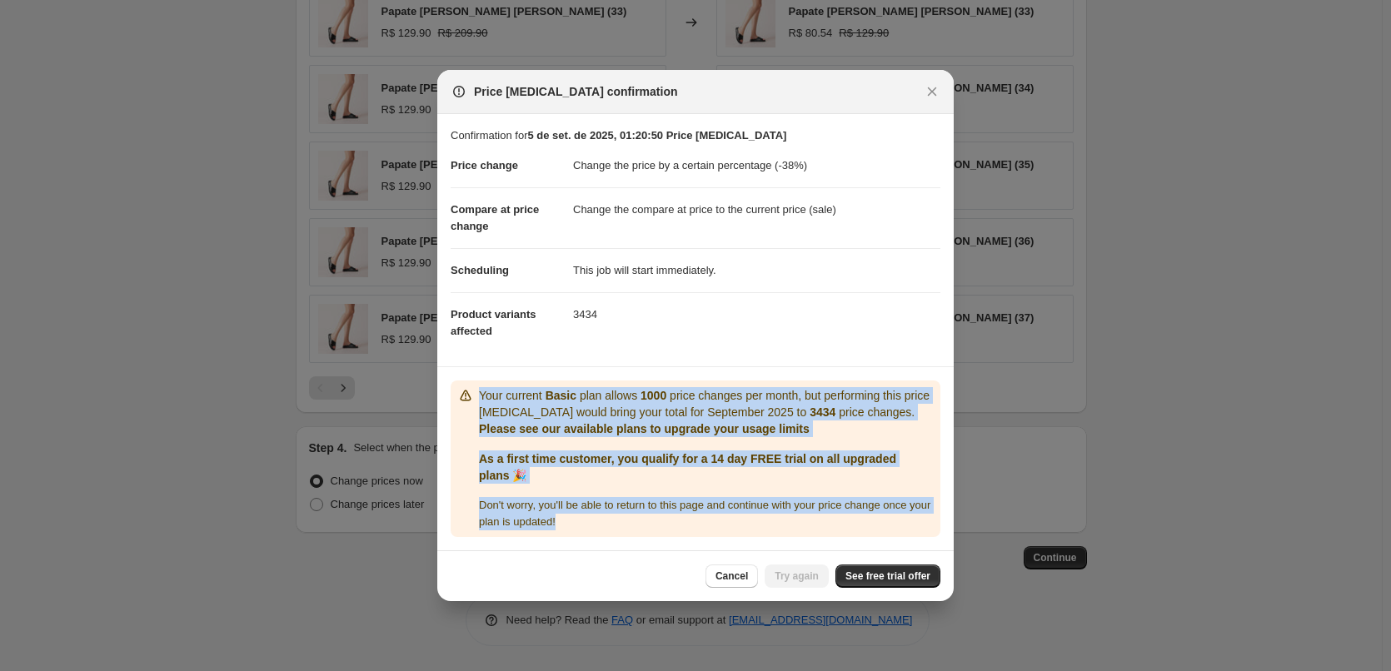
drag, startPoint x: 660, startPoint y: 529, endPoint x: 476, endPoint y: 396, distance: 227.9
click at [476, 396] on div "Your current Basic plan allows 1000 price changes per month, but performing thi…" at bounding box center [695, 458] width 476 height 143
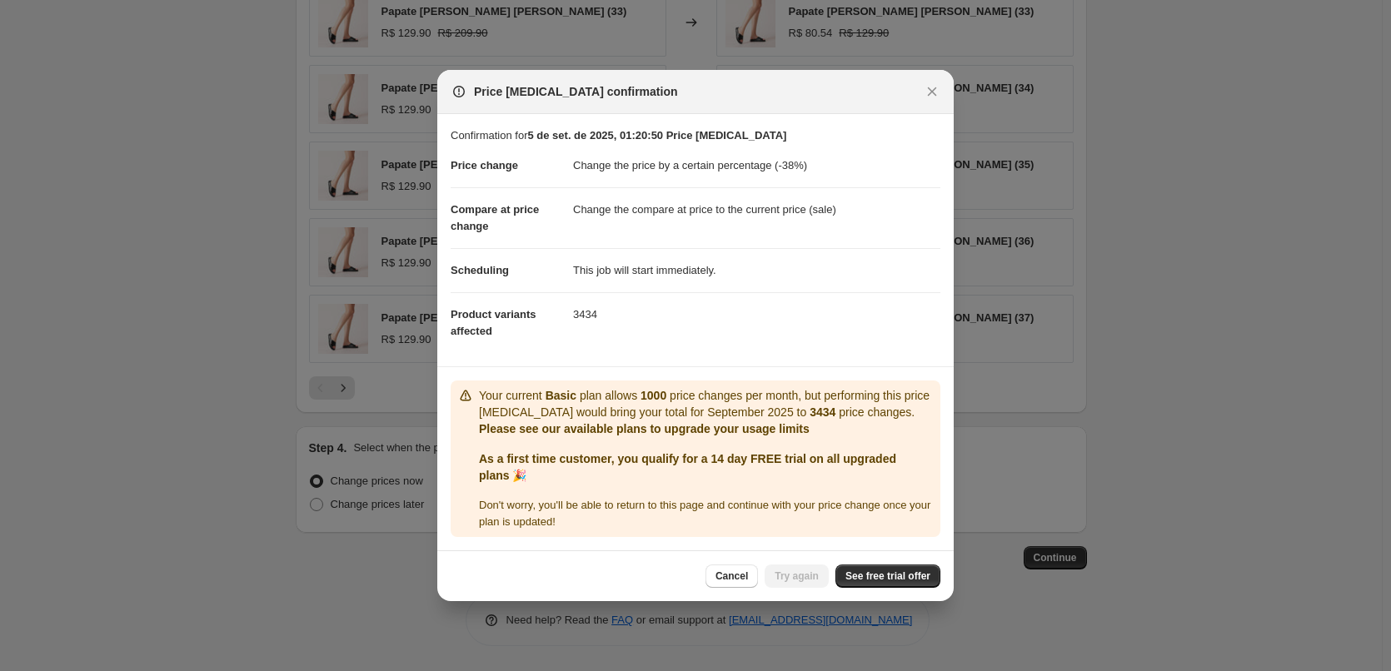
click at [624, 341] on dl "Price change Change the price by a certain percentage (-38%) Compare at price c…" at bounding box center [696, 248] width 490 height 209
click at [909, 574] on span "See free trial offer" at bounding box center [887, 576] width 85 height 13
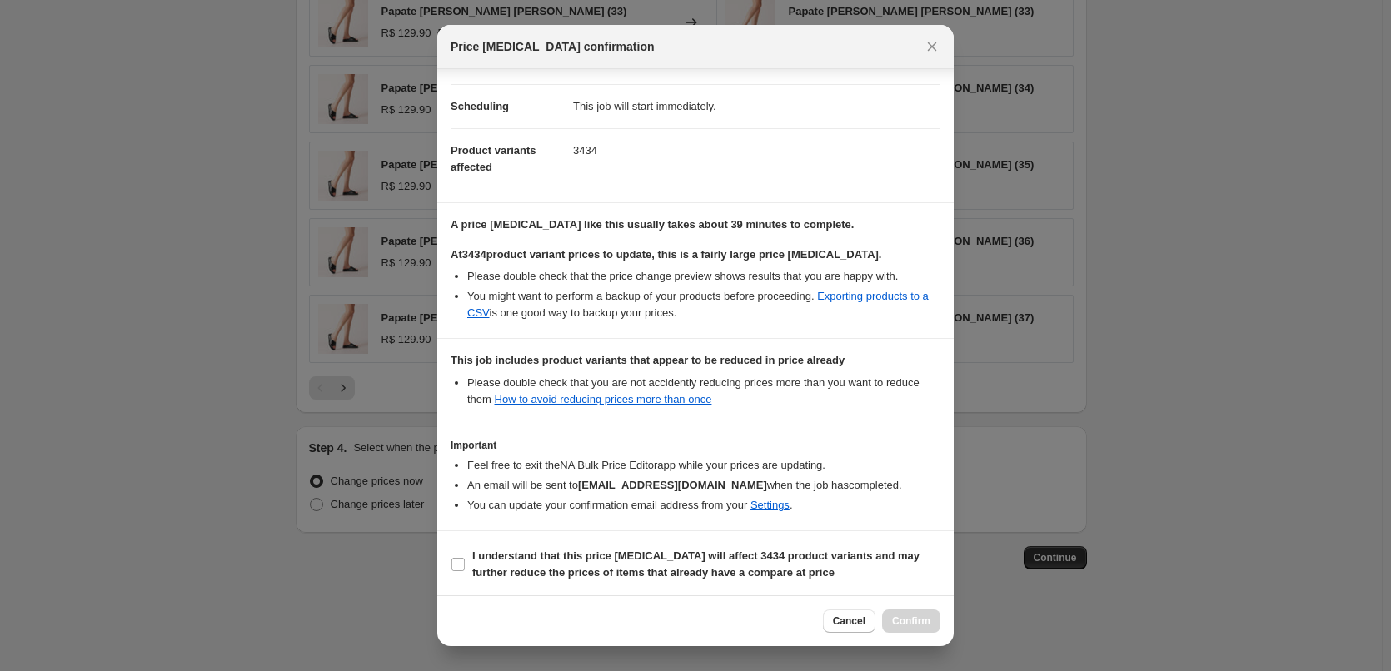
scroll to position [122, 0]
click at [461, 562] on input "I understand that this price change job will affect 3434 product variants and m…" at bounding box center [457, 561] width 13 height 13
checkbox input "true"
drag, startPoint x: 916, startPoint y: 621, endPoint x: 697, endPoint y: 257, distance: 425.5
click at [698, 257] on div "Price change job confirmation Confirmation for 5 de set. de 2025, 01:20:50 Pric…" at bounding box center [695, 335] width 516 height 621
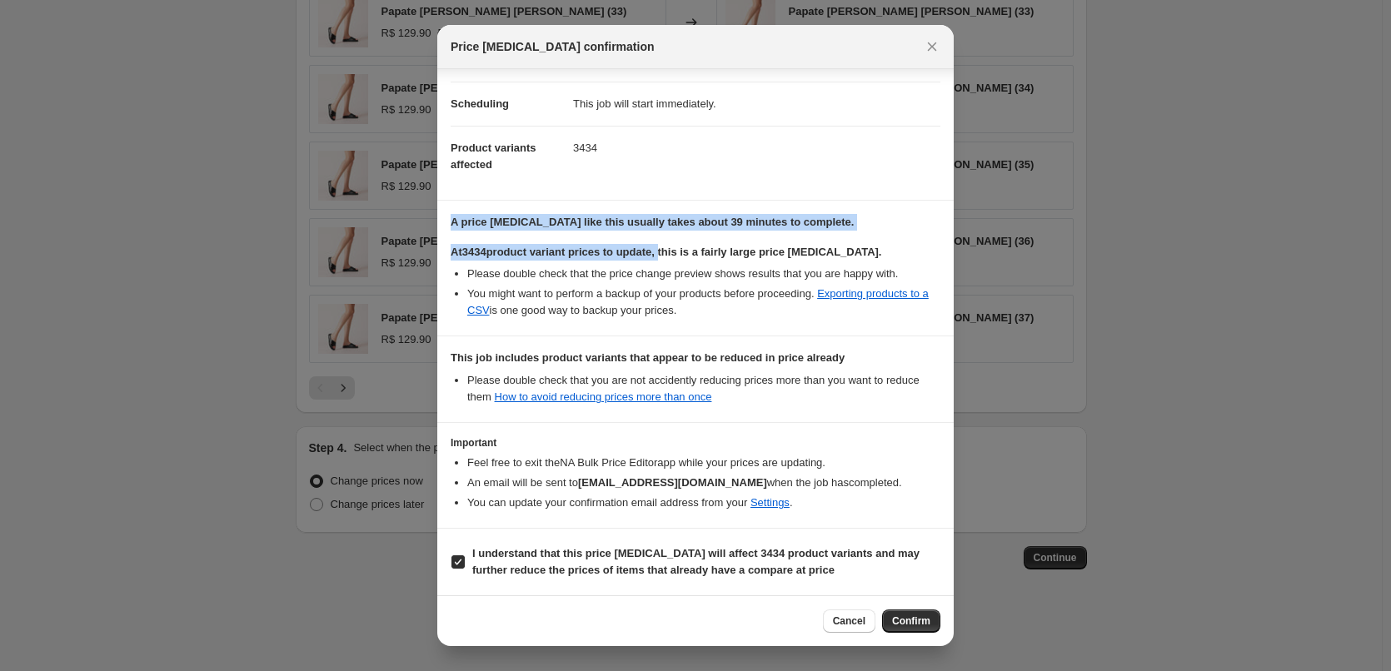
drag, startPoint x: 453, startPoint y: 217, endPoint x: 663, endPoint y: 232, distance: 210.5
click at [663, 232] on div "A price change job like this usually takes about 39 minutes to complete. At 343…" at bounding box center [696, 266] width 490 height 105
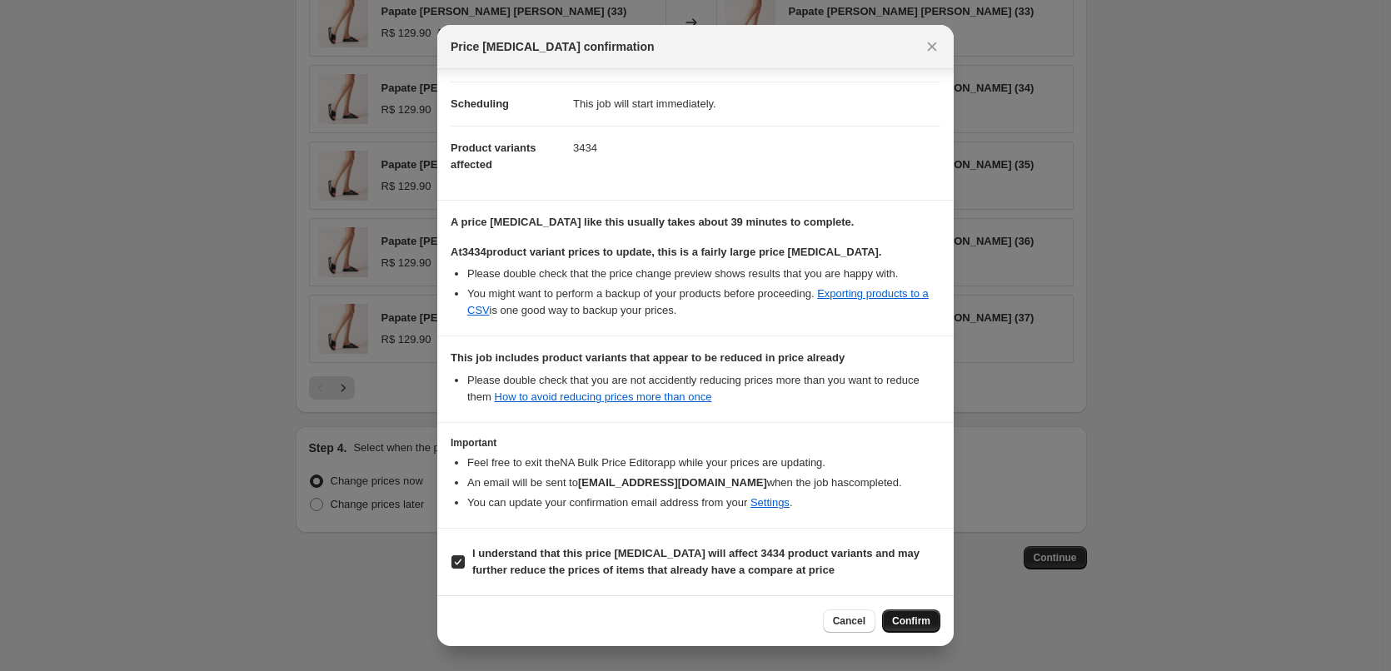
click at [915, 620] on span "Confirm" at bounding box center [911, 621] width 38 height 13
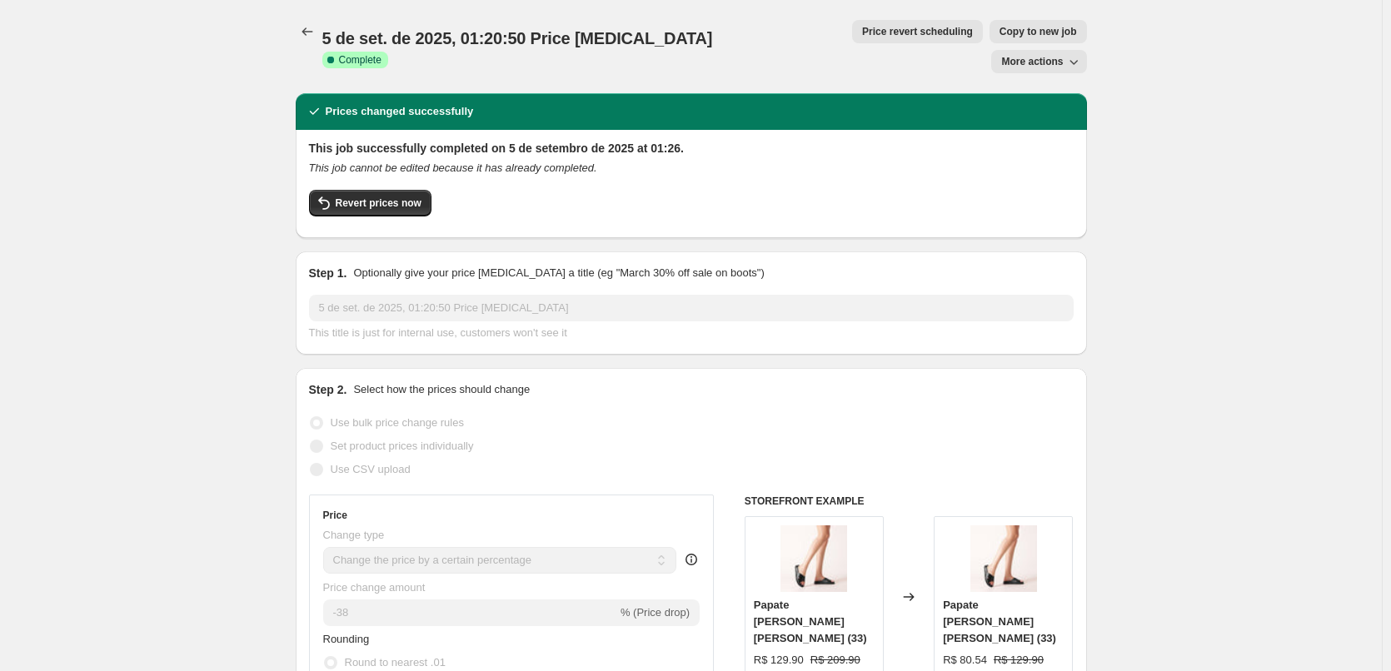
drag, startPoint x: 741, startPoint y: 1, endPoint x: 1098, endPoint y: 28, distance: 358.3
drag, startPoint x: 455, startPoint y: 42, endPoint x: 981, endPoint y: 0, distance: 528.0
click at [1054, 42] on div "5 de set. de 2025, 01:20:50 Price change job Success Complete Complete Price re…" at bounding box center [691, 46] width 791 height 53
click at [770, 22] on div "Price revert scheduling Copy to new job More actions" at bounding box center [928, 46] width 316 height 53
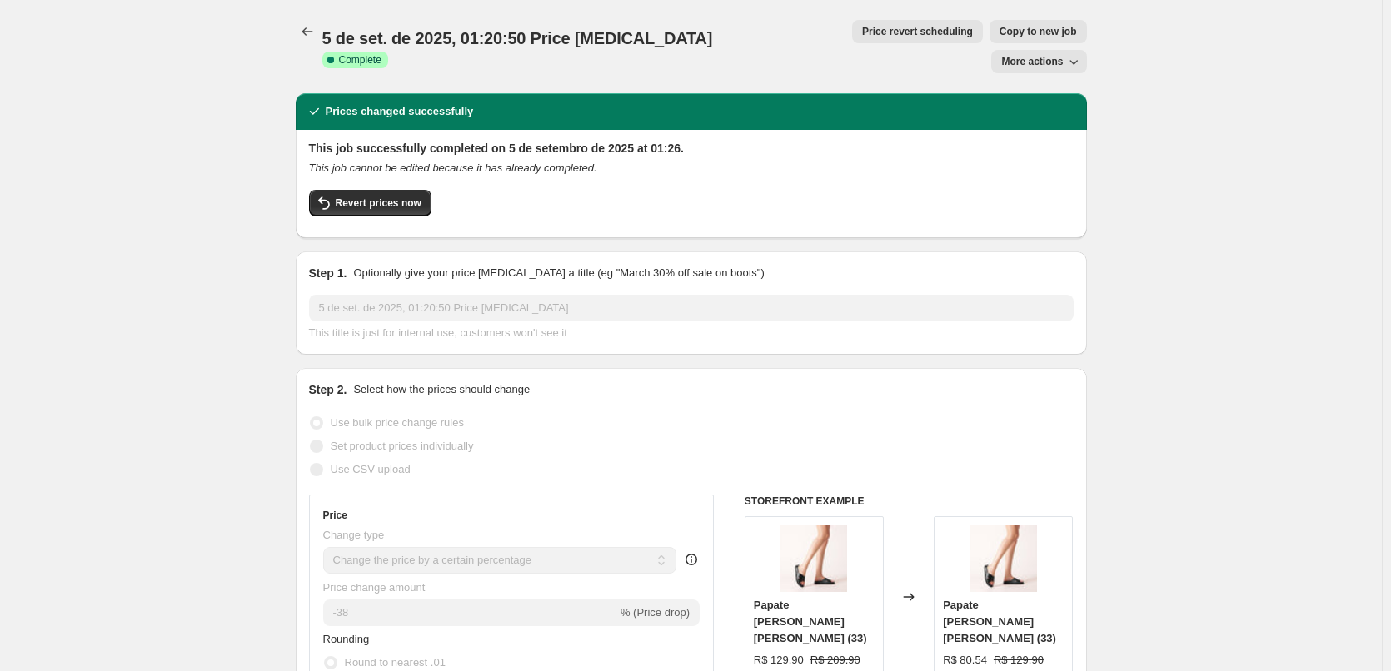
drag, startPoint x: 759, startPoint y: 25, endPoint x: 1097, endPoint y: 27, distance: 338.1
drag, startPoint x: 1123, startPoint y: 31, endPoint x: 548, endPoint y: 76, distance: 576.4
click at [629, 140] on h2 "This job successfully completed on 5 de setembro de 2025 at 01:26." at bounding box center [691, 148] width 765 height 17
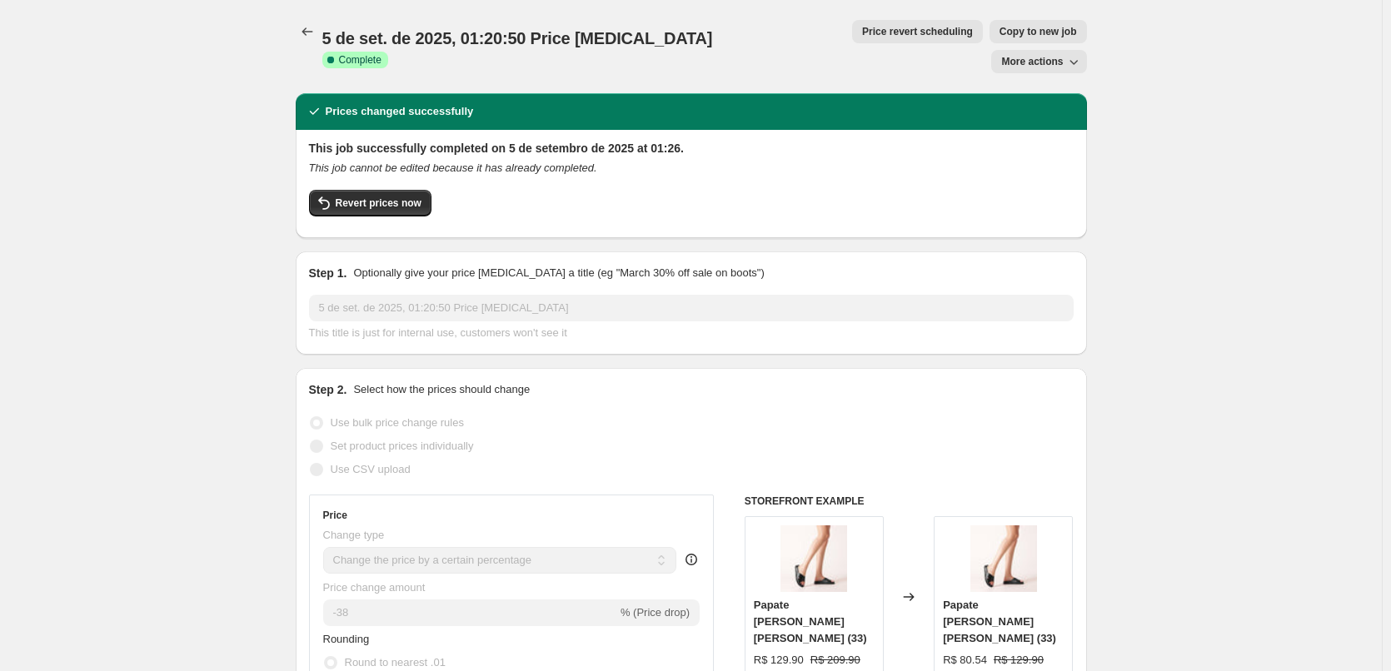
click at [1077, 53] on icon "button" at bounding box center [1073, 61] width 17 height 17
click at [1073, 53] on icon "button" at bounding box center [1073, 61] width 17 height 17
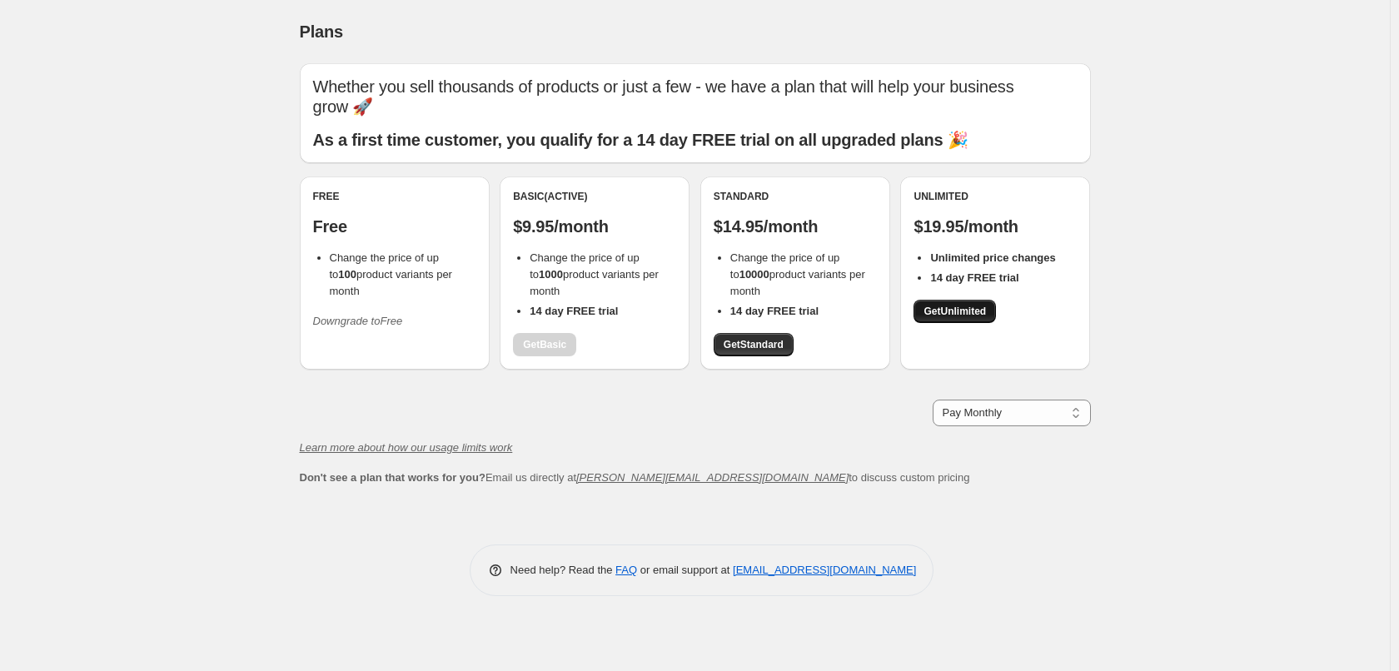
click at [945, 313] on span "Get Unlimited" at bounding box center [955, 311] width 62 height 13
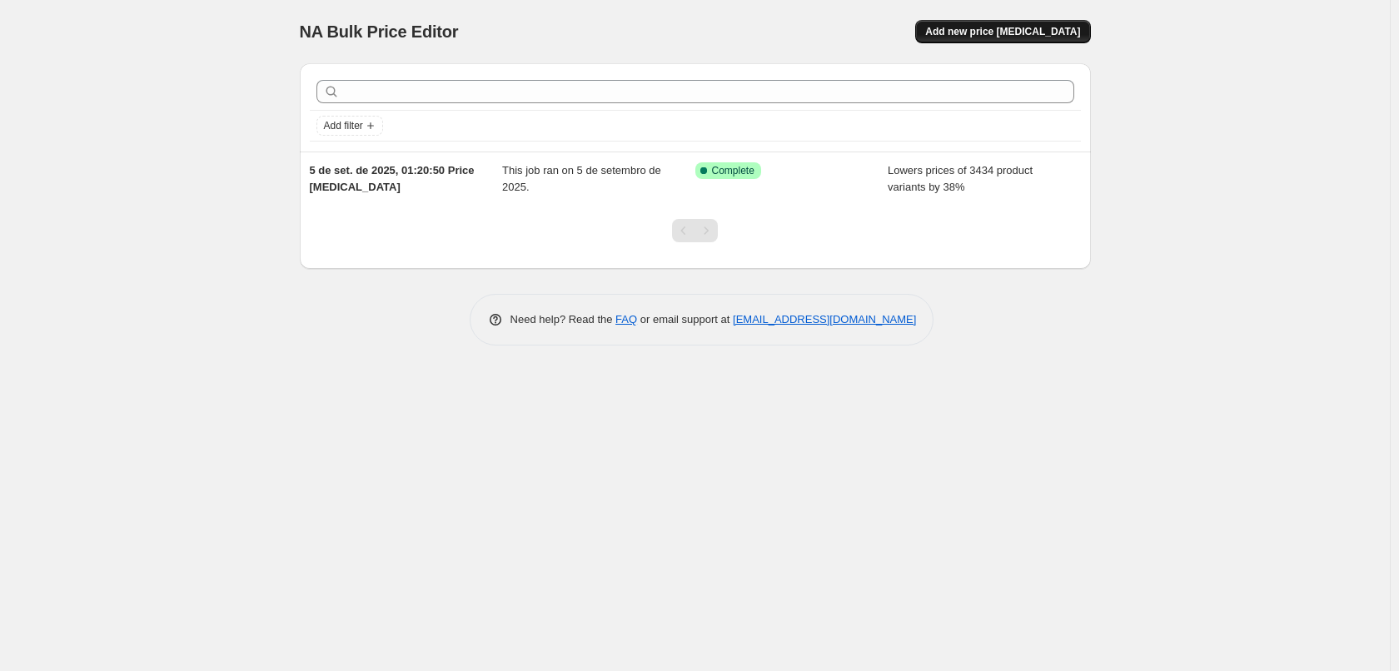
click at [995, 32] on span "Add new price [MEDICAL_DATA]" at bounding box center [1002, 31] width 155 height 13
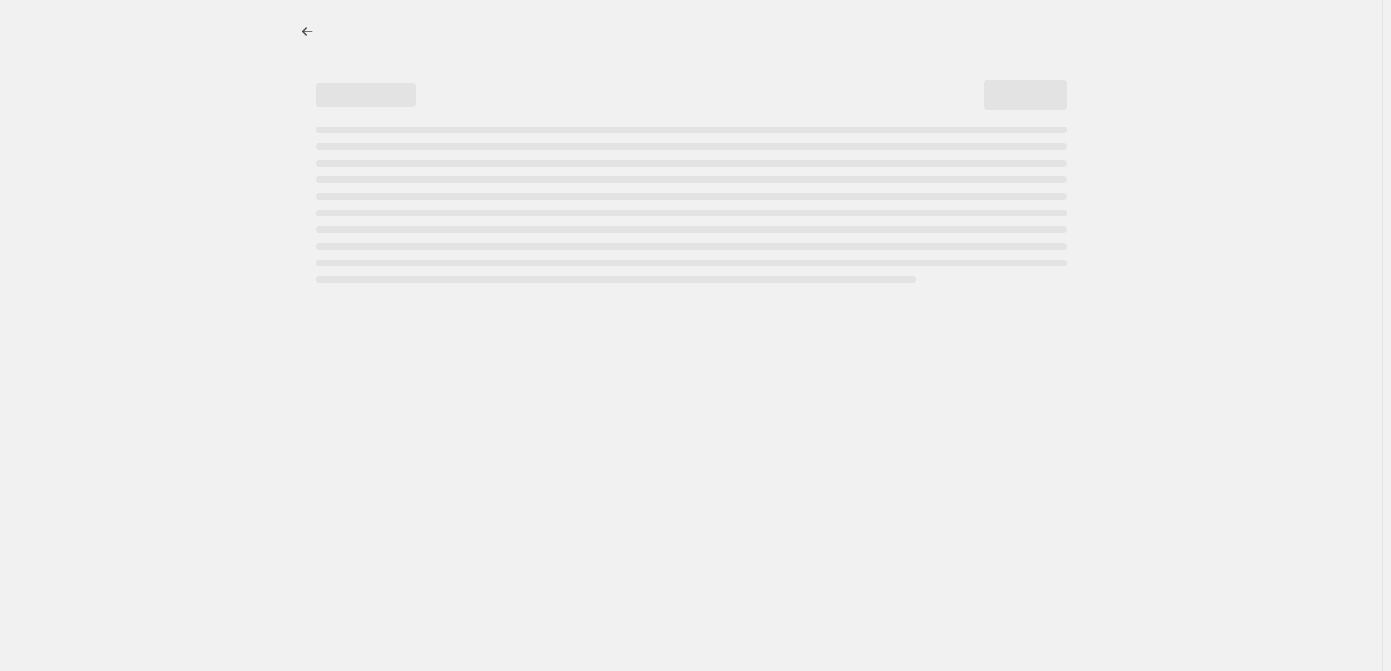
select select "percentage"
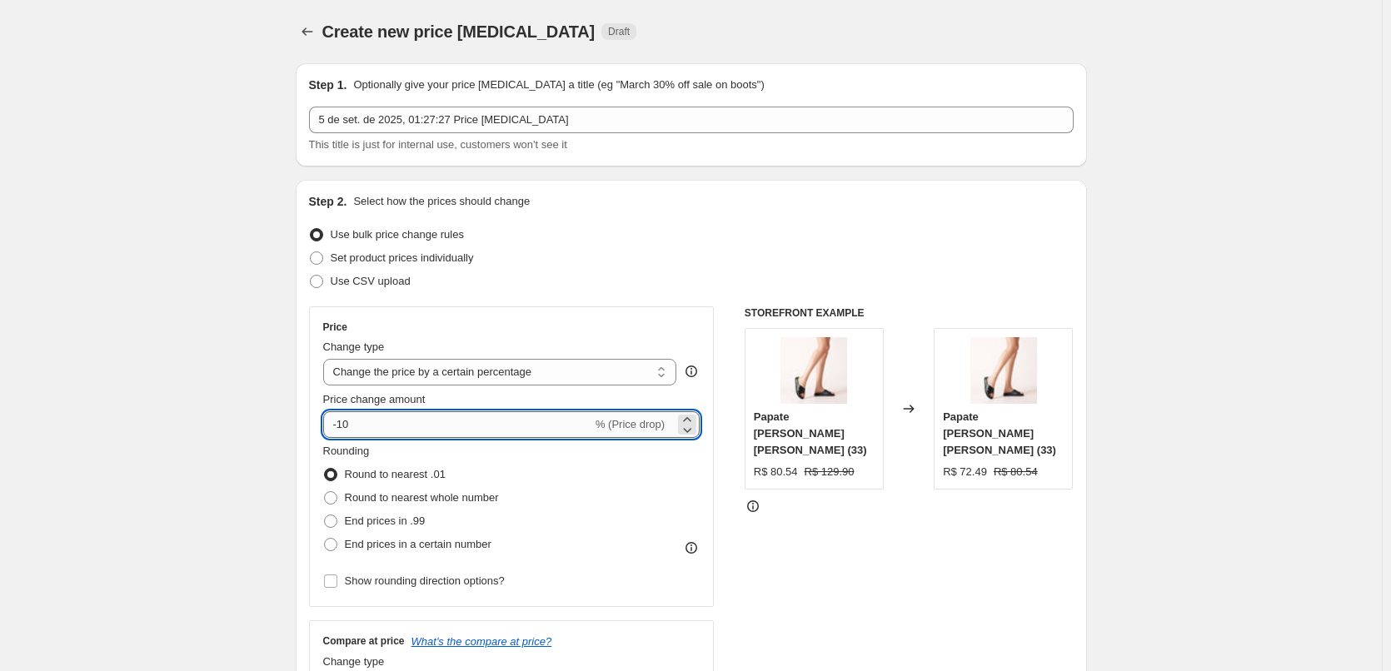
drag, startPoint x: 410, startPoint y: 421, endPoint x: 343, endPoint y: 416, distance: 66.9
click at [343, 416] on input "-10" at bounding box center [457, 424] width 269 height 27
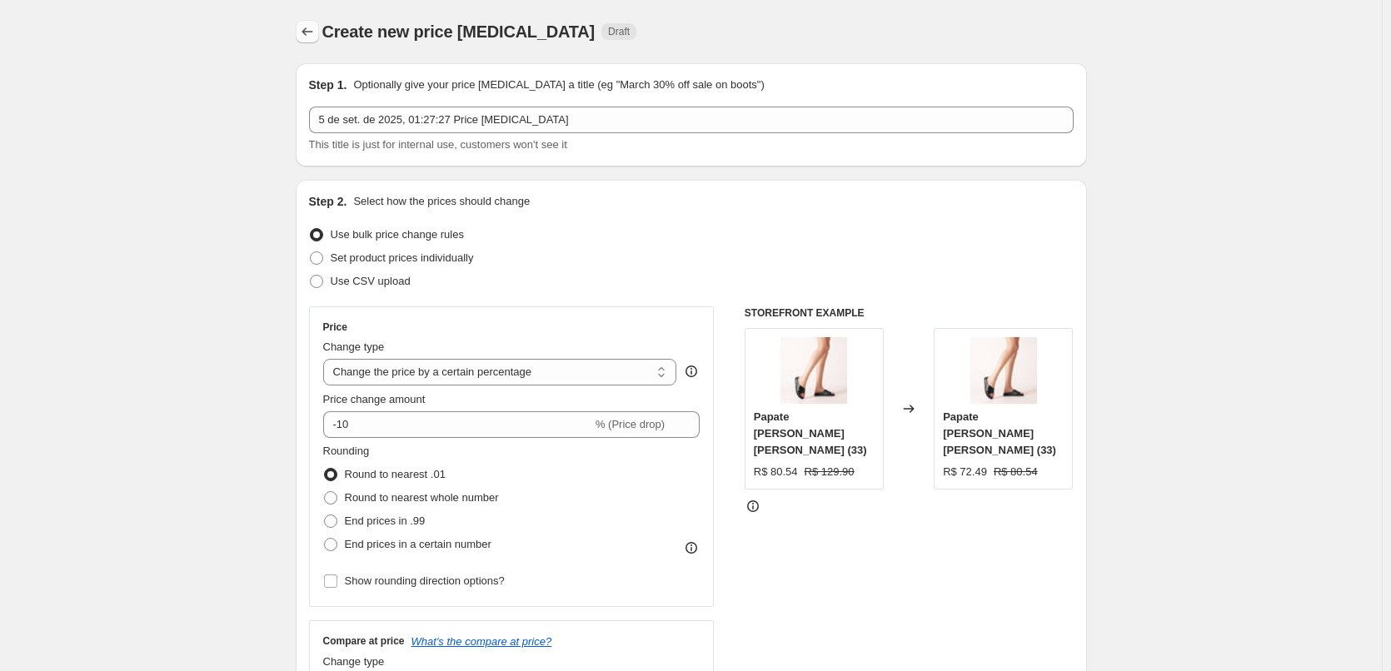
click at [315, 30] on icon "Price change jobs" at bounding box center [307, 31] width 17 height 17
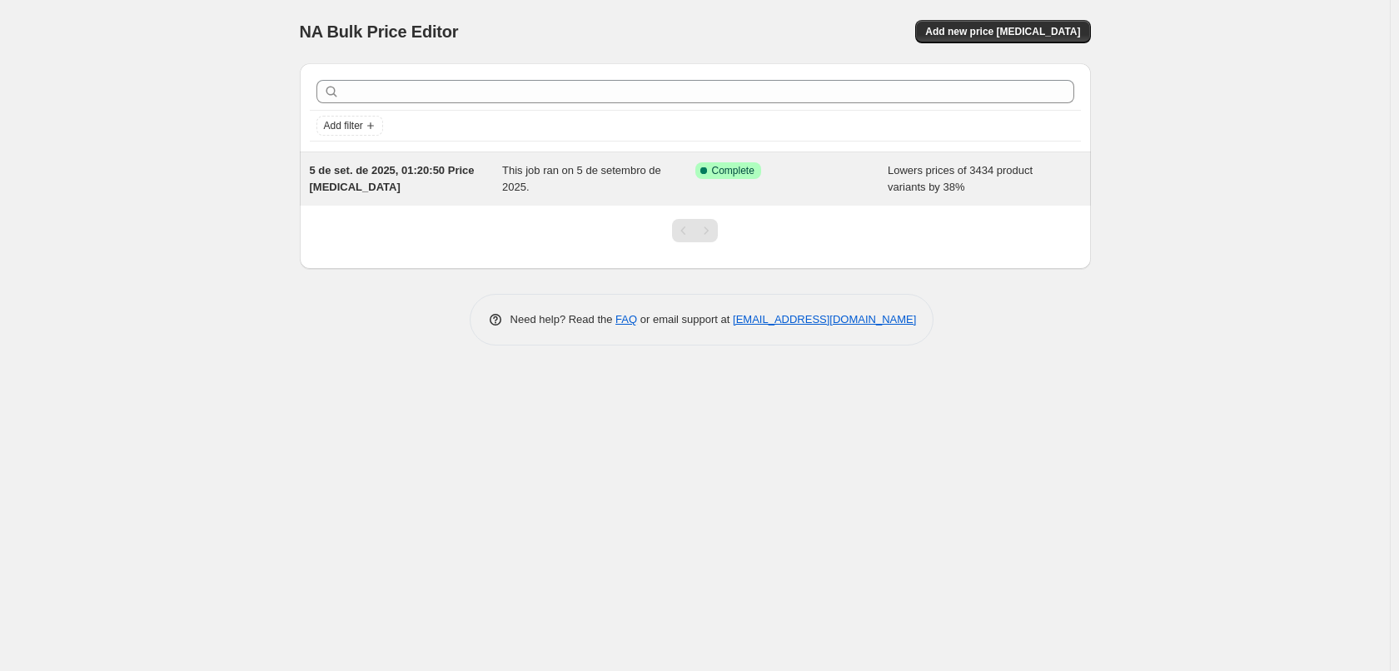
click at [455, 176] on span "5 de set. de 2025, 01:20:50 Price [MEDICAL_DATA]" at bounding box center [392, 178] width 165 height 29
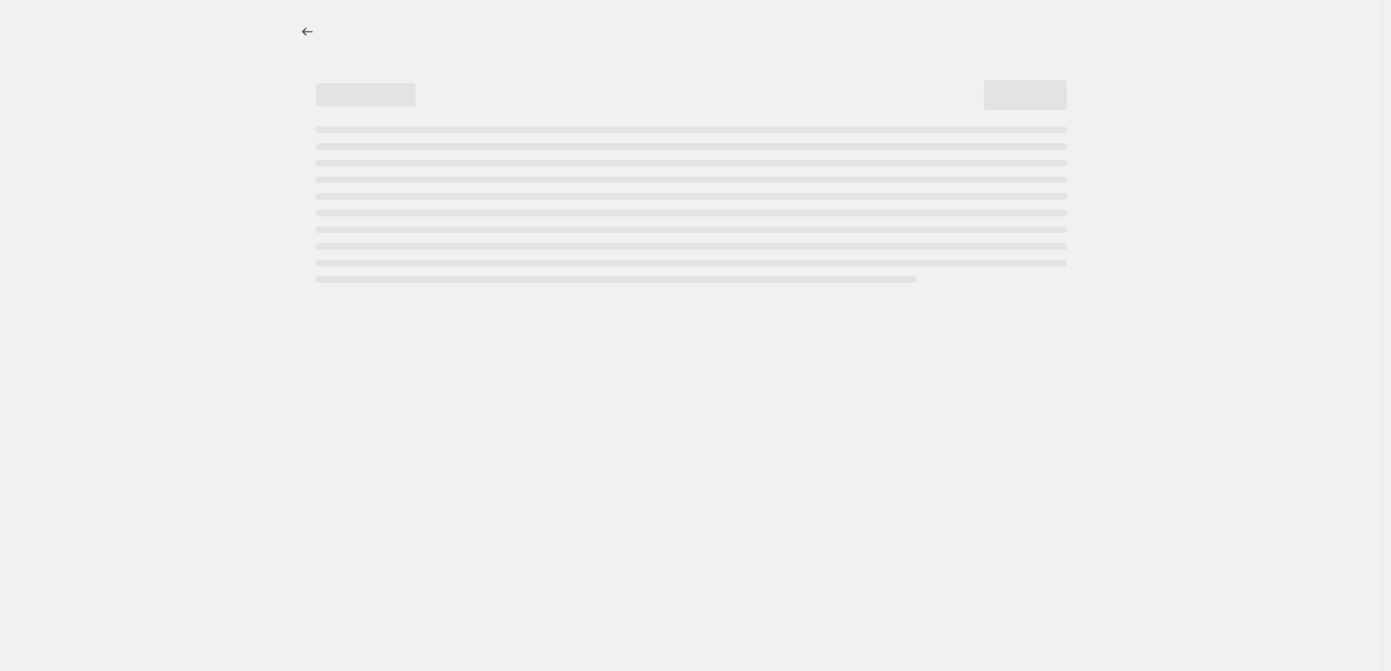
select select "percentage"
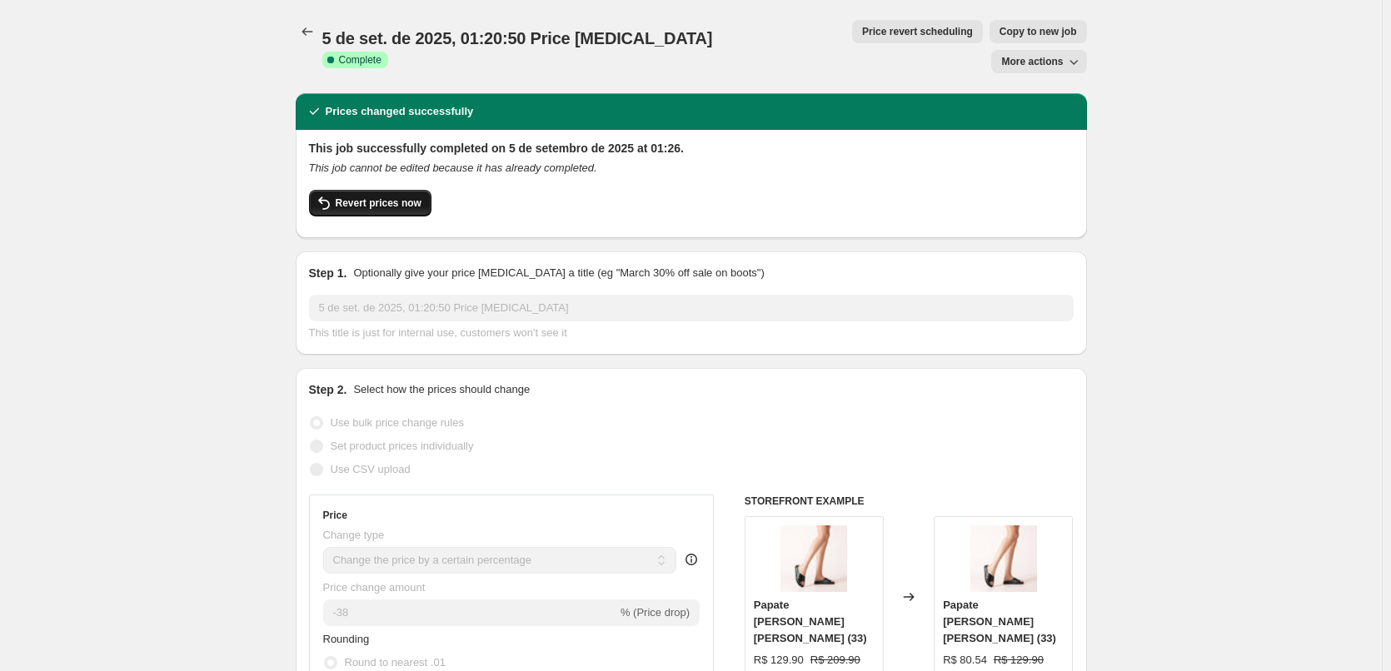
click at [402, 190] on button "Revert prices now" at bounding box center [370, 203] width 122 height 27
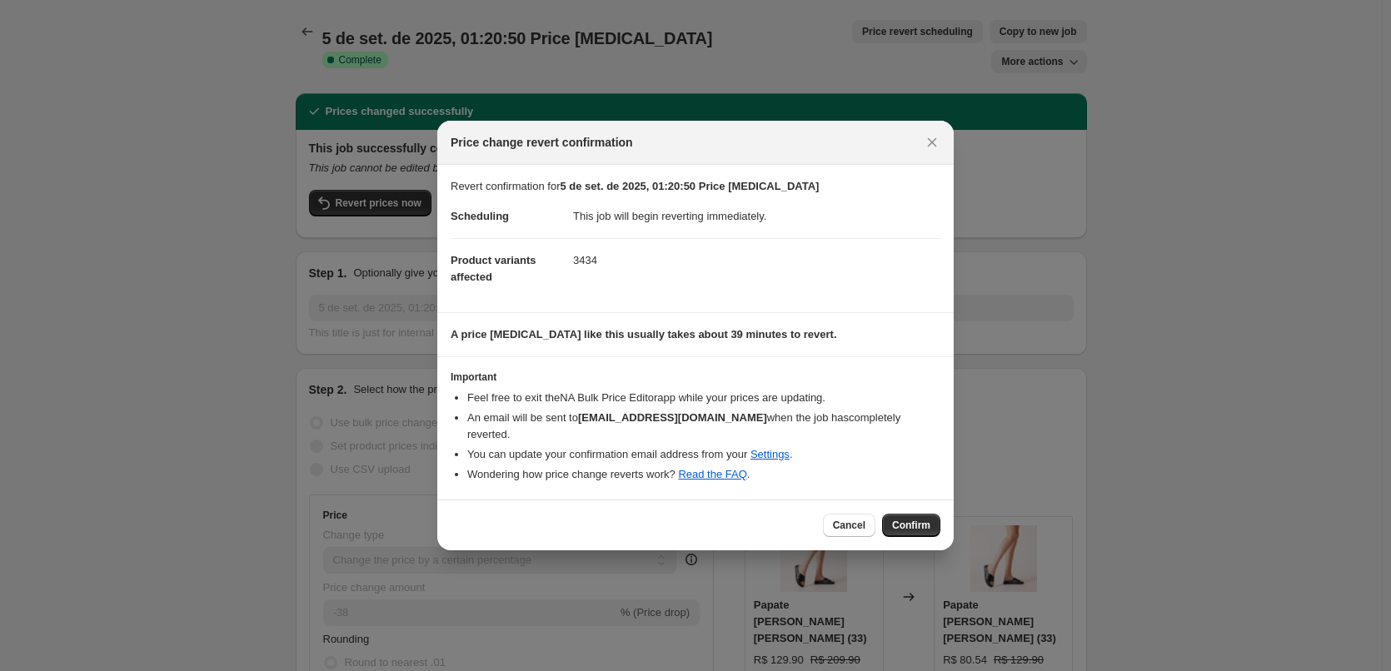
drag, startPoint x: 911, startPoint y: 523, endPoint x: 870, endPoint y: 151, distance: 374.5
click at [853, 201] on div "Price change revert confirmation Revert confirmation for 5 de set. de 2025, 01:…" at bounding box center [695, 335] width 516 height 429
click at [924, 149] on icon "Close" at bounding box center [932, 142] width 17 height 17
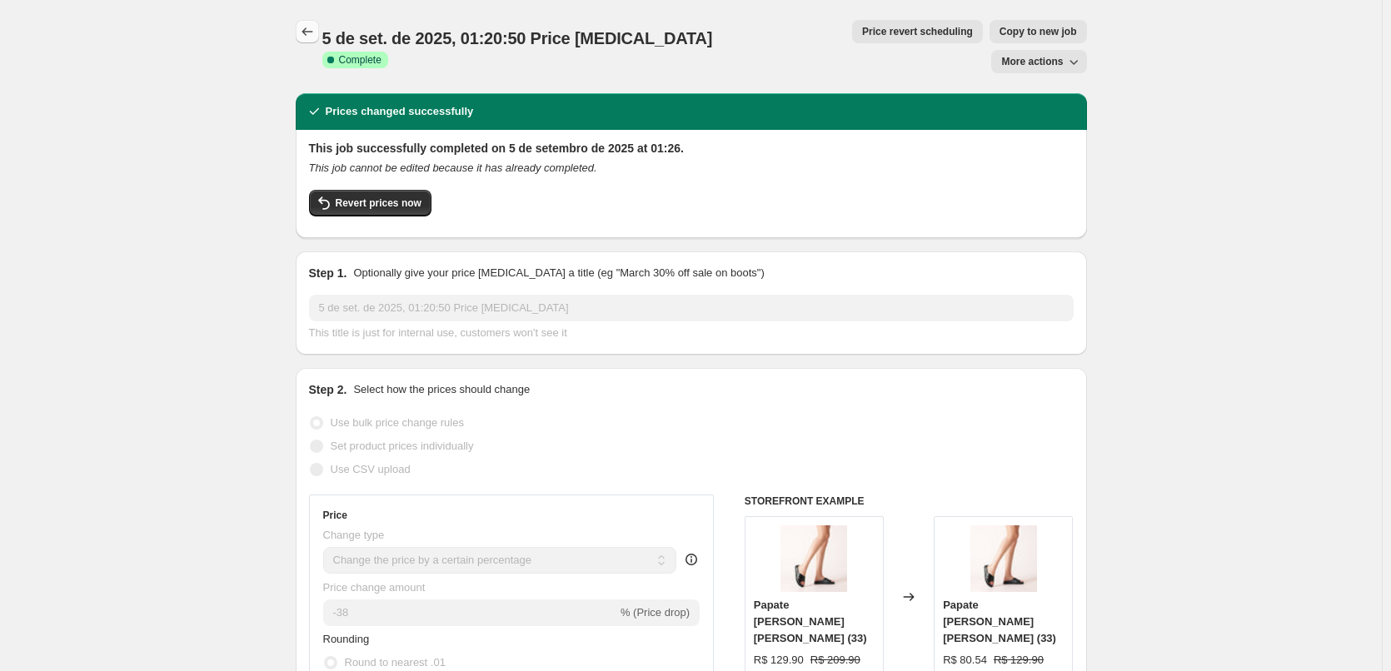
click at [306, 31] on icon "Price change jobs" at bounding box center [307, 31] width 17 height 17
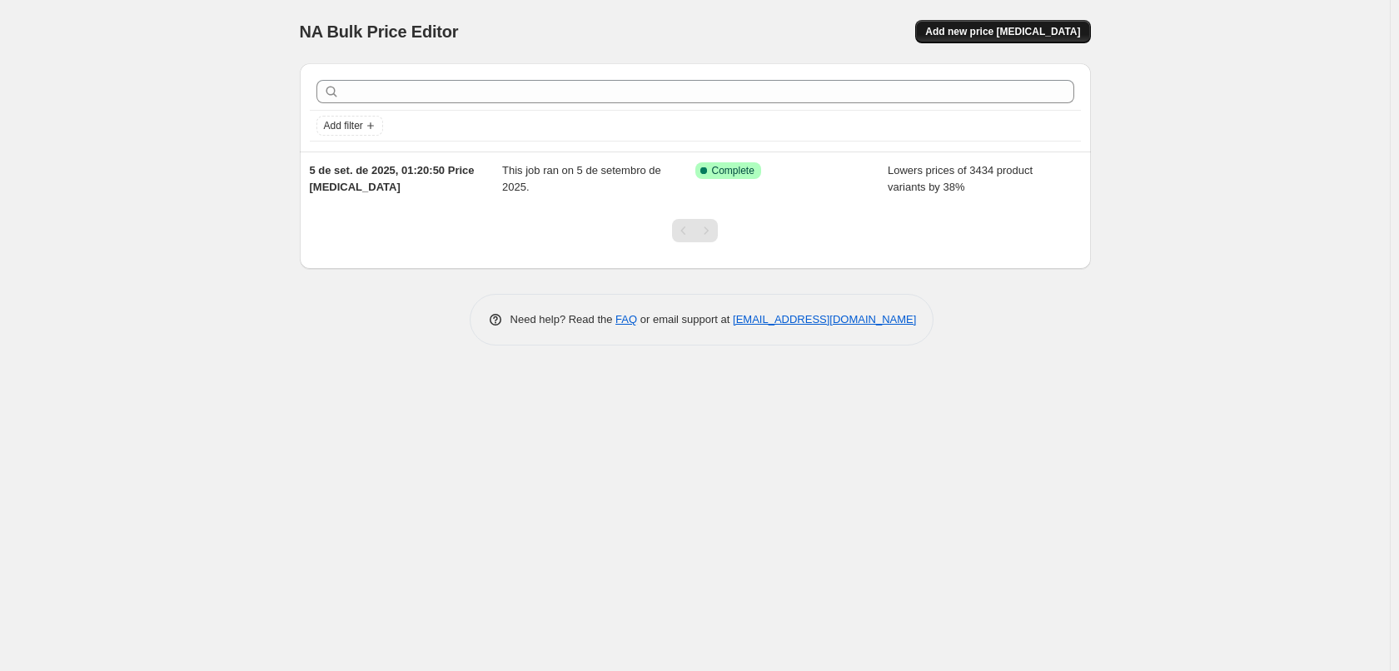
click at [996, 38] on button "Add new price [MEDICAL_DATA]" at bounding box center [1002, 31] width 175 height 23
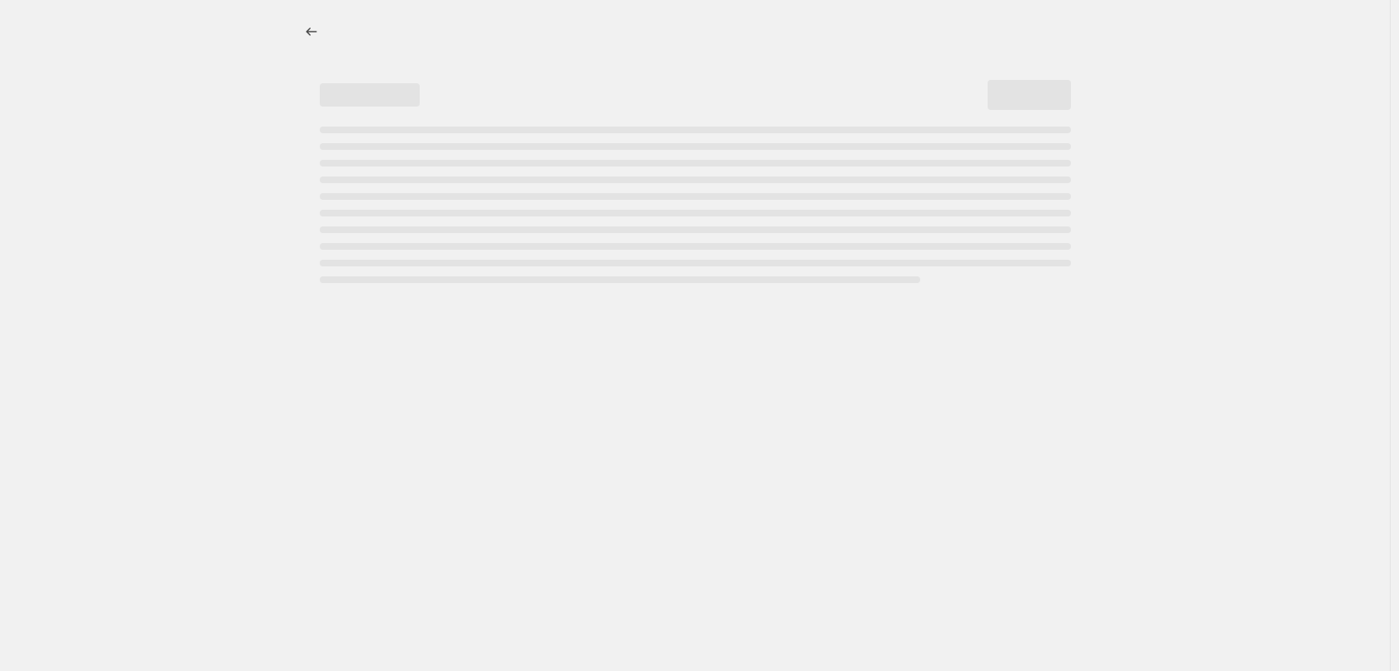
select select "percentage"
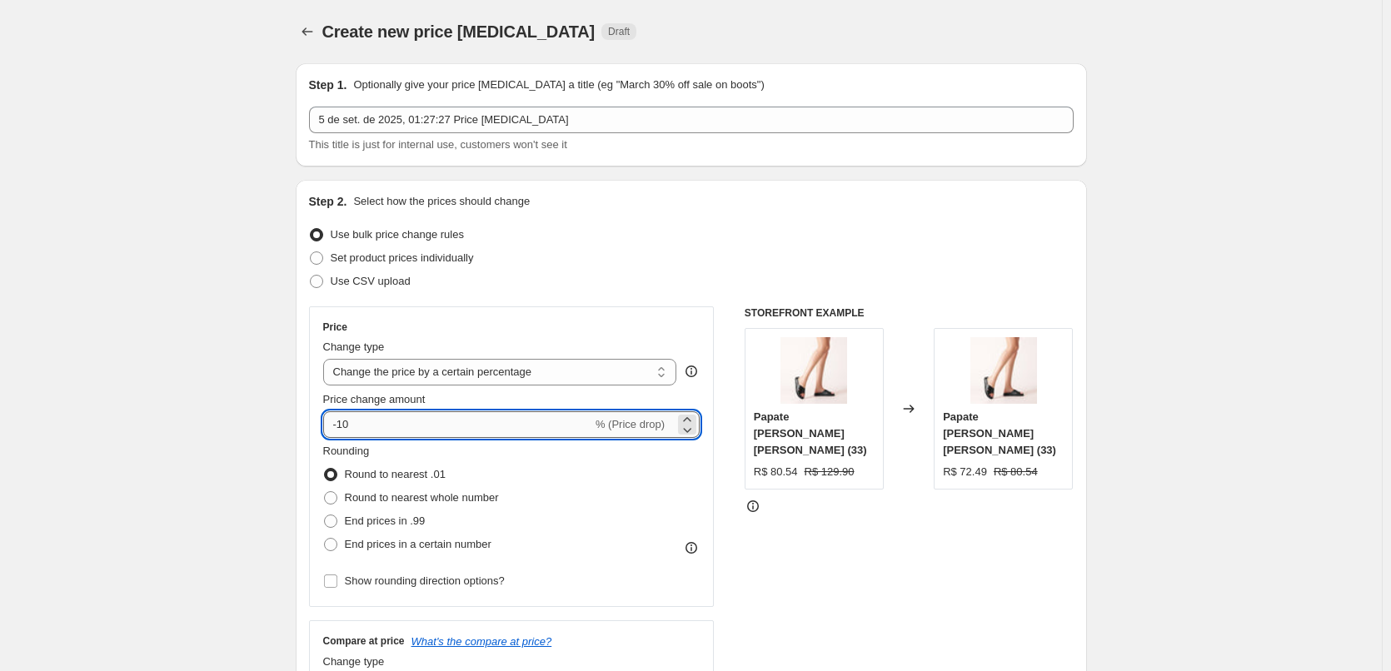
click at [354, 433] on input "-10" at bounding box center [457, 424] width 269 height 27
type input "-1"
type input "-70"
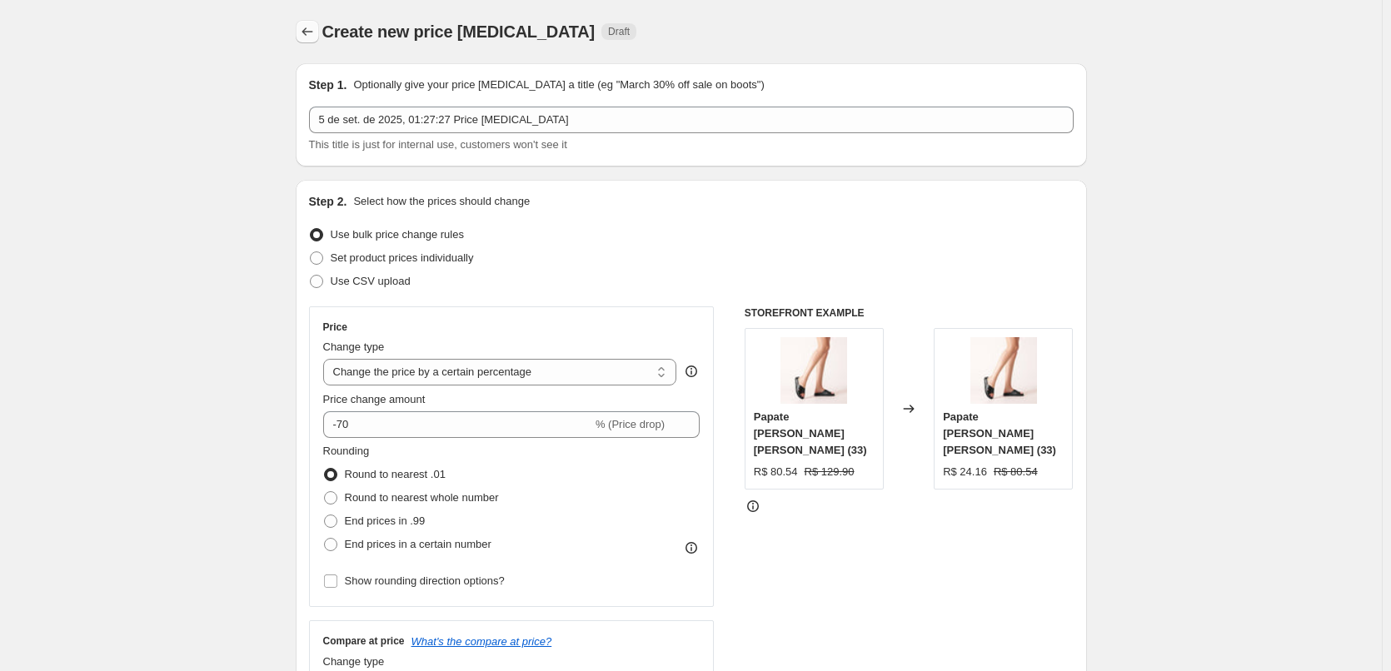
click at [311, 29] on icon "Price change jobs" at bounding box center [307, 31] width 17 height 17
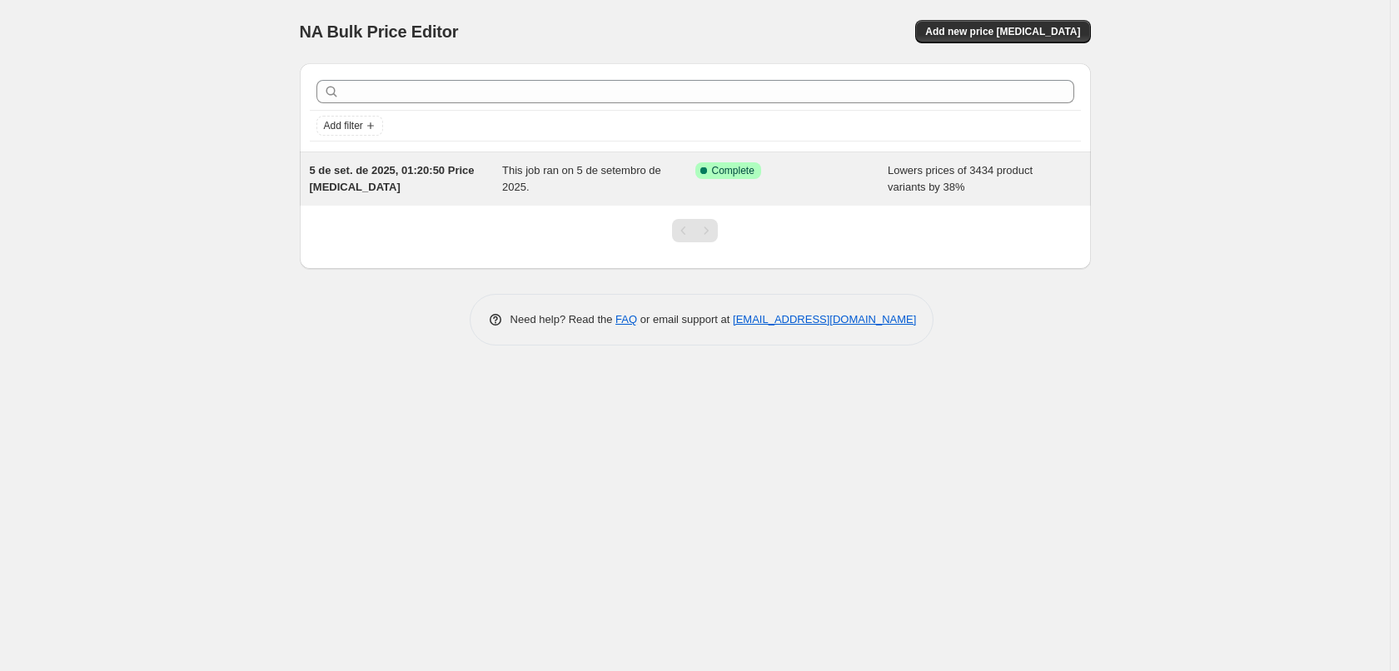
click at [824, 189] on div "Success Complete Complete" at bounding box center [791, 178] width 193 height 33
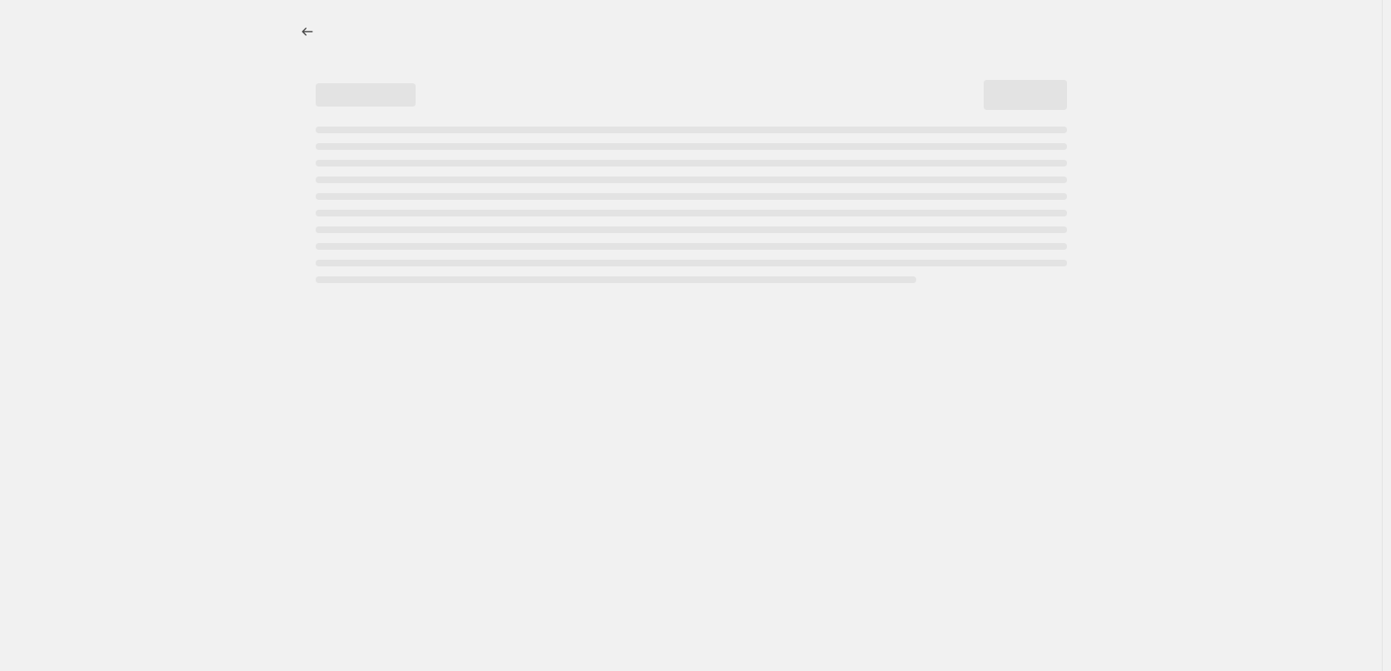
select select "percentage"
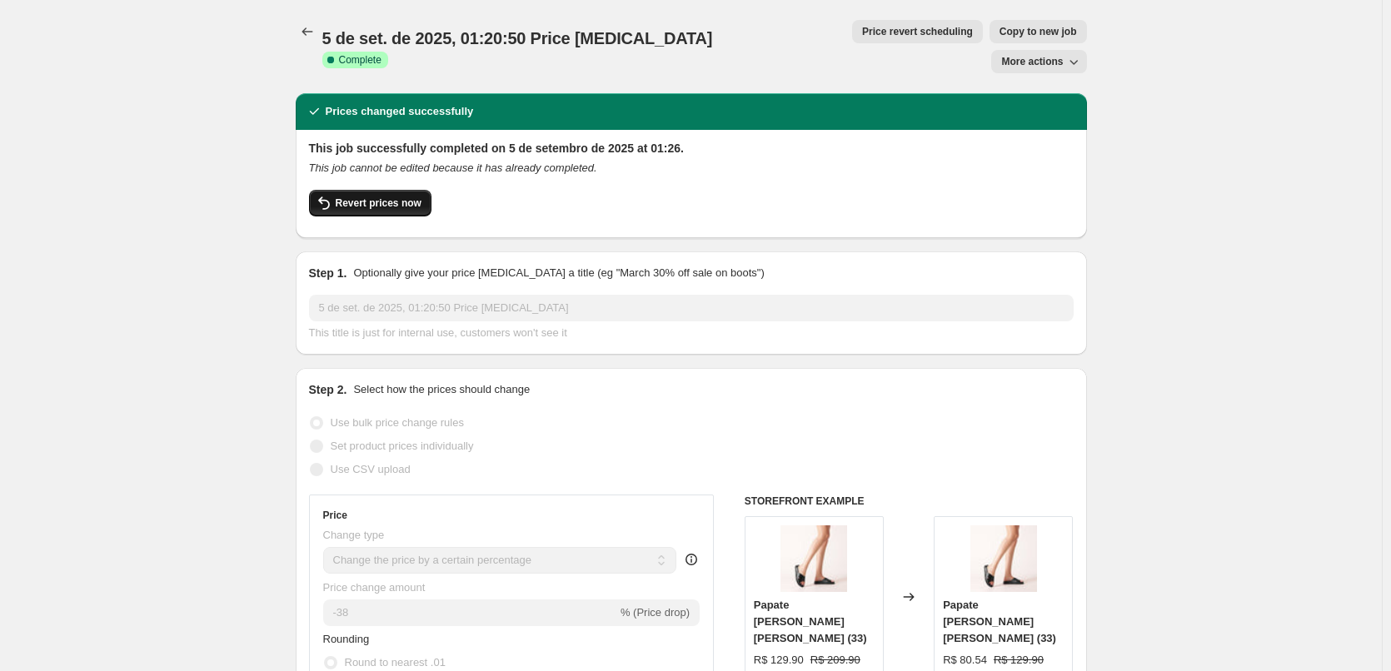
click at [366, 190] on button "Revert prices now" at bounding box center [370, 203] width 122 height 27
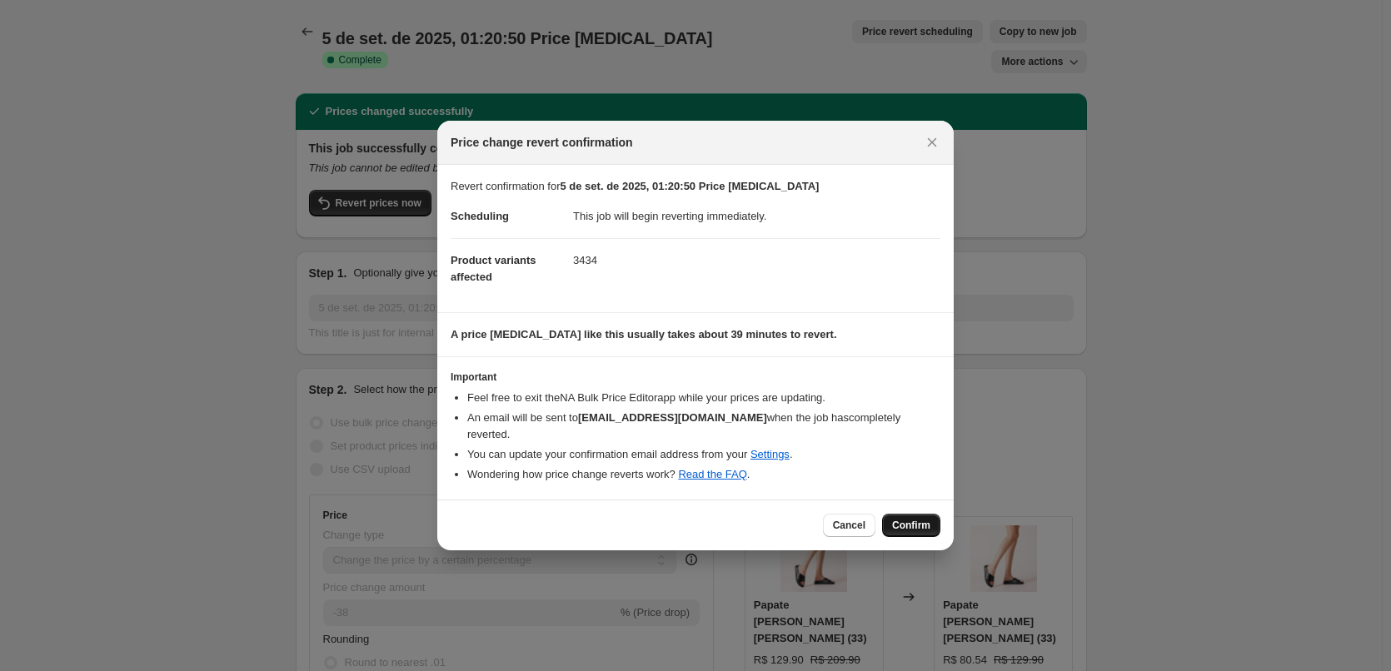
click at [914, 519] on span "Confirm" at bounding box center [911, 525] width 38 height 13
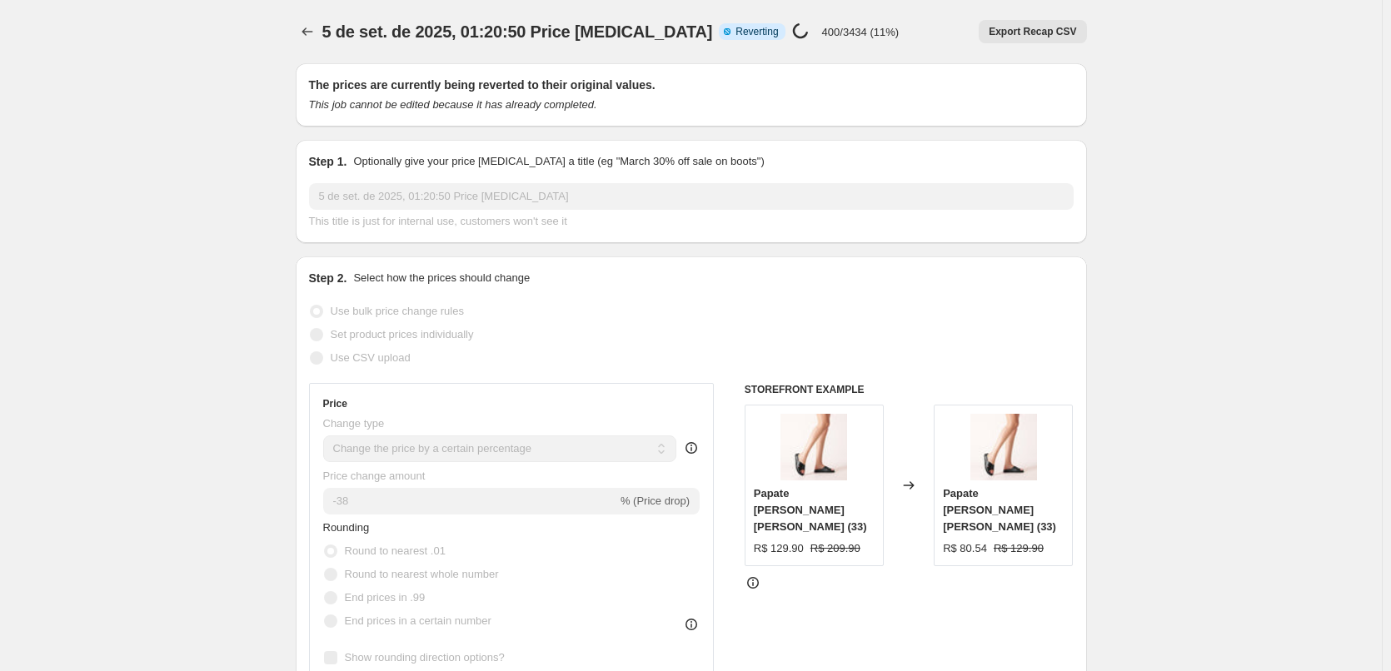
drag, startPoint x: 1008, startPoint y: 22, endPoint x: 690, endPoint y: 0, distance: 318.9
click at [782, 7] on div "5 de set. de 2025, 01:20:50 Price [MEDICAL_DATA]. This page is ready 5 de set. …" at bounding box center [691, 31] width 791 height 63
select select "percentage"
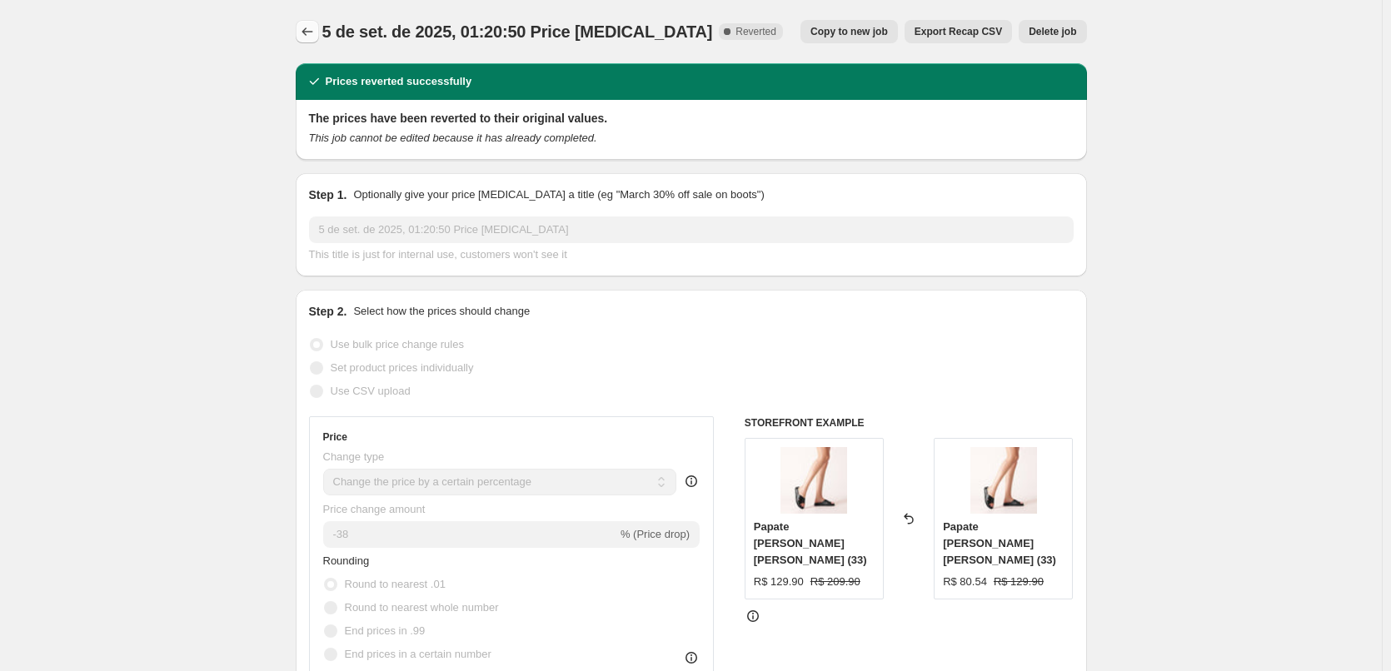
click at [314, 25] on icon "Price change jobs" at bounding box center [307, 31] width 17 height 17
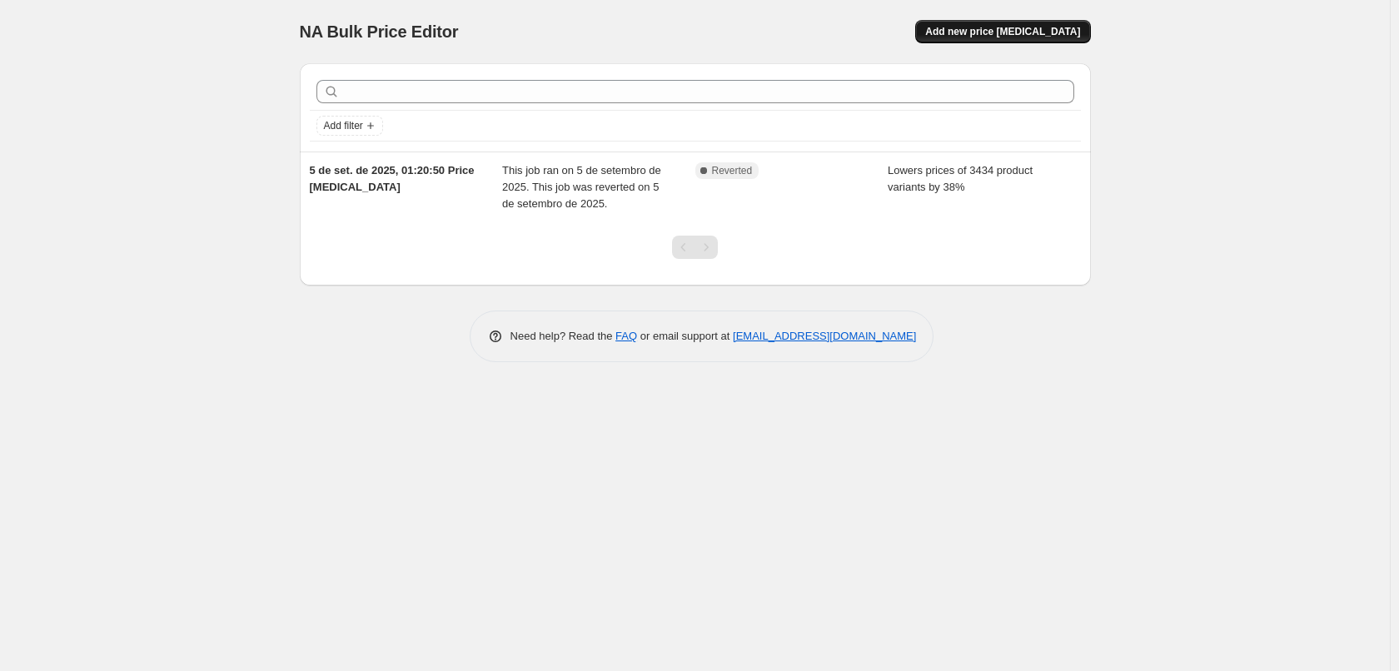
click at [1012, 29] on span "Add new price [MEDICAL_DATA]" at bounding box center [1002, 31] width 155 height 13
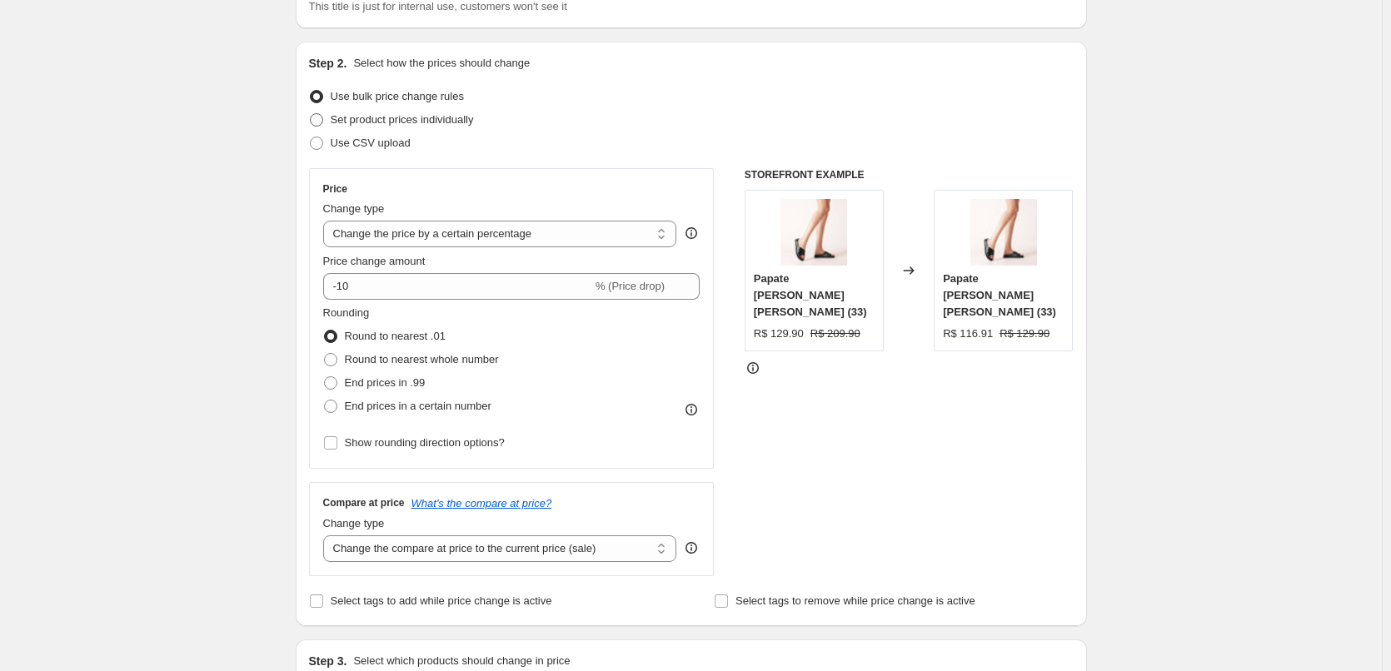
scroll to position [139, 0]
click at [520, 237] on select "Change the price to a certain amount Change the price by a certain amount Chang…" at bounding box center [500, 233] width 354 height 27
select select "ecap"
click at [326, 220] on select "Change the price to a certain amount Change the price by a certain amount Chang…" at bounding box center [500, 233] width 354 height 27
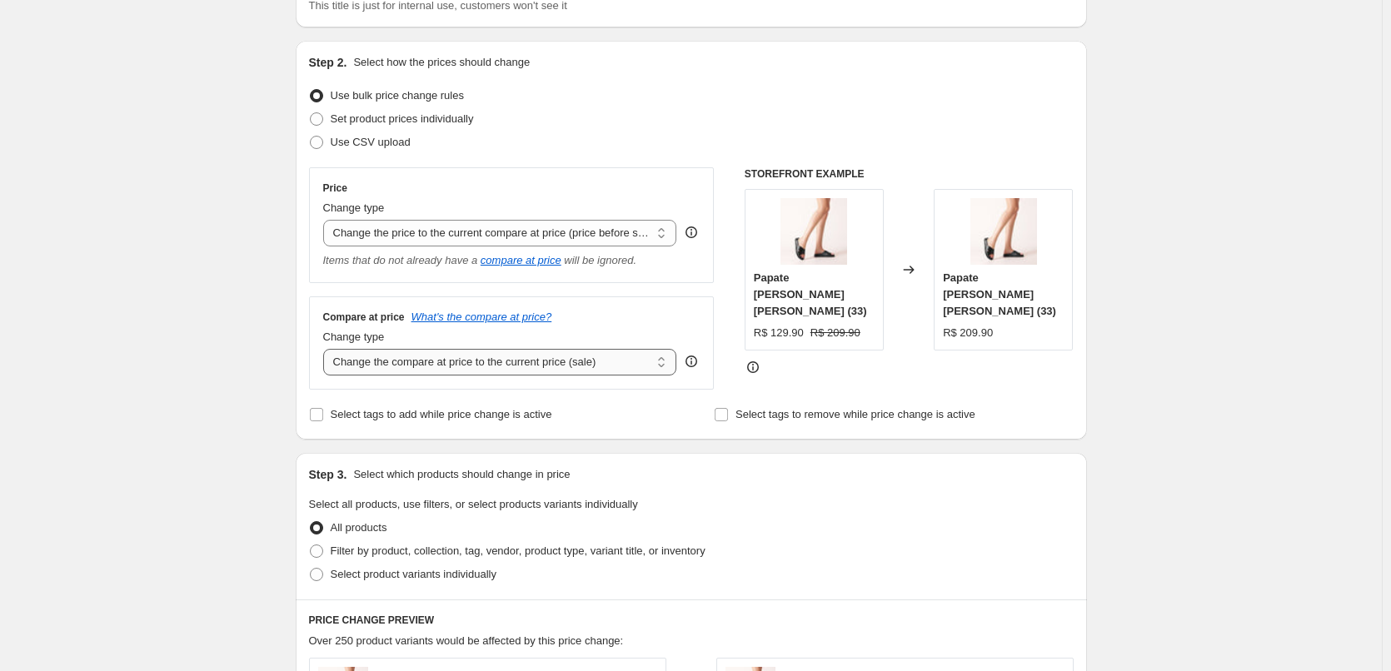
click at [416, 360] on select "Change the compare at price to the current price (sale) Change the compare at p…" at bounding box center [500, 362] width 354 height 27
select select "remove"
click at [326, 350] on select "Change the compare at price to the current price (sale) Change the compare at p…" at bounding box center [500, 362] width 354 height 27
click at [406, 362] on select "Change the compare at price to the current price (sale) Change the compare at p…" at bounding box center [500, 362] width 354 height 27
click at [326, 350] on select "Change the compare at price to the current price (sale) Change the compare at p…" at bounding box center [500, 362] width 354 height 27
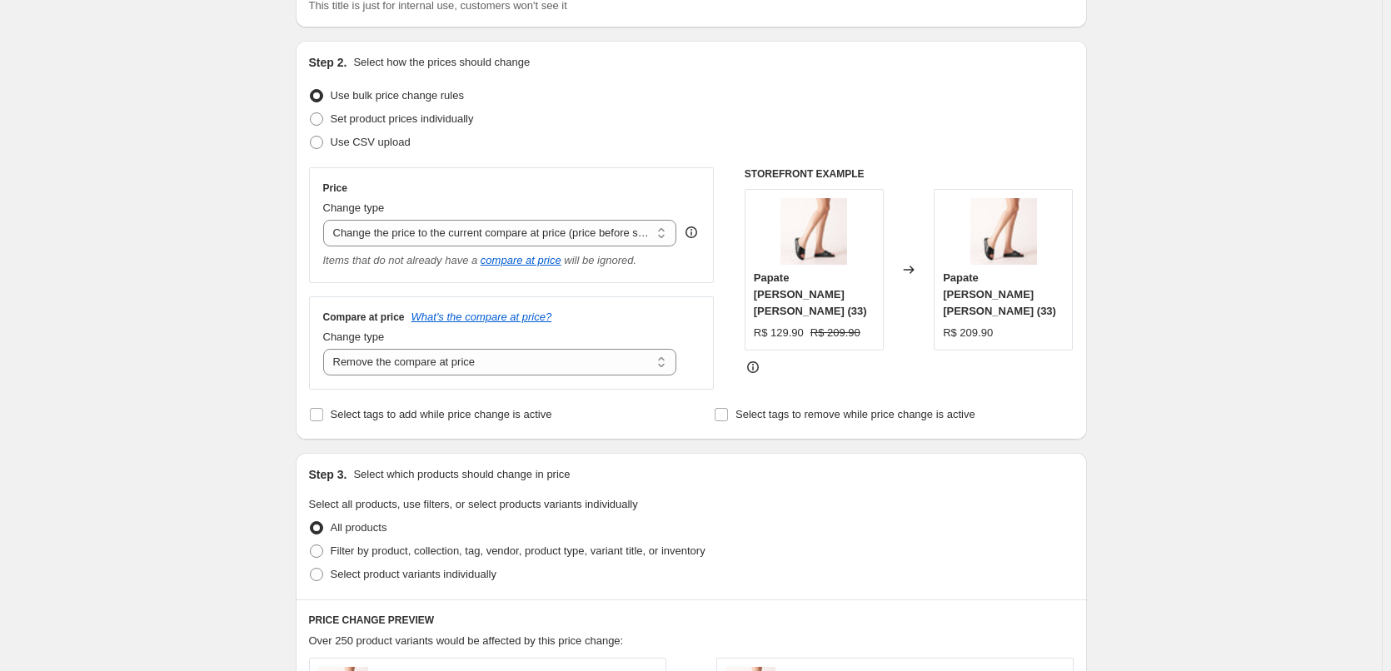
click at [219, 334] on div "Create new price [MEDICAL_DATA]. This page is ready Create new price [MEDICAL_D…" at bounding box center [691, 601] width 1382 height 1480
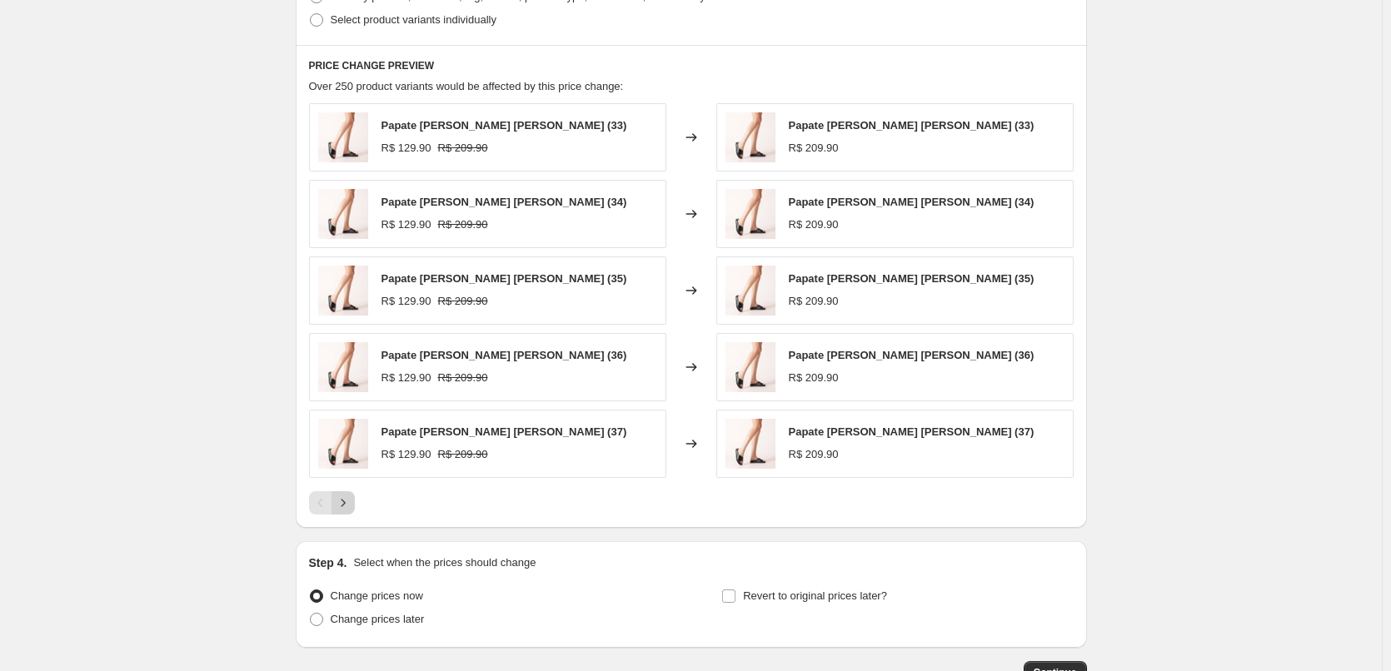
click at [343, 498] on icon "Next" at bounding box center [343, 503] width 17 height 17
click at [345, 506] on icon "Next" at bounding box center [343, 503] width 17 height 17
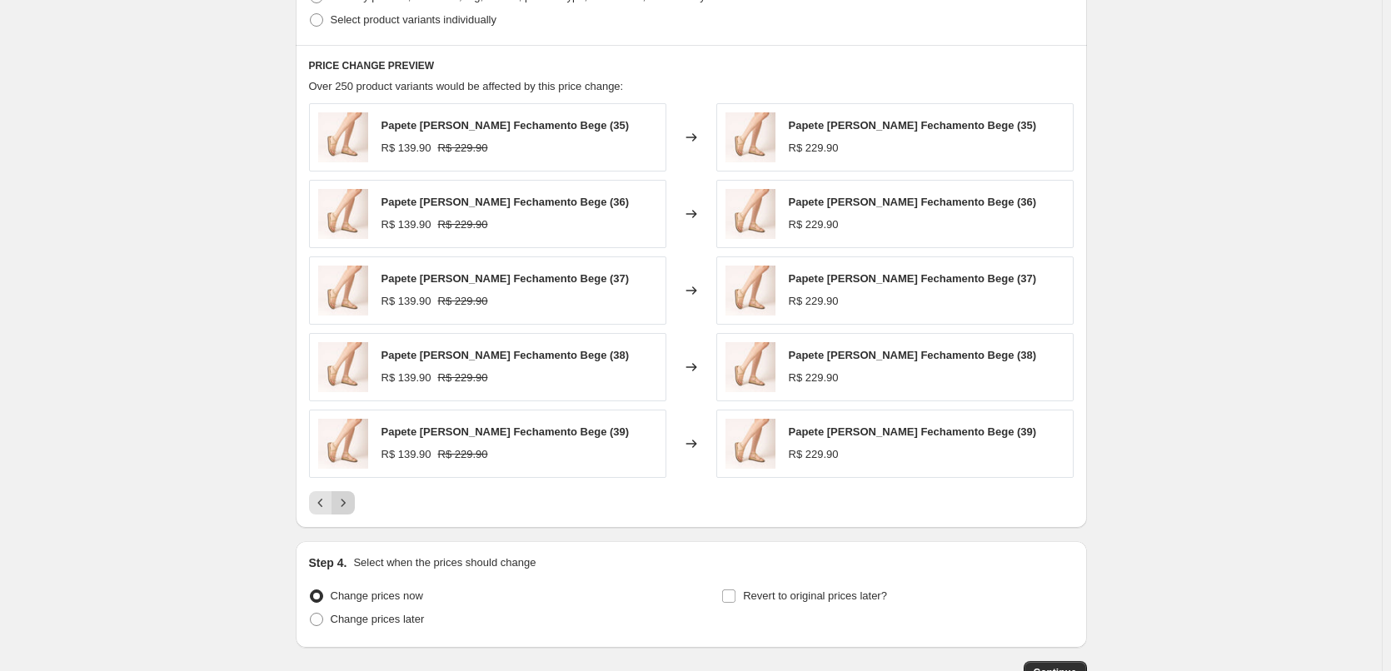
click at [345, 506] on icon "Next" at bounding box center [343, 503] width 17 height 17
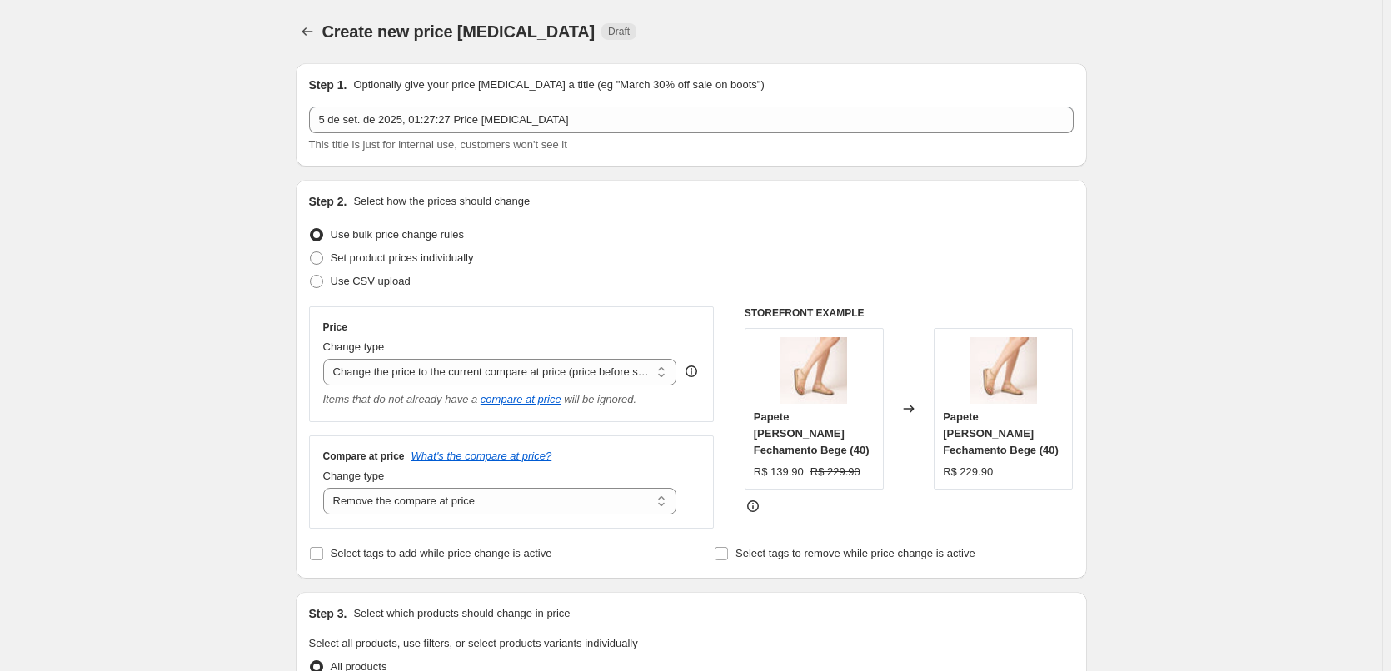
scroll to position [809, 0]
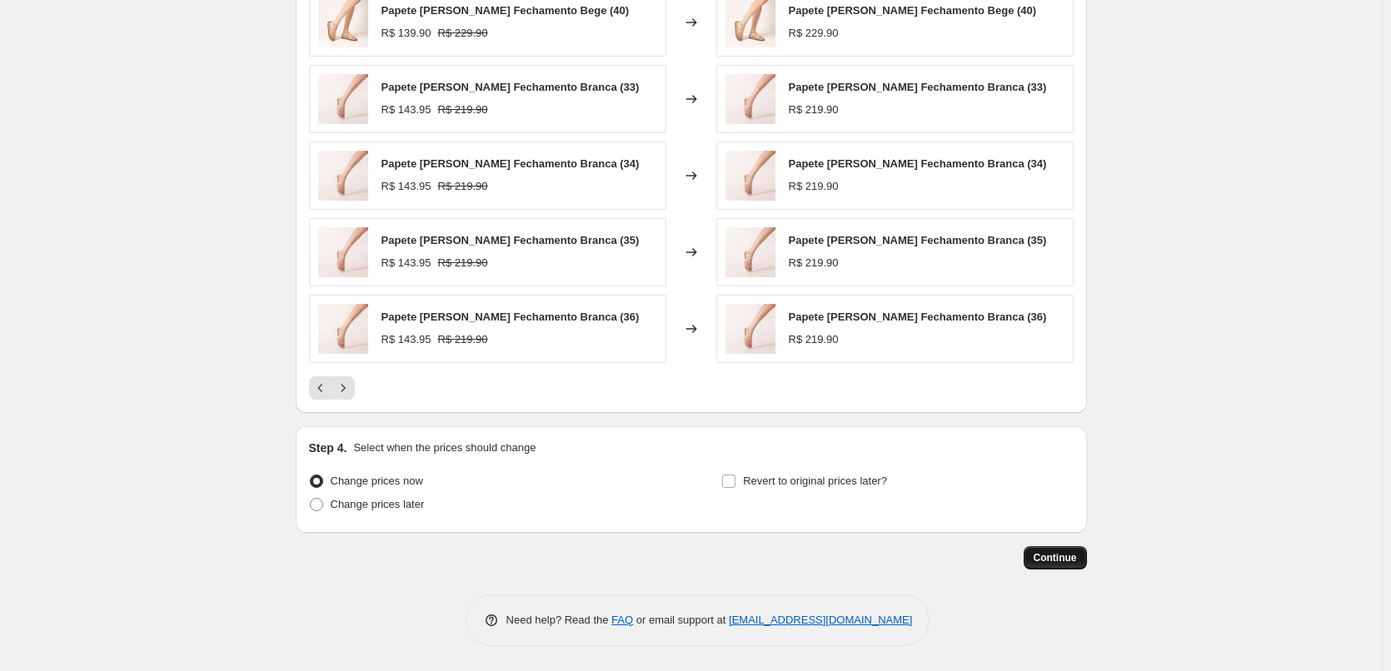
click at [1063, 558] on span "Continue" at bounding box center [1055, 557] width 43 height 13
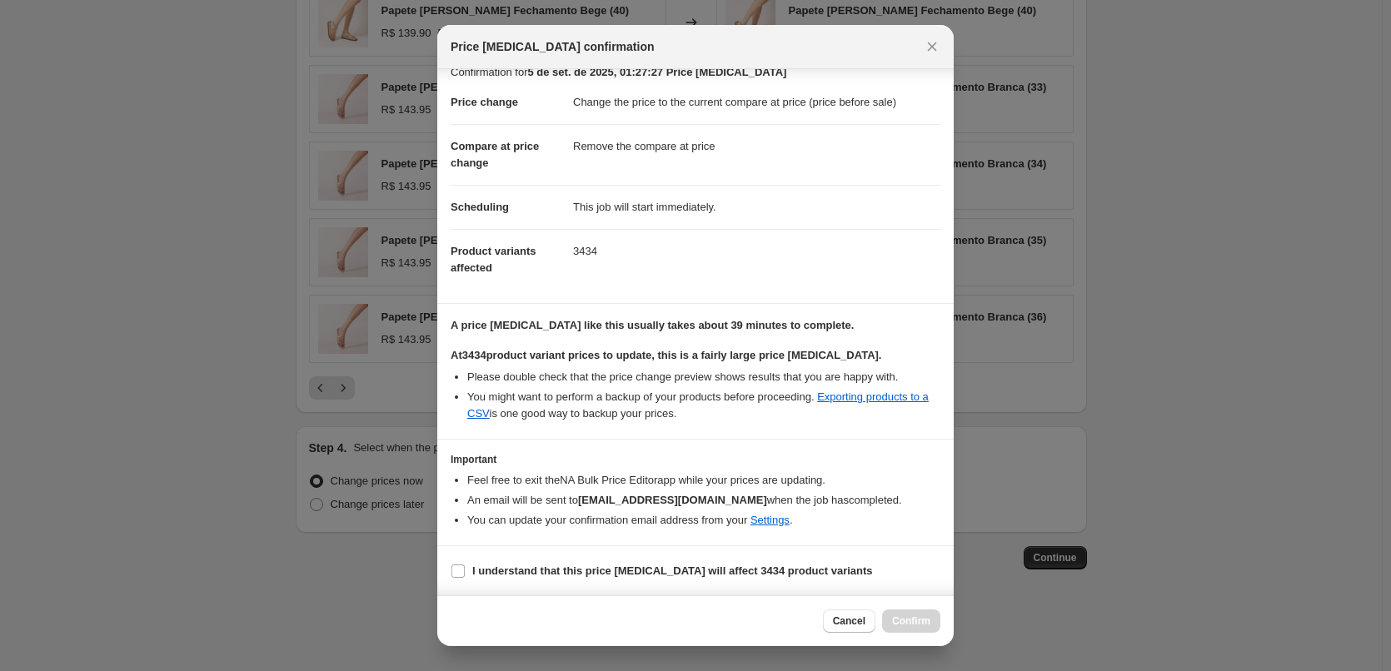
scroll to position [19, 0]
click at [466, 564] on label "I understand that this price [MEDICAL_DATA] will affect 3434 product variants" at bounding box center [662, 570] width 422 height 23
click at [465, 564] on input "I understand that this price [MEDICAL_DATA] will affect 3434 product variants" at bounding box center [457, 570] width 13 height 13
checkbox input "true"
click at [899, 615] on span "Confirm" at bounding box center [911, 621] width 38 height 13
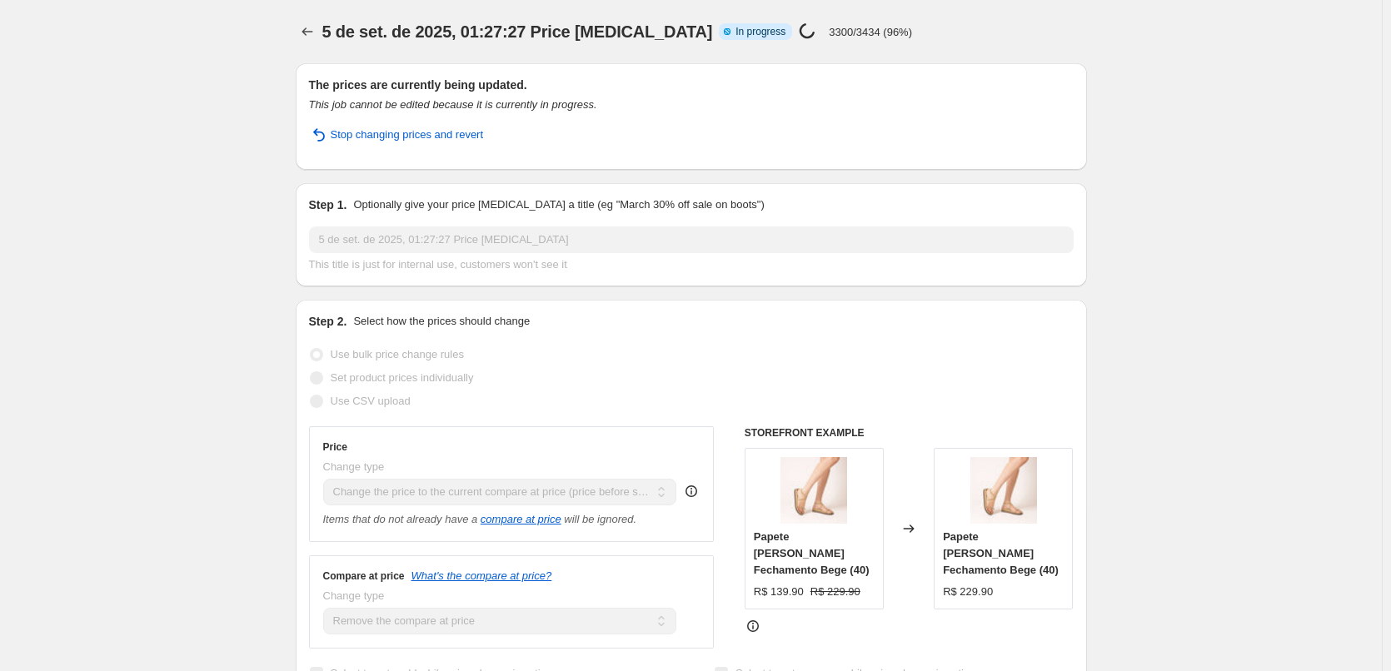
select select "ecap"
select select "remove"
